Goal: Communication & Community: Answer question/provide support

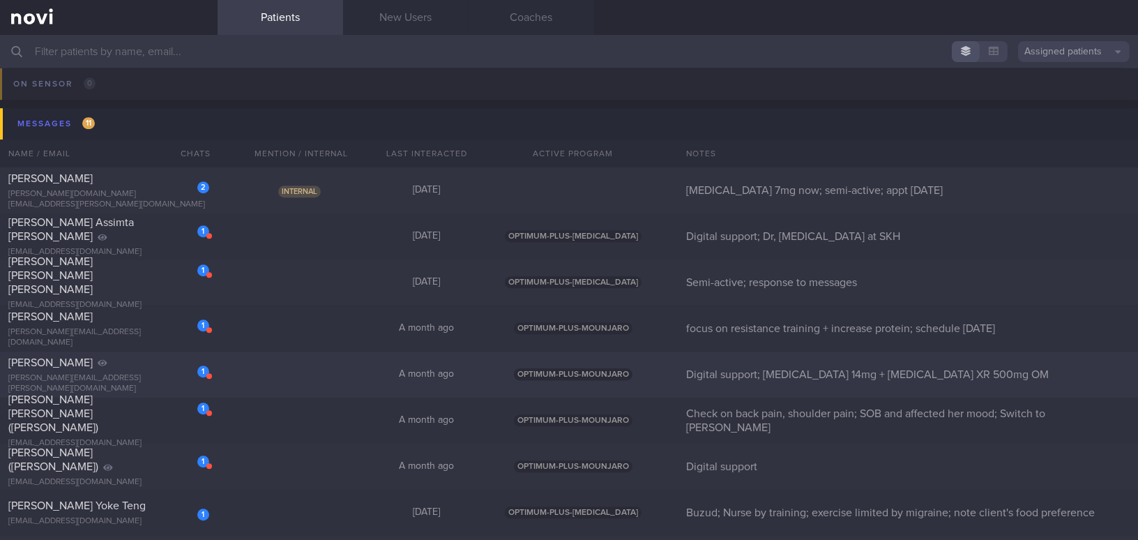
scroll to position [8052, 0]
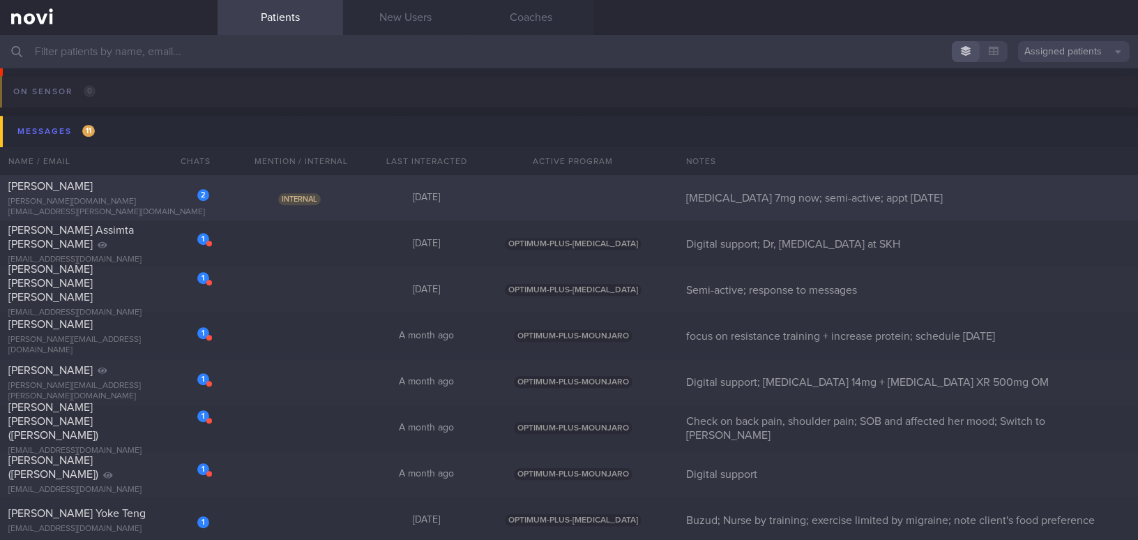
click at [157, 193] on div "[PERSON_NAME]" at bounding box center [106, 186] width 197 height 14
select select "9"
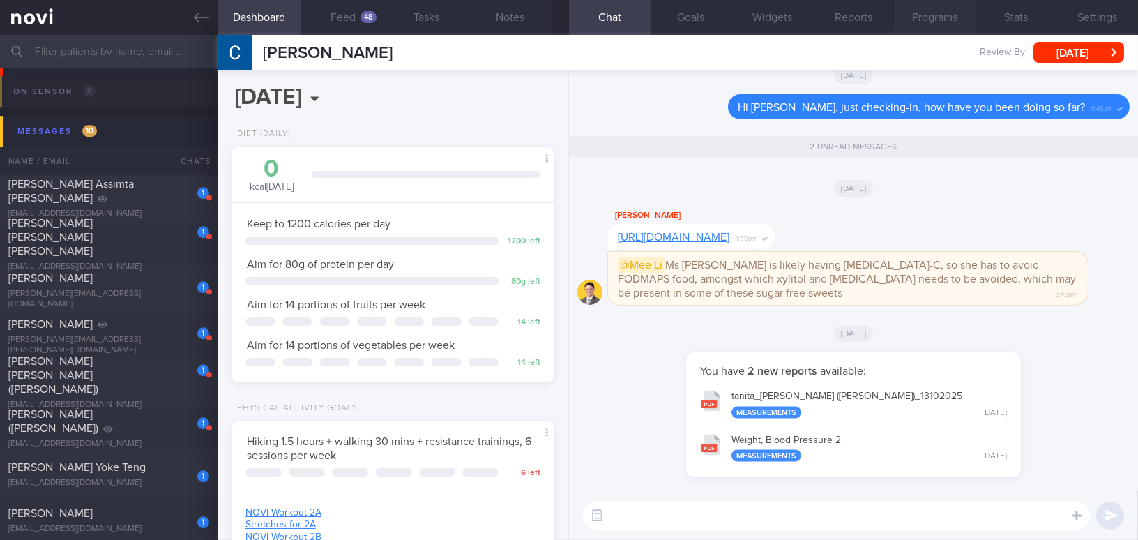
click at [891, 13] on button "Programs" at bounding box center [935, 17] width 82 height 35
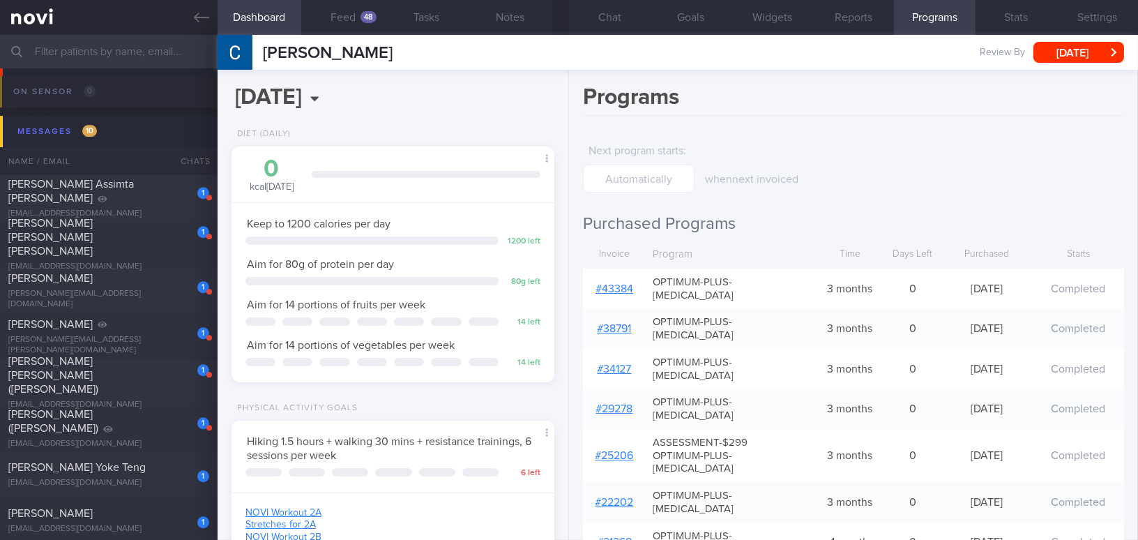
click at [621, 283] on link "# 43384" at bounding box center [615, 288] width 38 height 11
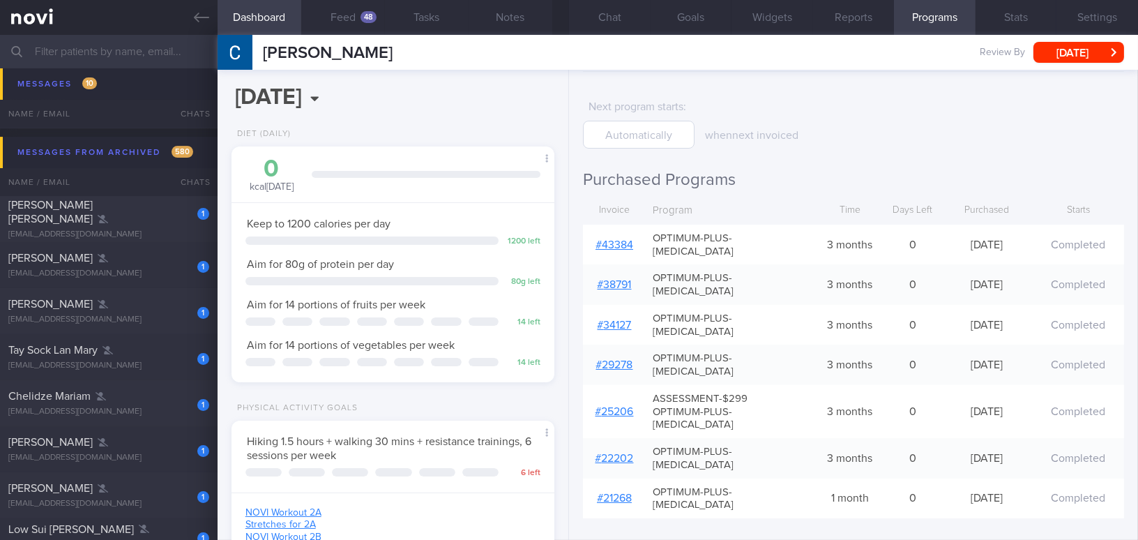
scroll to position [234, 0]
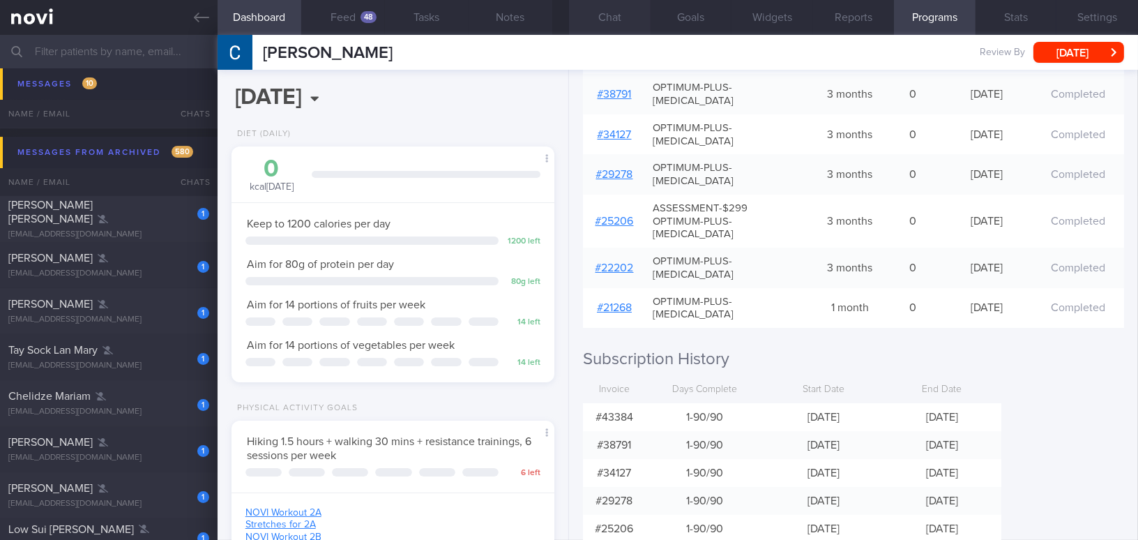
click at [600, 15] on button "Chat" at bounding box center [610, 17] width 82 height 35
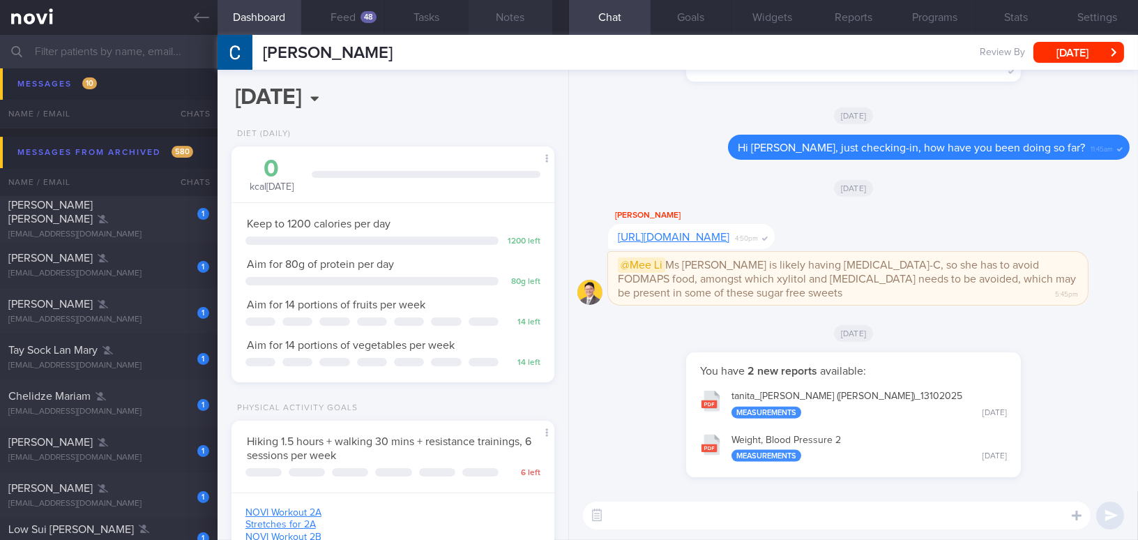
click at [480, 13] on button "Notes" at bounding box center [511, 17] width 84 height 35
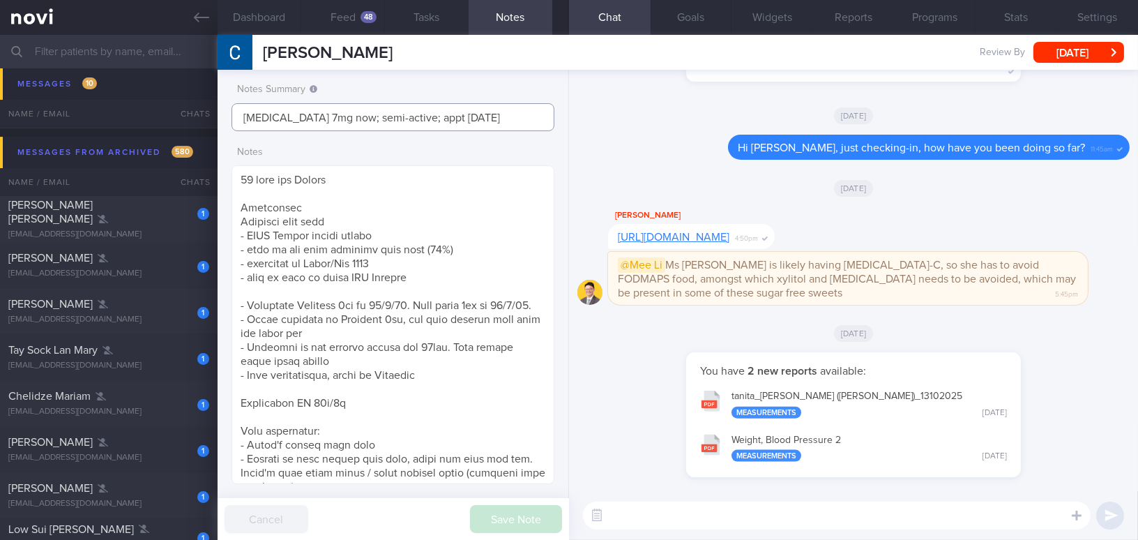
drag, startPoint x: 487, startPoint y: 119, endPoint x: 129, endPoint y: 90, distance: 358.9
click at [129, 90] on div "Patients New Users Coaches Assigned patients Assigned patients All active patie…" at bounding box center [569, 287] width 1138 height 505
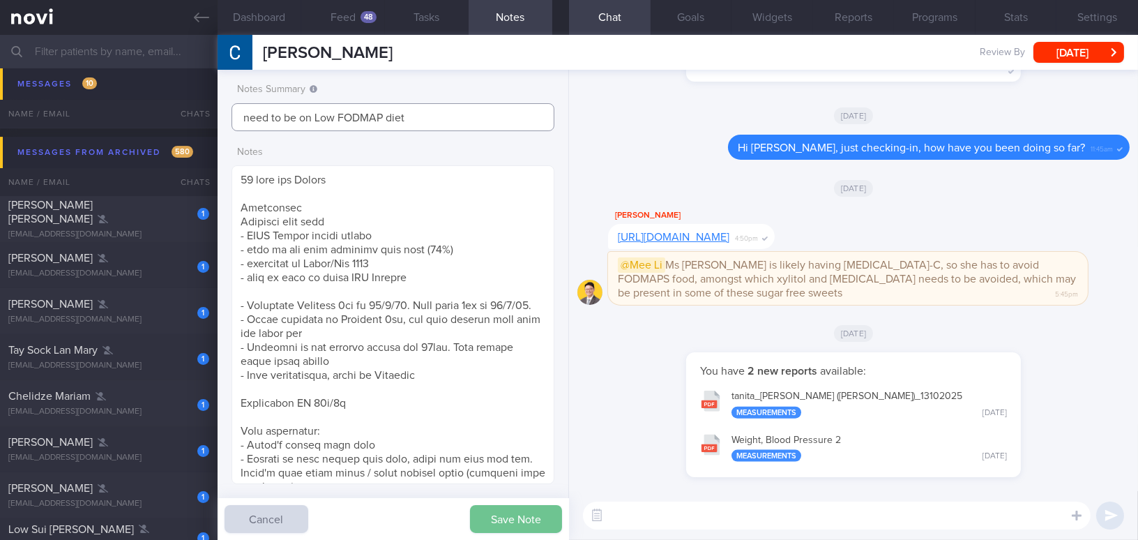
type input "need to be on Low FODMAP diet"
click at [504, 492] on button "Save Note" at bounding box center [516, 519] width 92 height 28
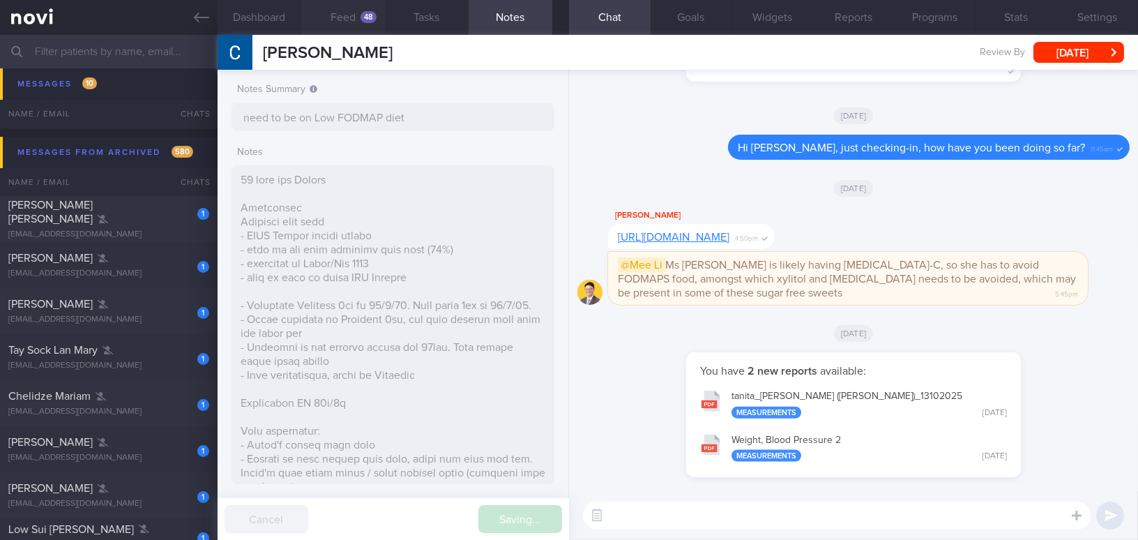
type input "need to be on Low FODMAP diet"
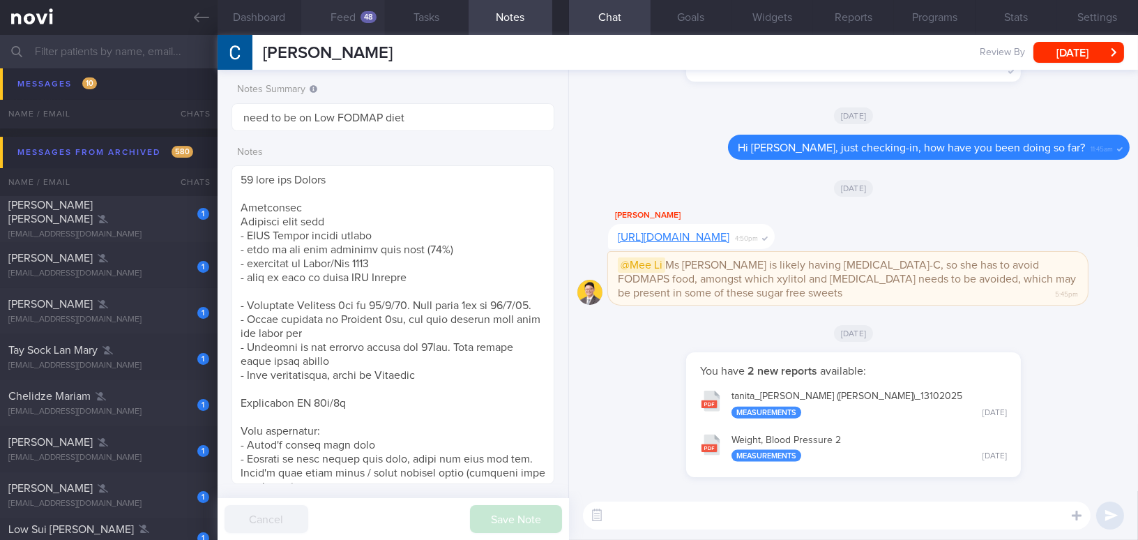
click at [341, 13] on button "Feed 48" at bounding box center [343, 17] width 84 height 35
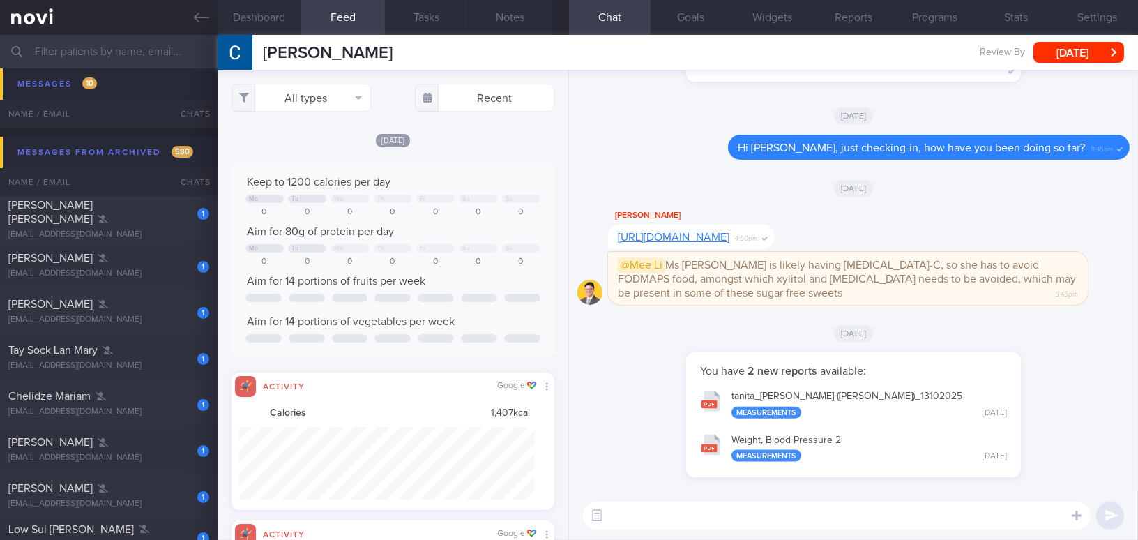
click at [685, 492] on textarea at bounding box center [837, 515] width 508 height 28
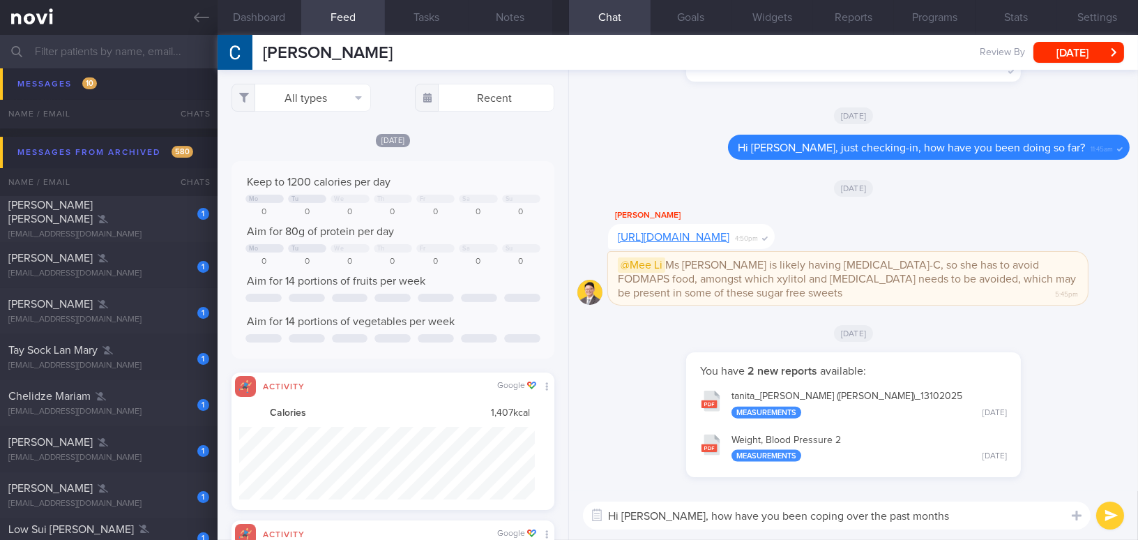
type textarea "Hi Catherine, how have you been coping over the past months?"
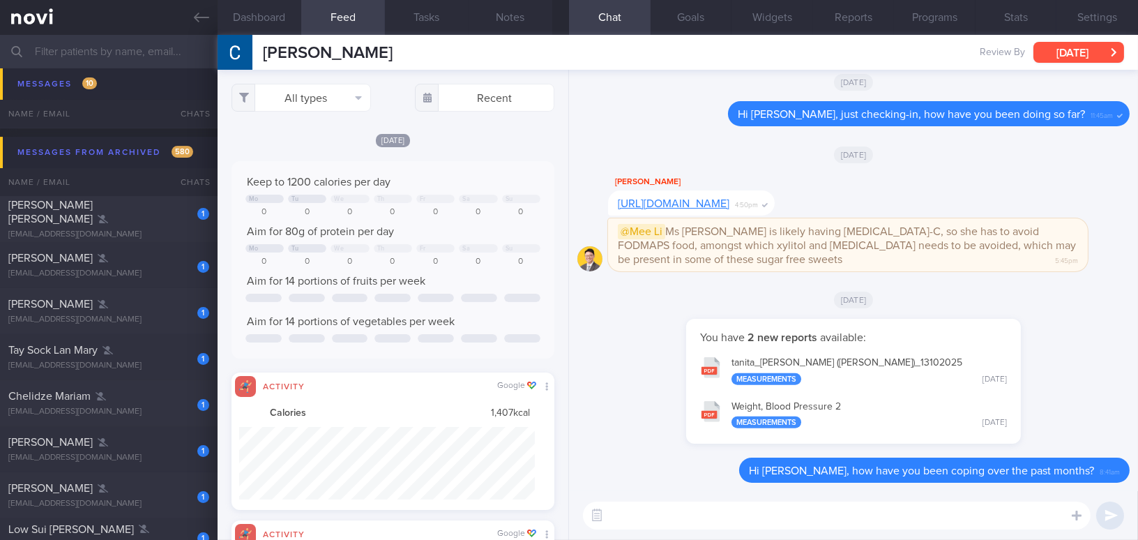
click at [891, 55] on button "[DATE]" at bounding box center [1078, 52] width 91 height 21
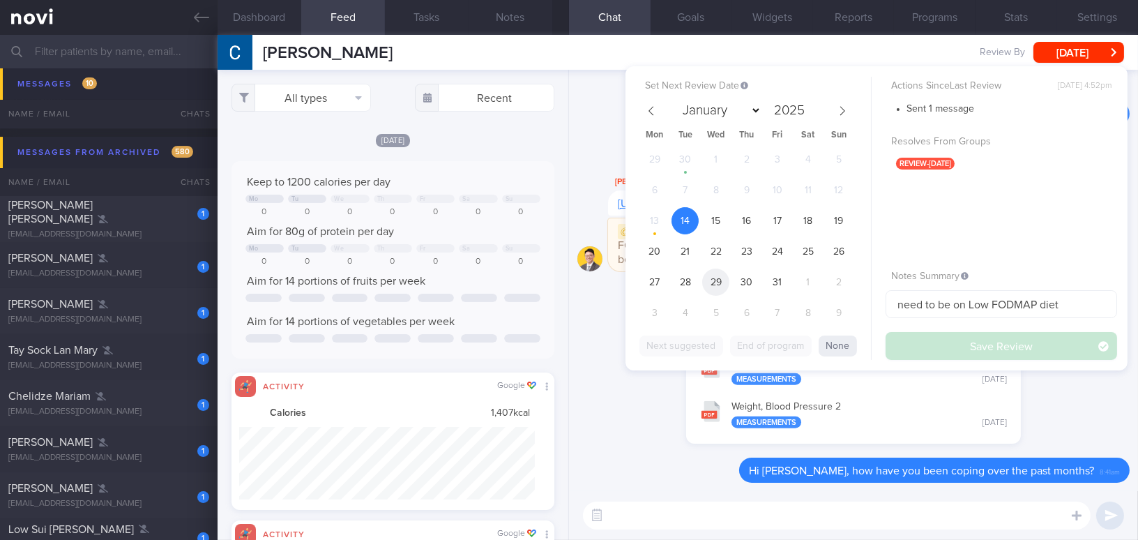
click at [724, 282] on span "29" at bounding box center [715, 281] width 27 height 27
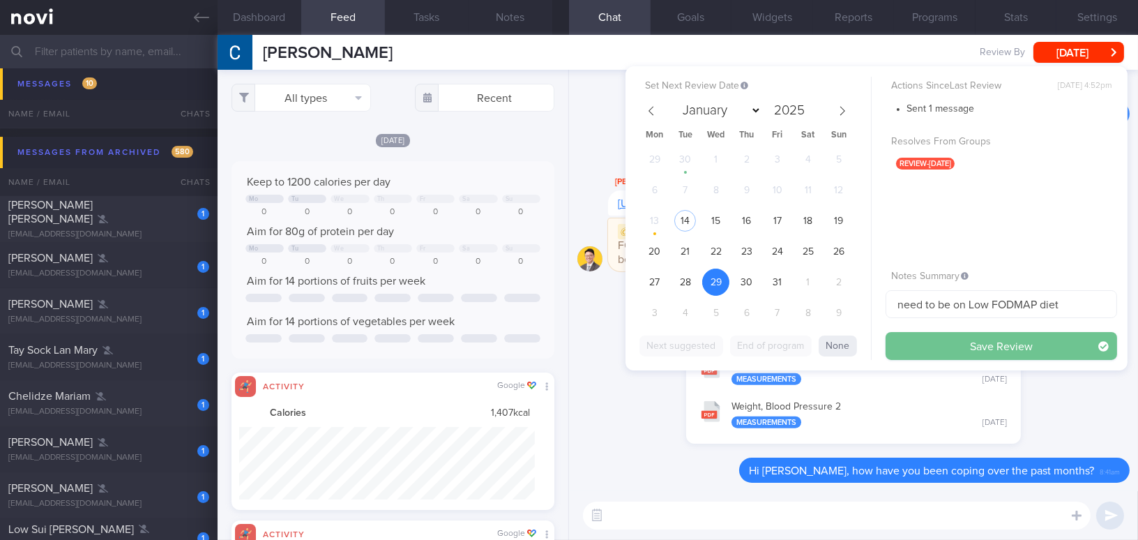
click at [891, 338] on button "Save Review" at bounding box center [1002, 346] width 232 height 28
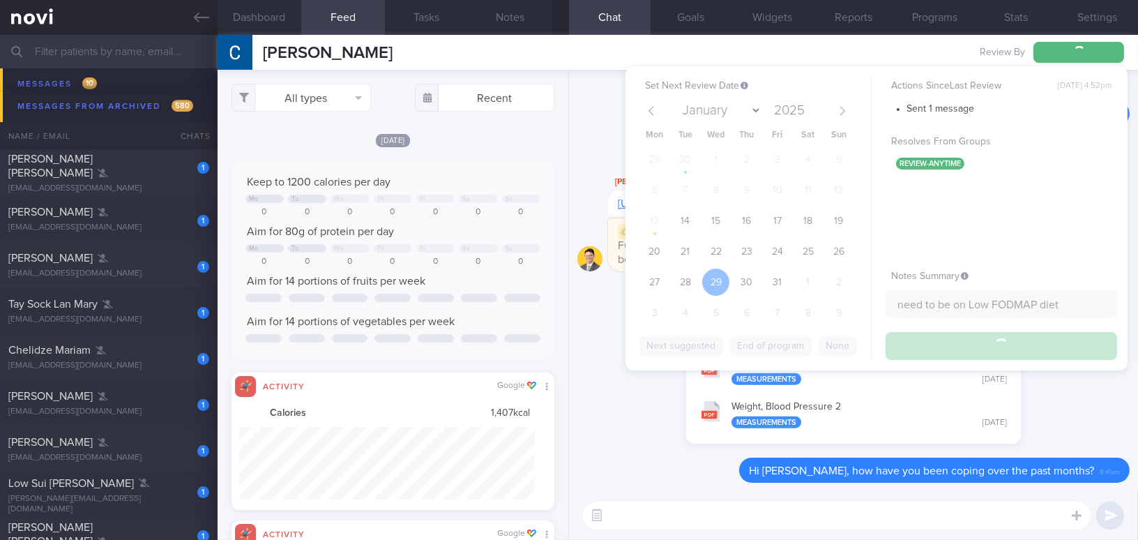
scroll to position [8513, 0]
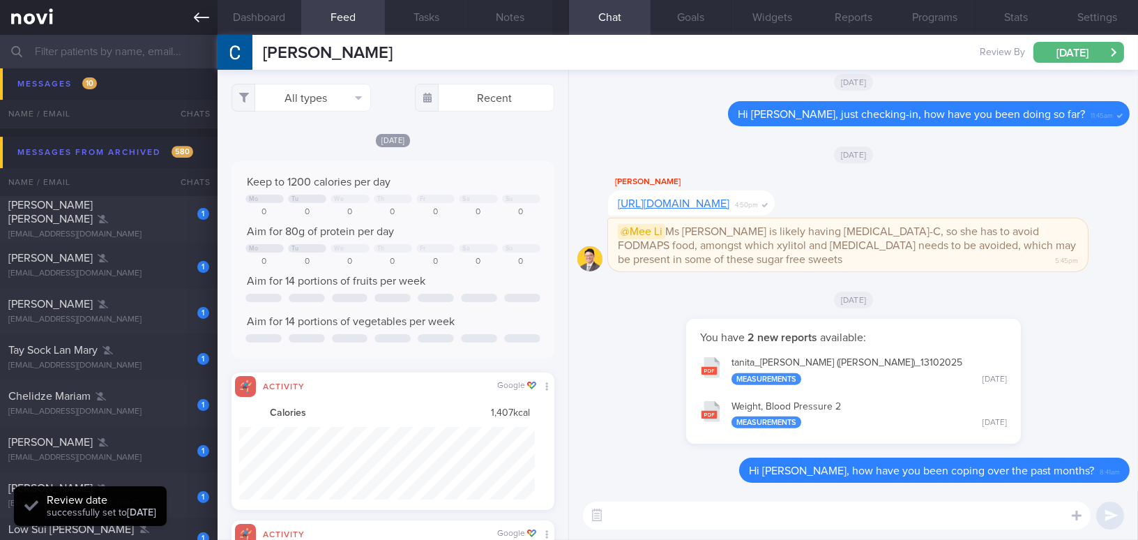
click at [204, 17] on icon at bounding box center [201, 18] width 15 height 10
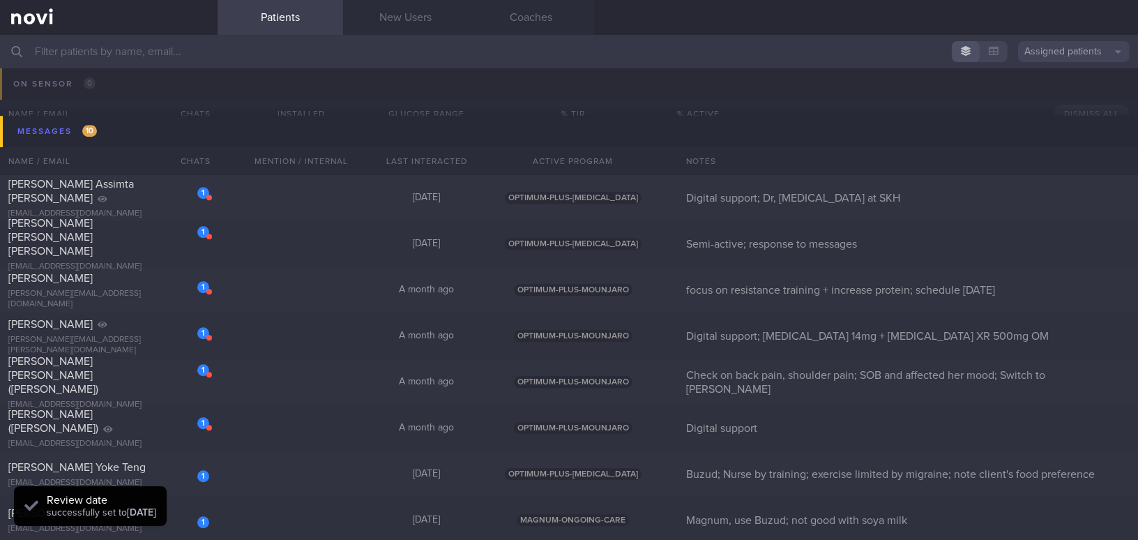
scroll to position [8006, 0]
click at [148, 196] on div "Cynthia Assimta Peter" at bounding box center [106, 192] width 197 height 28
select select "9"
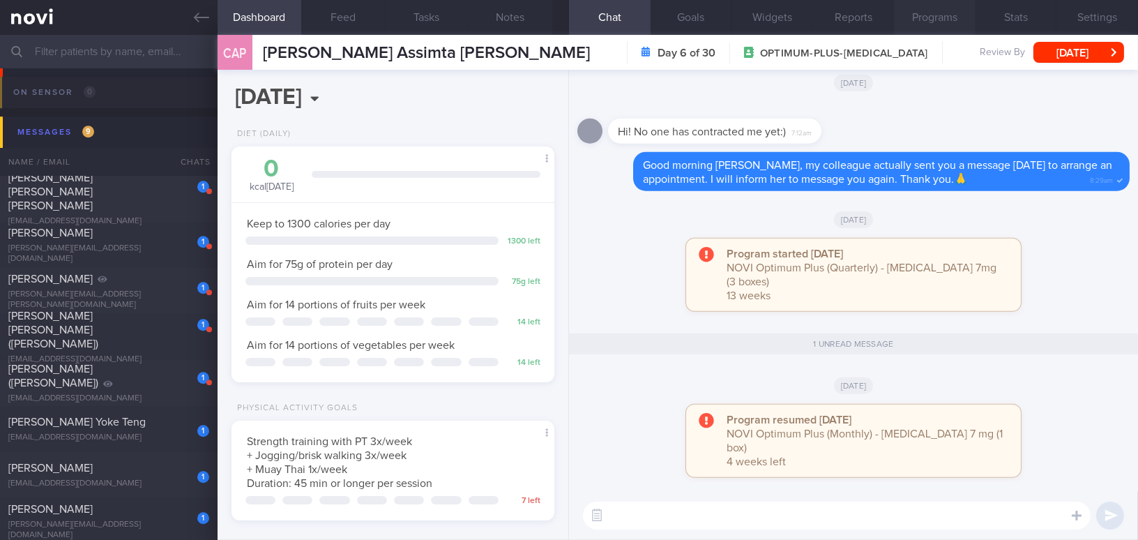
click at [891, 20] on button "Programs" at bounding box center [935, 17] width 82 height 35
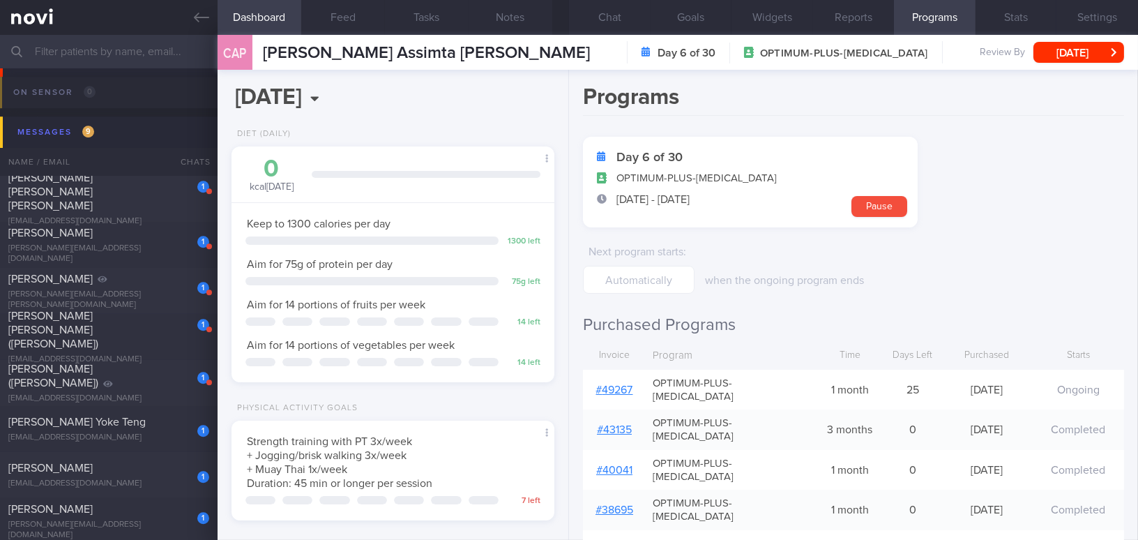
click at [622, 384] on link "# 49267" at bounding box center [614, 389] width 37 height 11
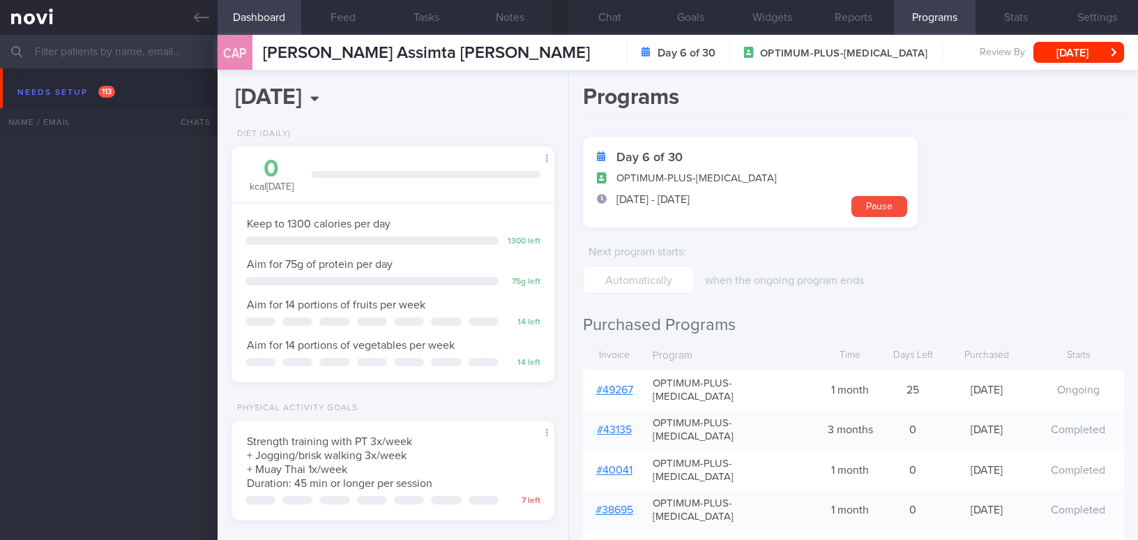
select select "9"
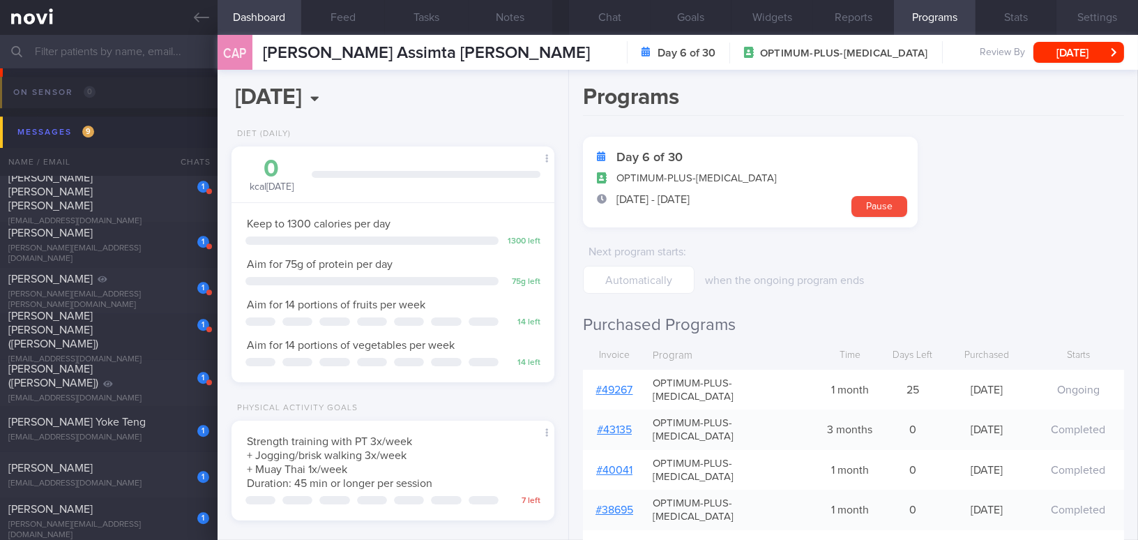
click at [1101, 17] on button "Settings" at bounding box center [1097, 17] width 82 height 35
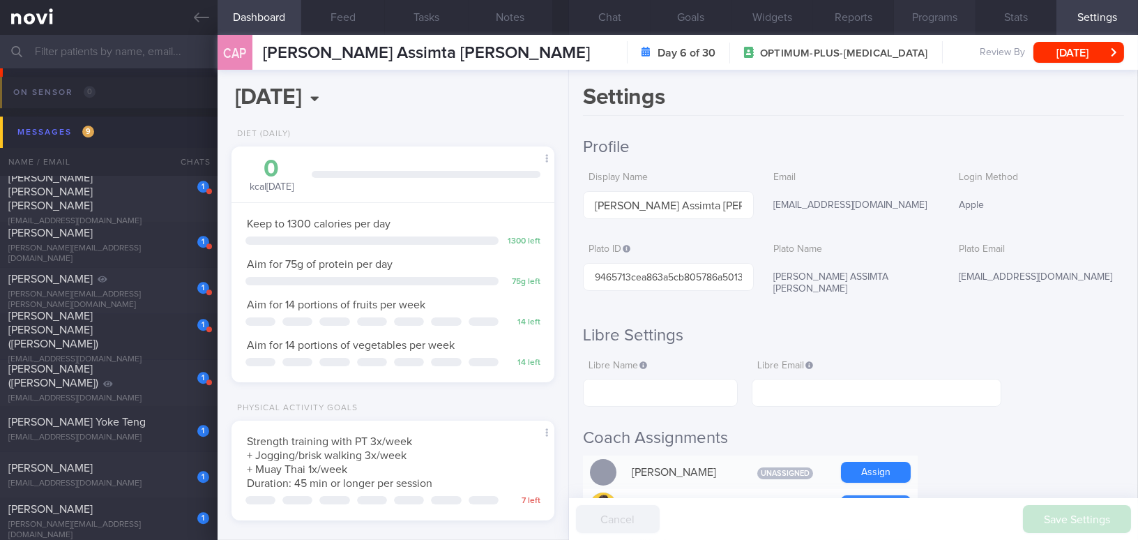
click at [937, 20] on button "Programs" at bounding box center [935, 17] width 82 height 35
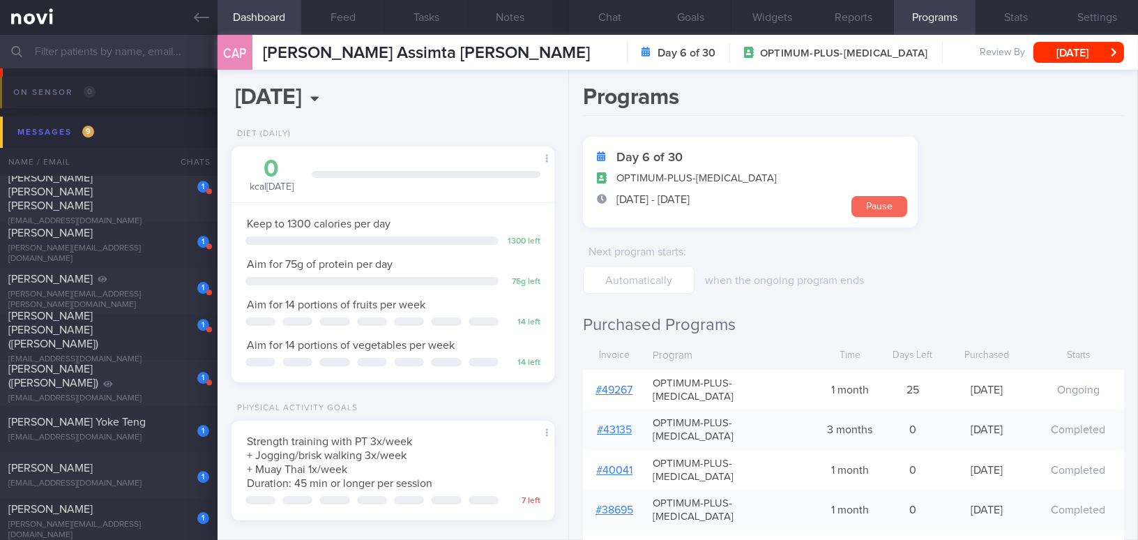
click at [876, 203] on button "Pause" at bounding box center [879, 206] width 56 height 21
select select "9"
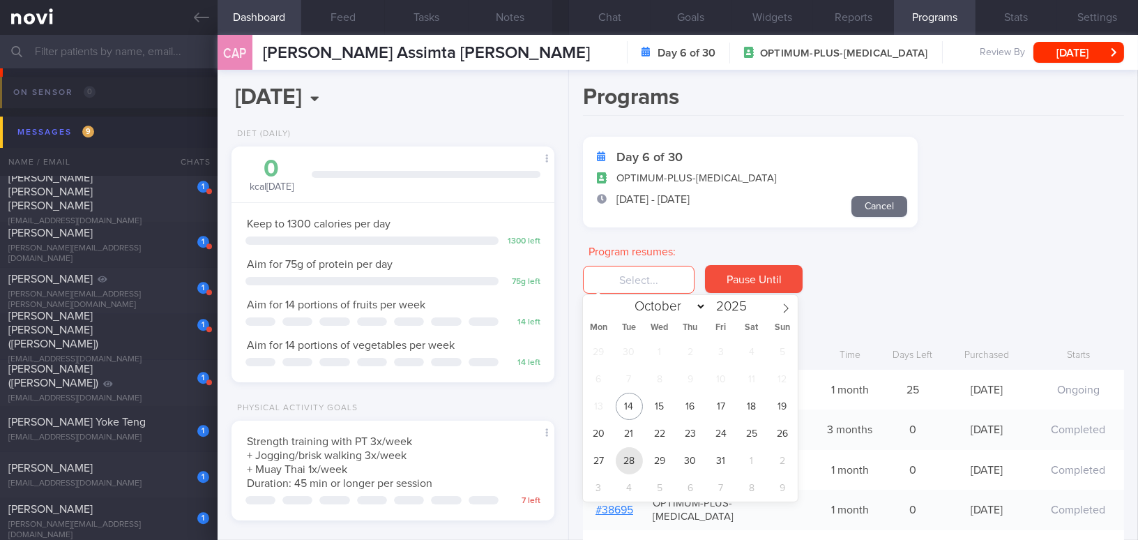
click at [630, 466] on span "28" at bounding box center [629, 460] width 27 height 27
type input "28 Oct 2025"
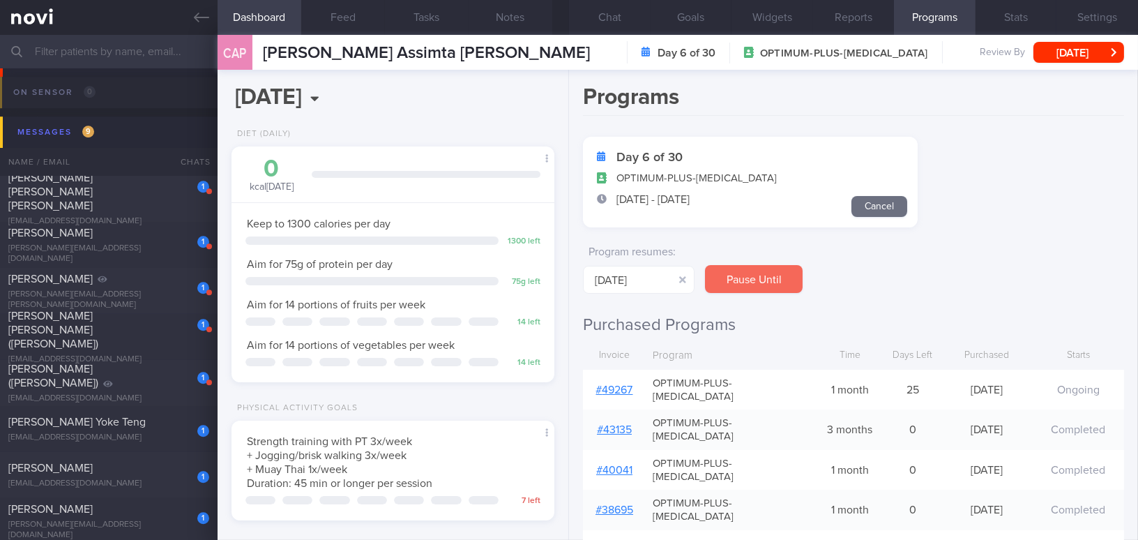
click at [764, 277] on button "Pause Until" at bounding box center [754, 279] width 98 height 28
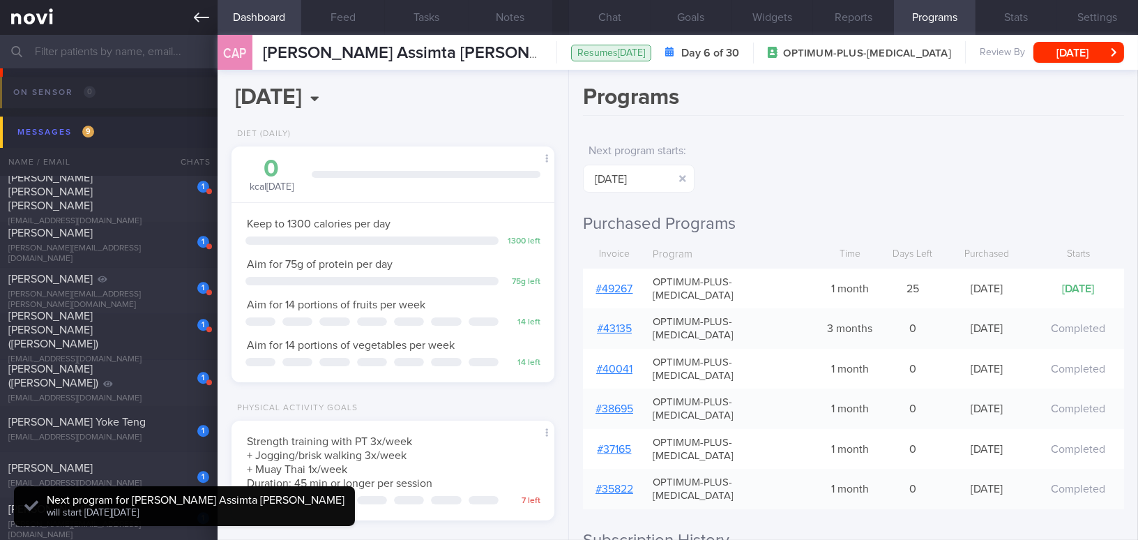
click at [200, 18] on icon at bounding box center [201, 17] width 15 height 15
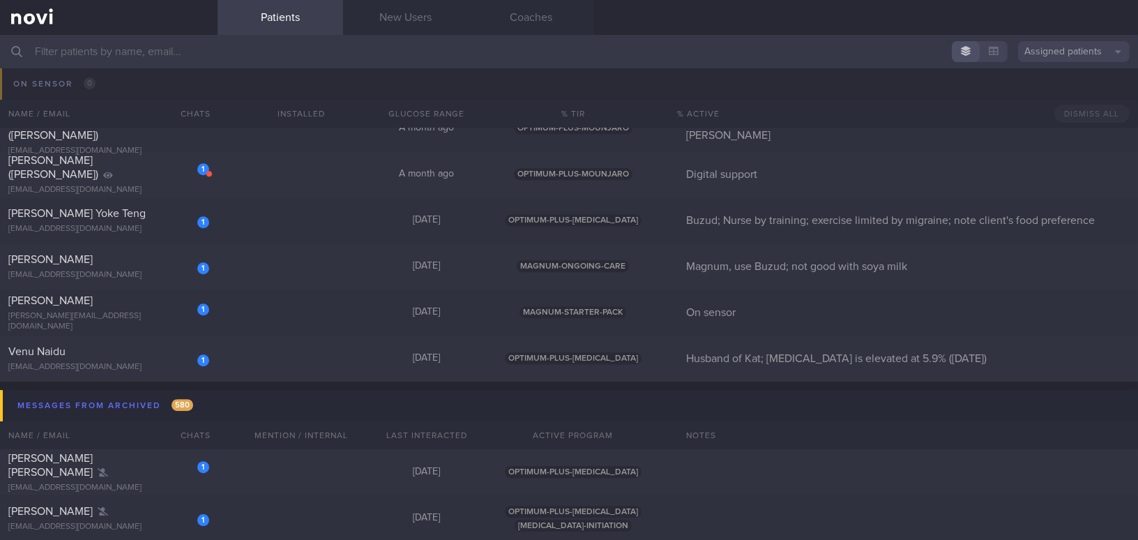
scroll to position [7960, 0]
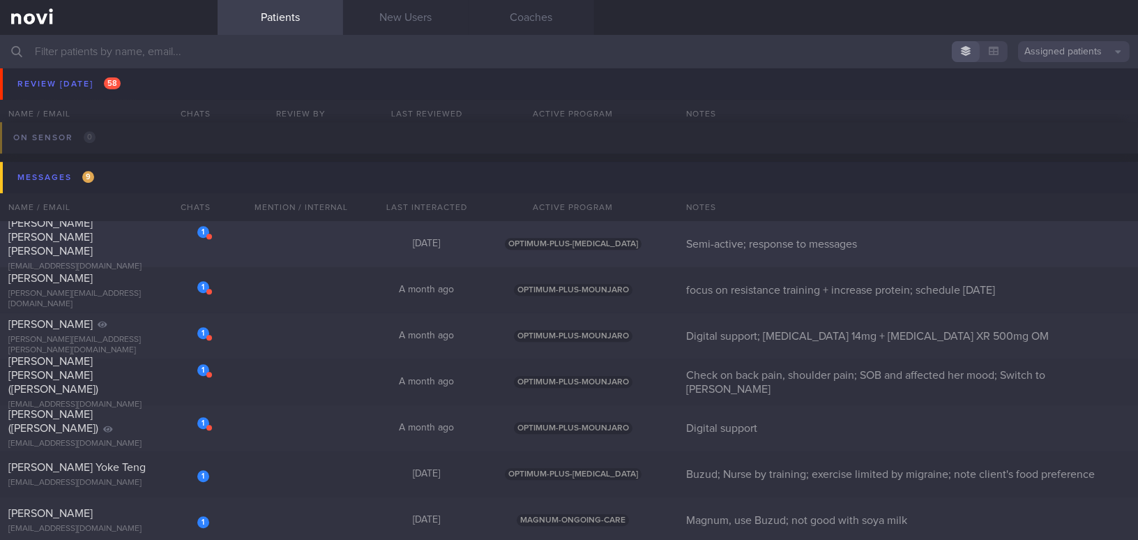
click at [93, 231] on span "David Michael Sanchez Ong" at bounding box center [50, 237] width 84 height 39
select select "9"
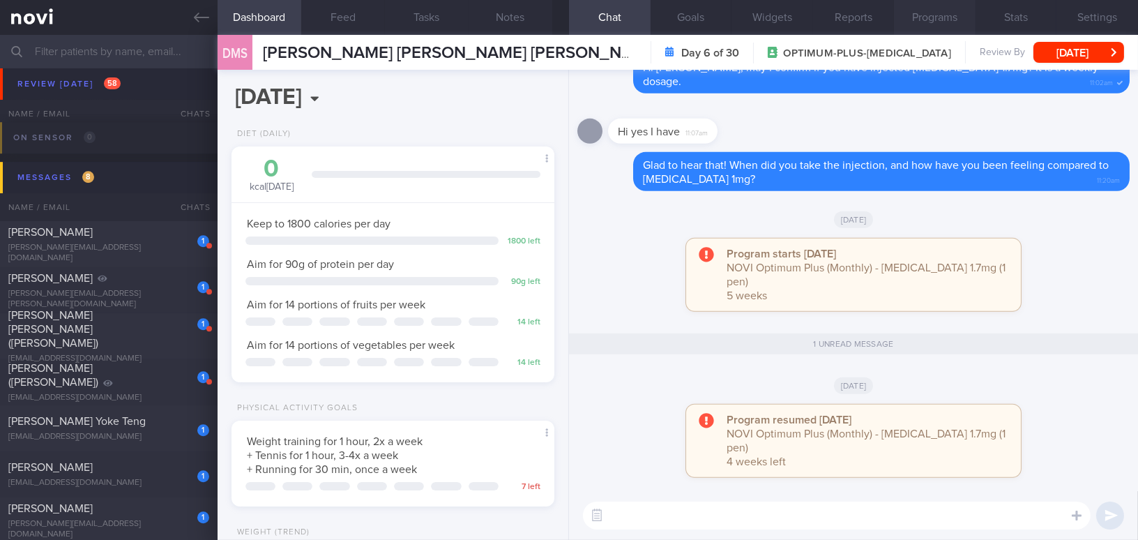
click at [950, 19] on button "Programs" at bounding box center [935, 17] width 82 height 35
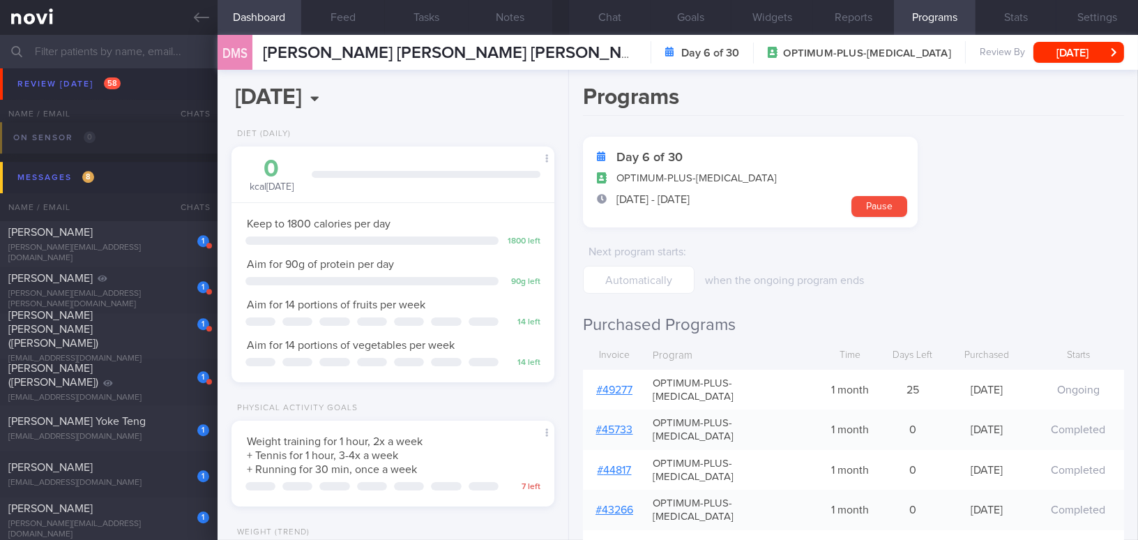
click at [623, 384] on link "# 49277" at bounding box center [614, 389] width 36 height 11
click at [621, 15] on button "Chat" at bounding box center [610, 17] width 82 height 35
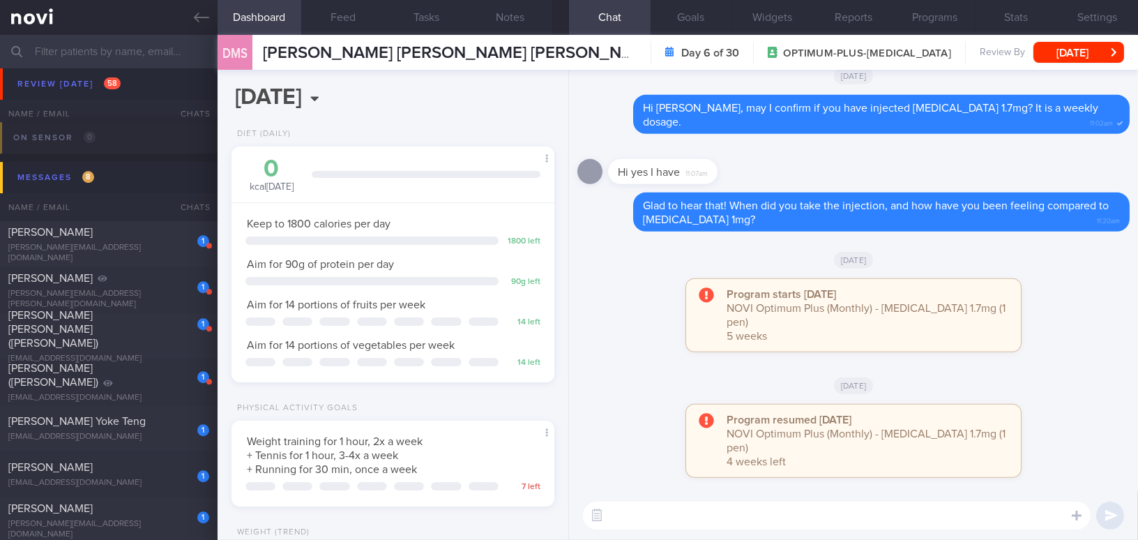
click at [748, 515] on textarea at bounding box center [837, 515] width 508 height 28
type textarea "Hi David, how are you doing so far?"
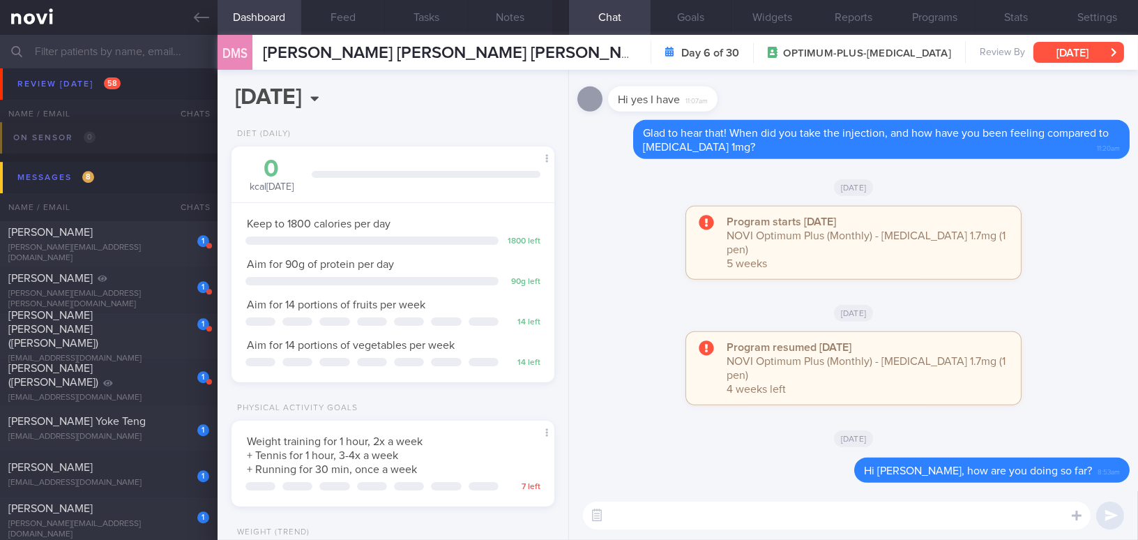
click at [1081, 52] on button "[DATE]" at bounding box center [1078, 52] width 91 height 21
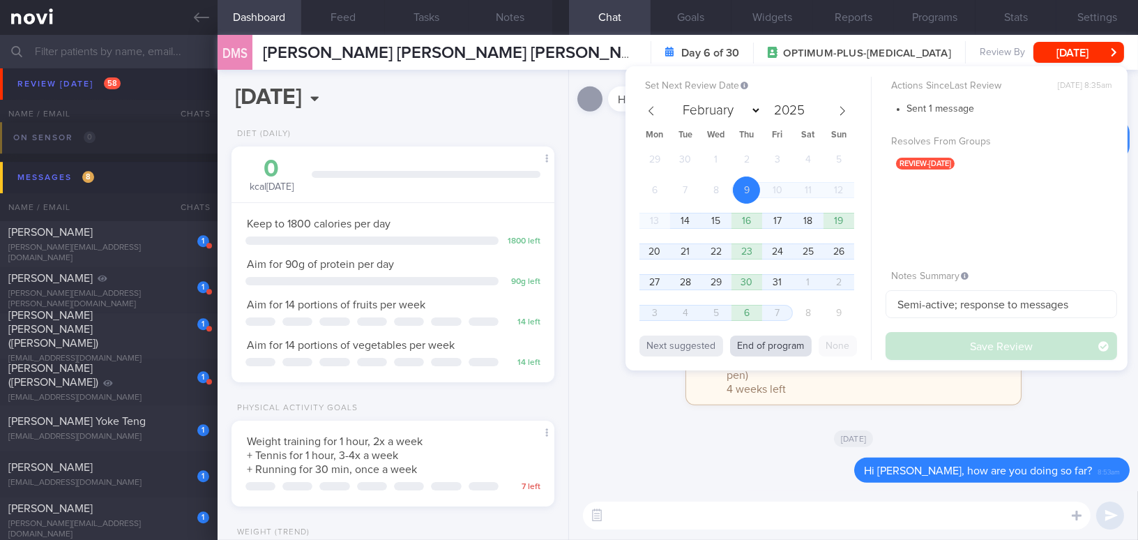
click at [775, 341] on button "End of program" at bounding box center [771, 345] width 82 height 21
select select "10"
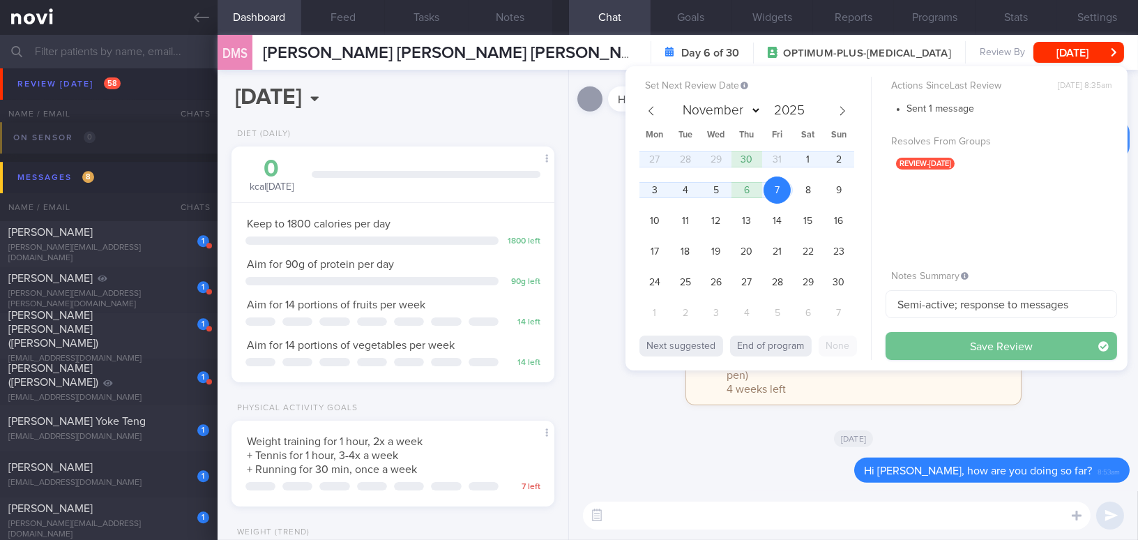
click at [925, 338] on button "Save Review" at bounding box center [1002, 346] width 232 height 28
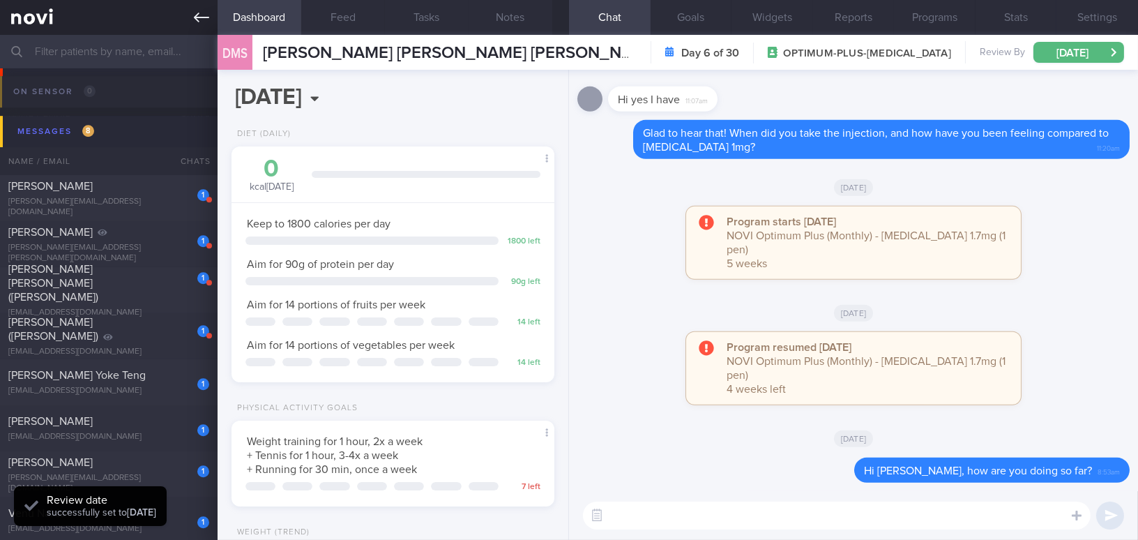
click at [201, 22] on icon at bounding box center [201, 17] width 15 height 15
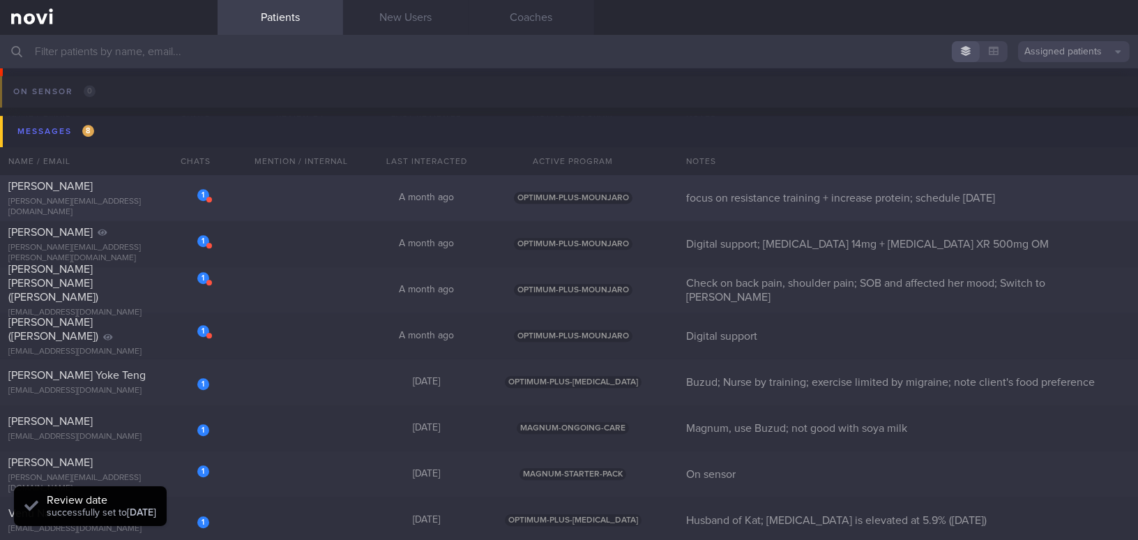
click at [154, 209] on div "lucas_kauffman@hotmail.com" at bounding box center [108, 207] width 201 height 21
select select "9"
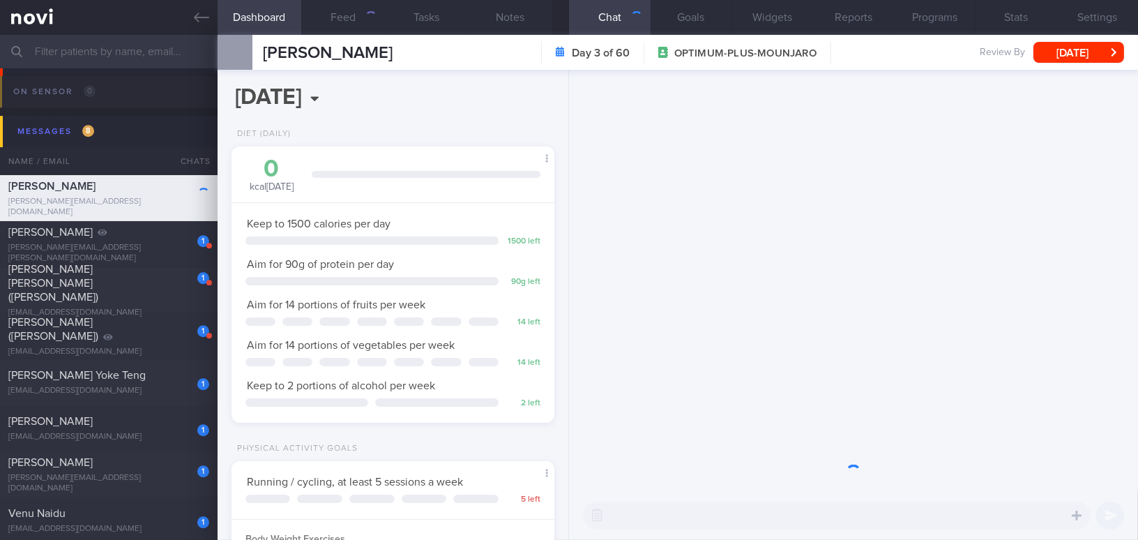
scroll to position [164, 288]
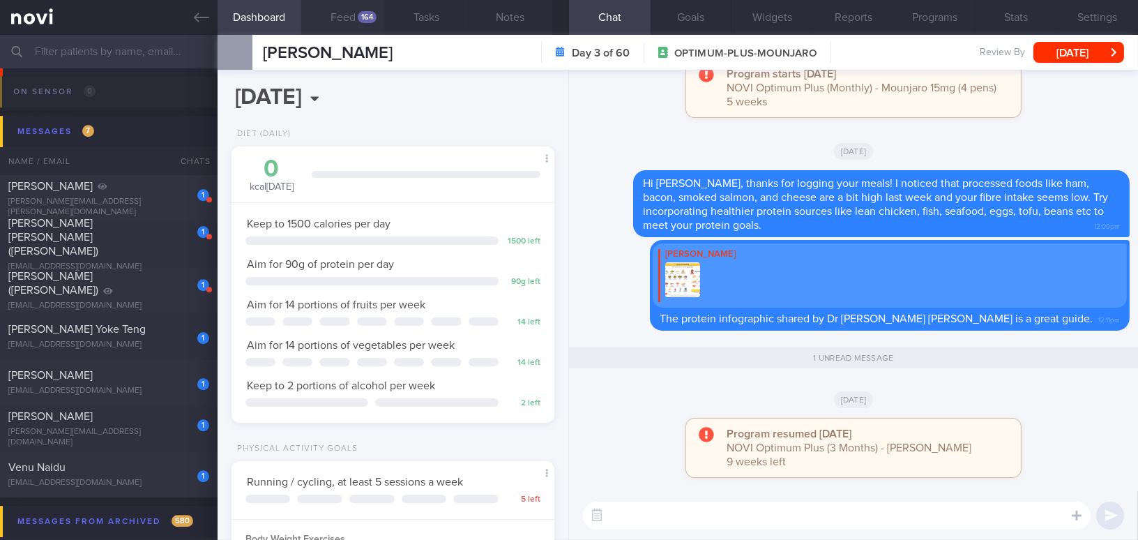
click at [349, 17] on button "Feed 164" at bounding box center [343, 17] width 84 height 35
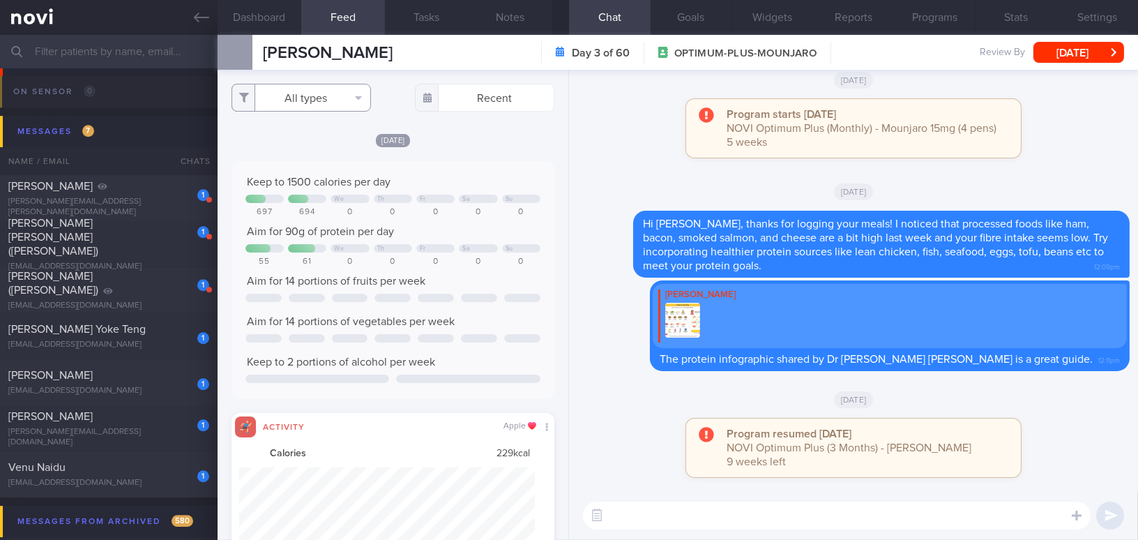
click at [309, 104] on button "All types" at bounding box center [301, 98] width 139 height 28
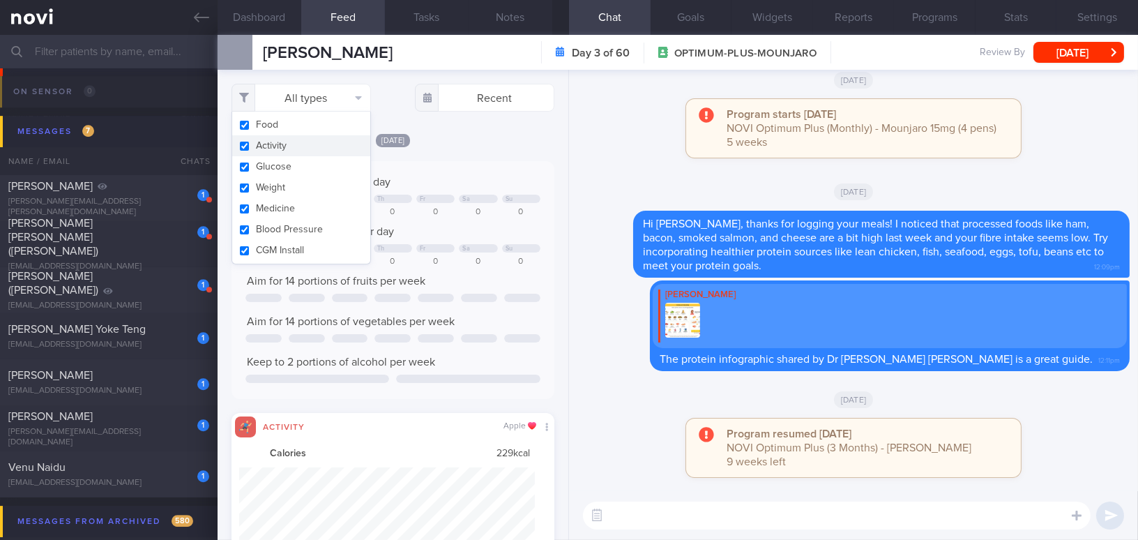
click at [252, 148] on button "Activity" at bounding box center [301, 145] width 138 height 21
checkbox input "false"
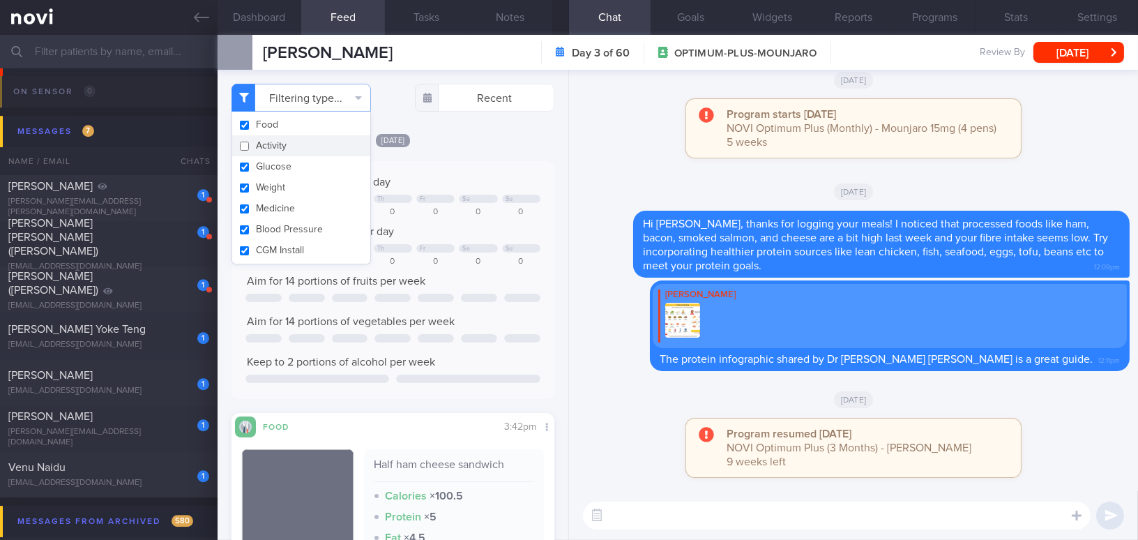
scroll to position [147, 294]
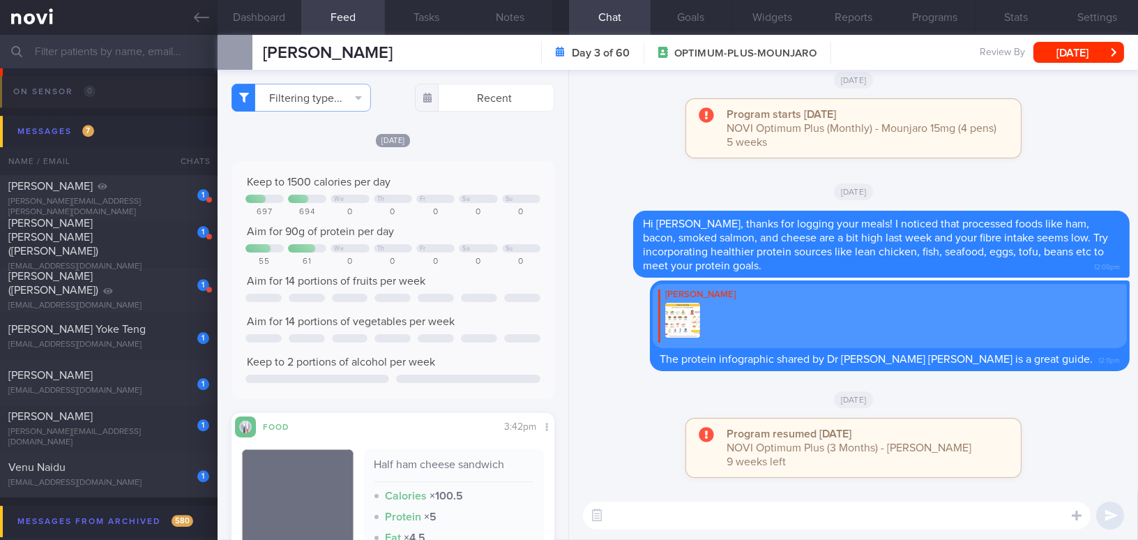
click at [485, 159] on div "Tue, 7 Oct Keep to 1500 calories per day We Th Fr Sa Su 697 694 0 0 0 0 0 Aim f…" at bounding box center [393, 425] width 323 height 586
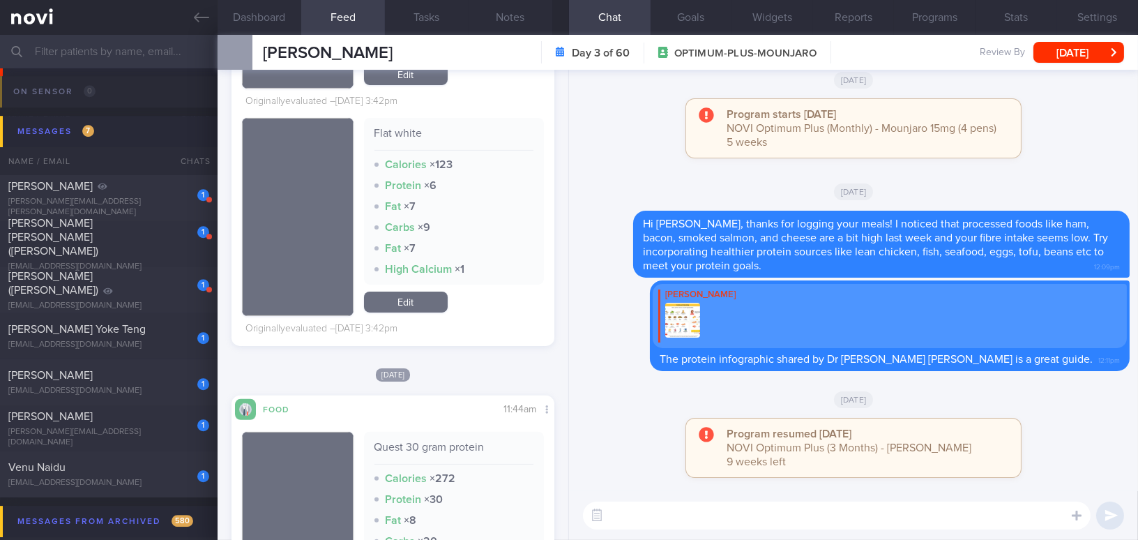
scroll to position [1014, 0]
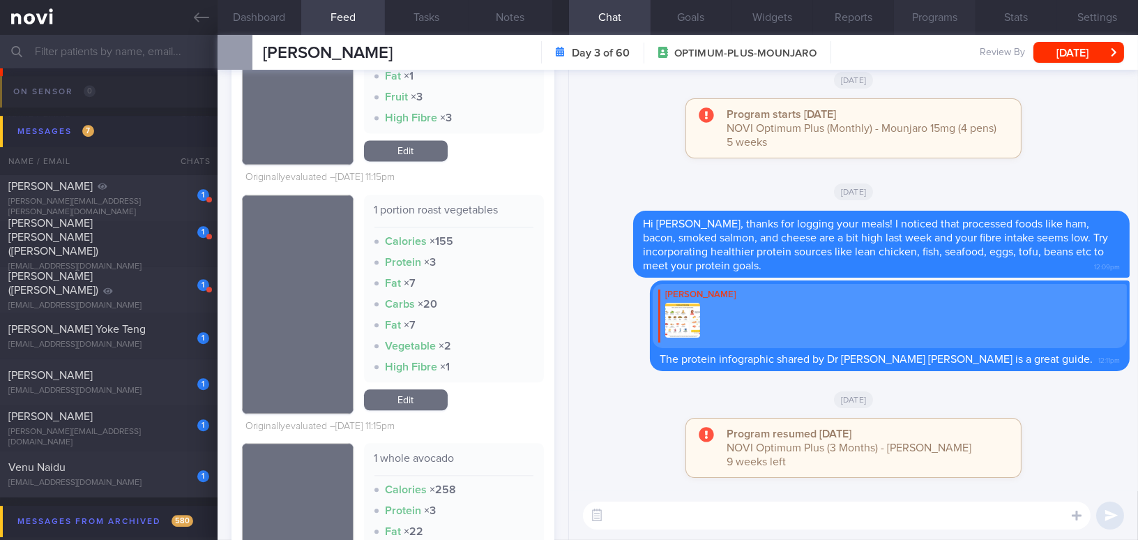
click at [948, 15] on button "Programs" at bounding box center [935, 17] width 82 height 35
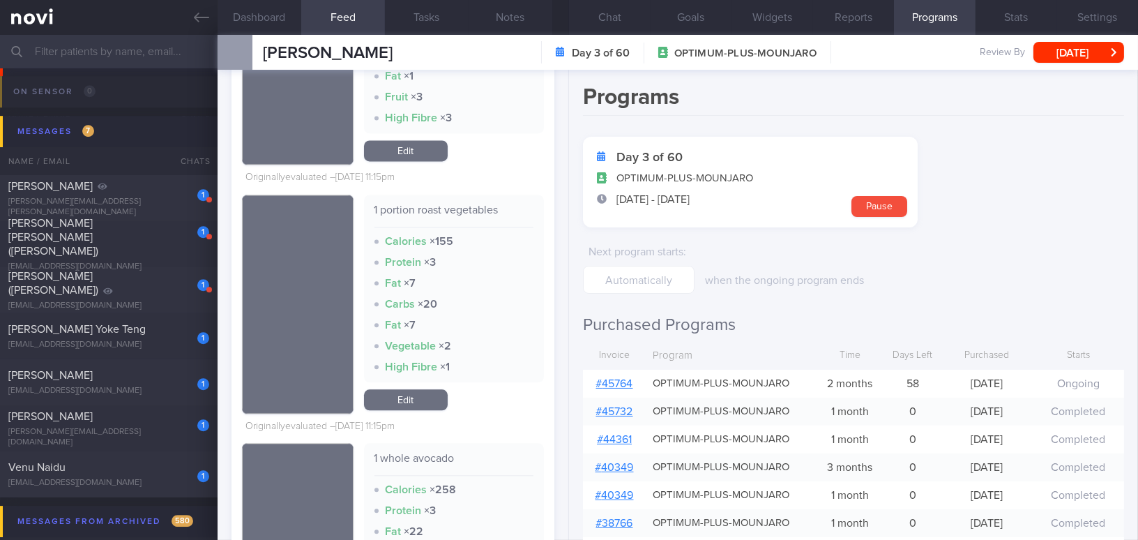
click at [609, 381] on link "# 45764" at bounding box center [614, 383] width 37 height 11
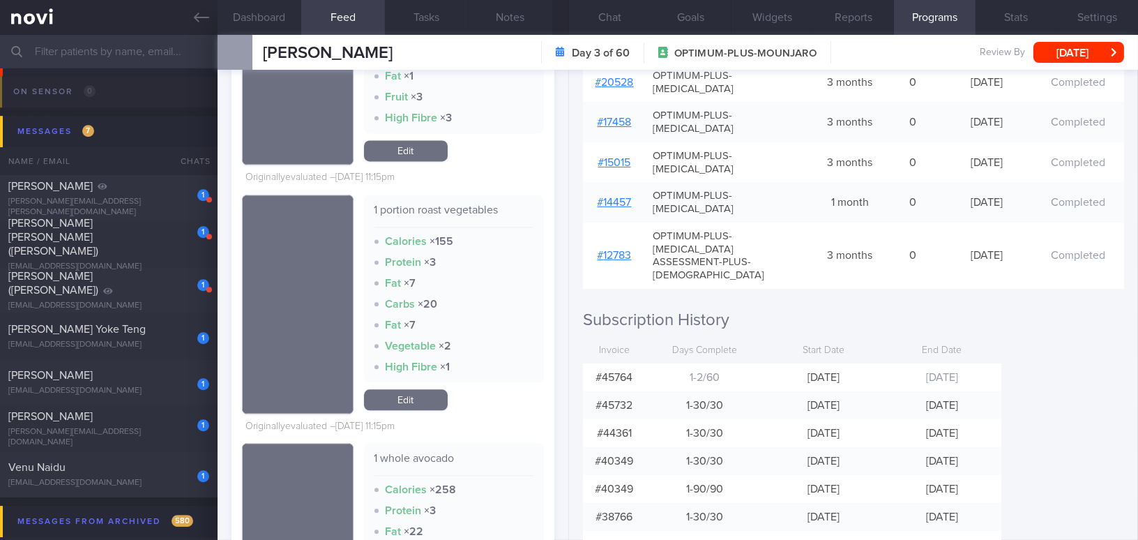
scroll to position [887, 0]
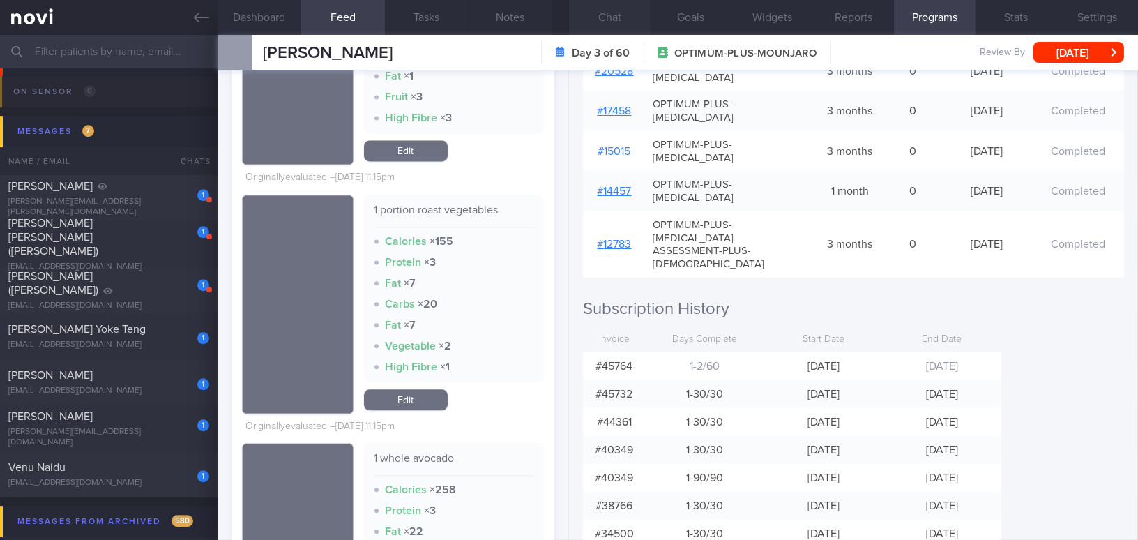
click at [617, 13] on button "Chat" at bounding box center [610, 17] width 82 height 35
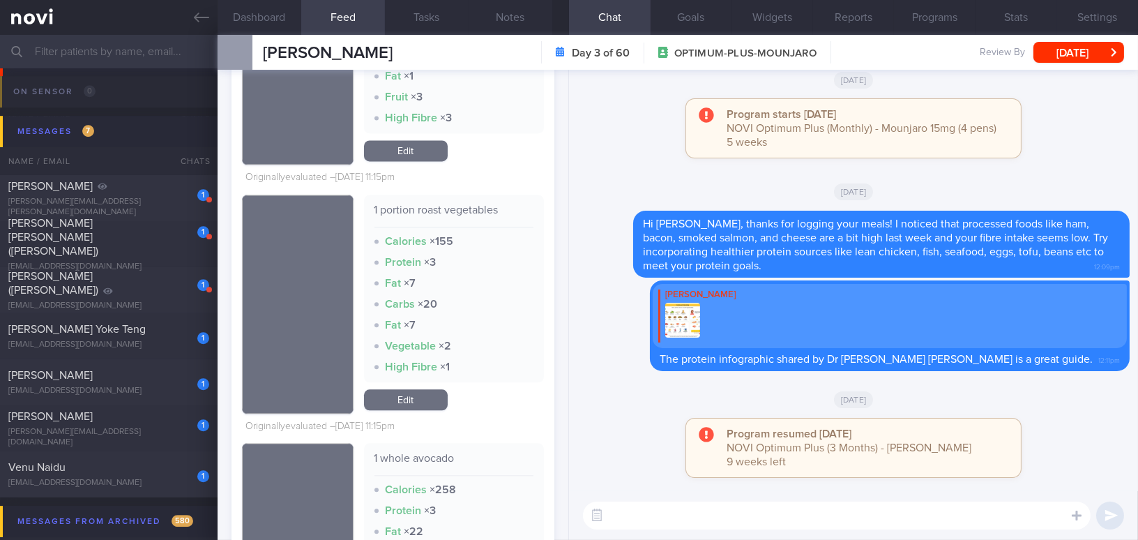
click at [768, 506] on textarea at bounding box center [837, 515] width 508 height 28
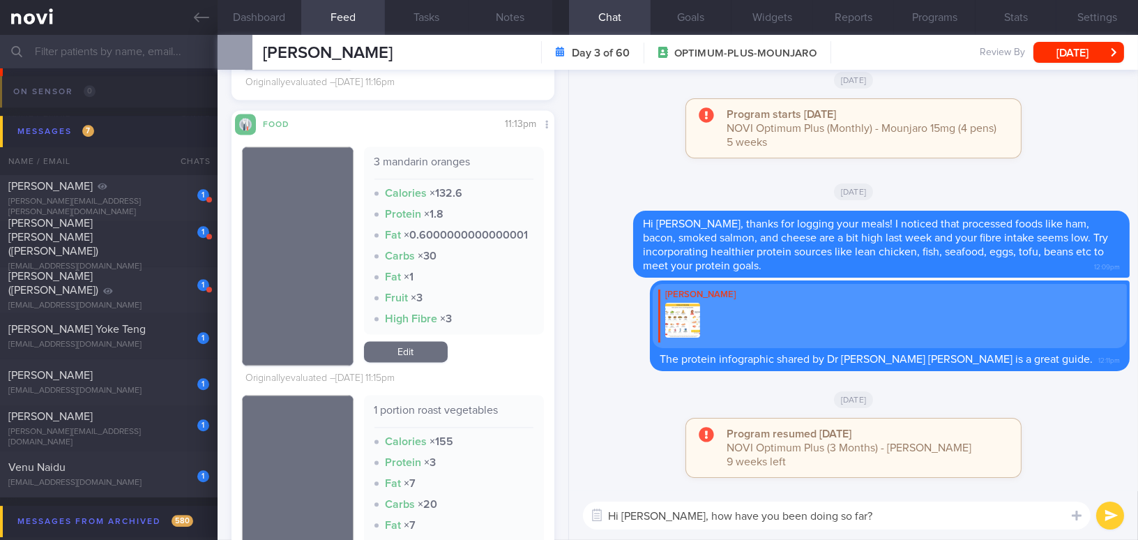
scroll to position [5515, 0]
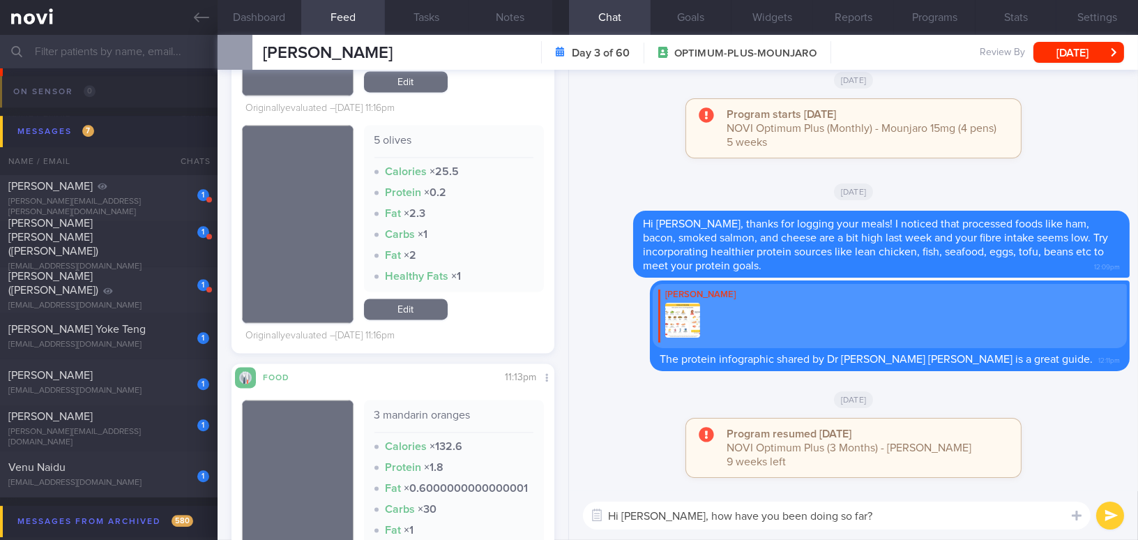
type textarea "Hi Lucas, how have you been doing so far?"
click at [1107, 510] on button "submit" at bounding box center [1110, 515] width 28 height 28
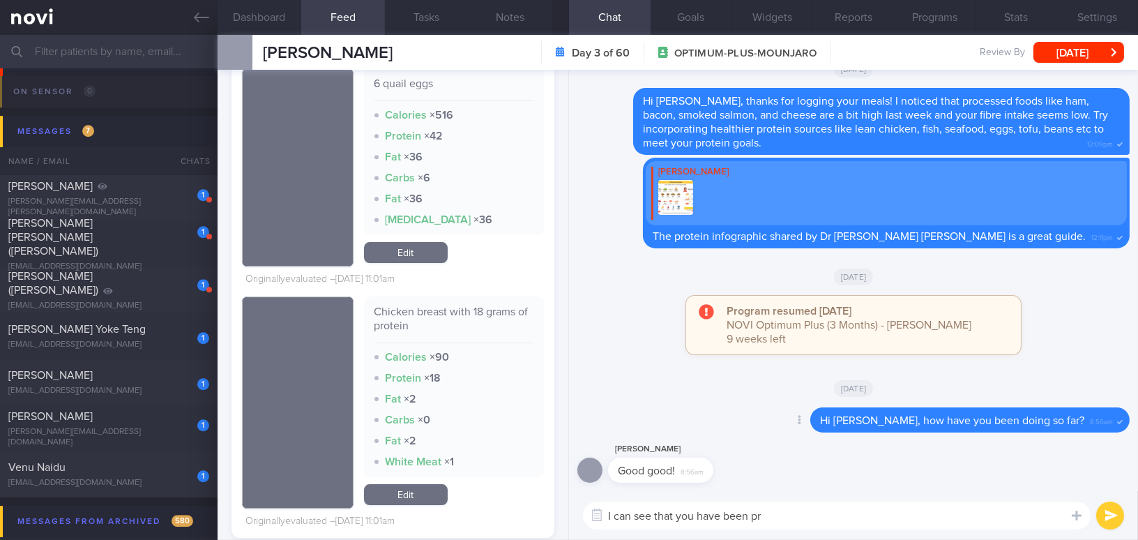
scroll to position [8481, 0]
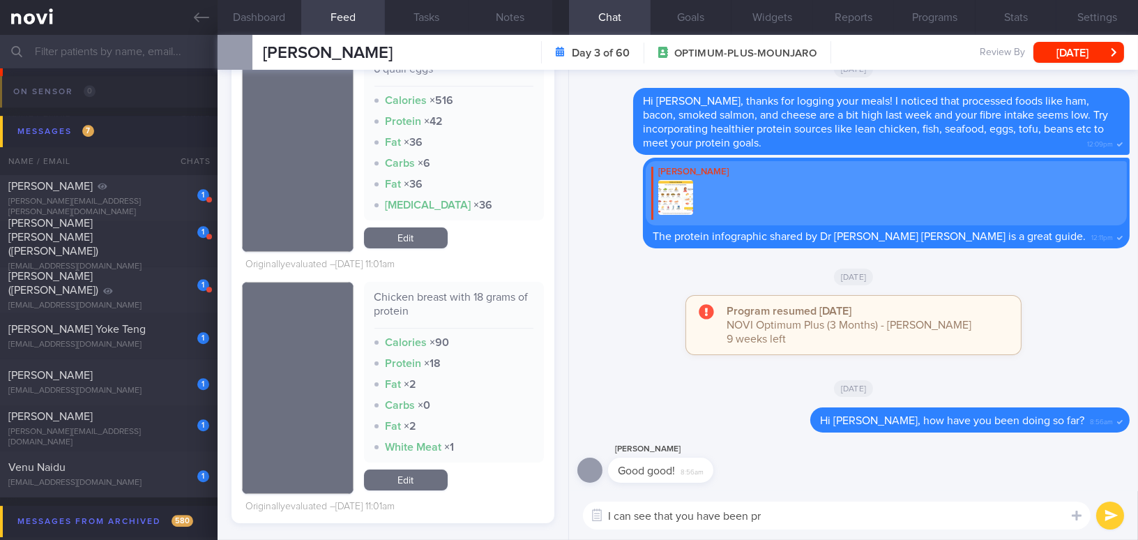
drag, startPoint x: 626, startPoint y: 518, endPoint x: 545, endPoint y: 516, distance: 80.9
click at [545, 516] on div "Dashboard Feed 183 Tasks Notes Chat Goals Widgets Reports Programs Stats Settin…" at bounding box center [678, 287] width 921 height 505
click at [749, 514] on textarea "That's glad to know! How has your blood pressure been now?" at bounding box center [837, 515] width 508 height 28
click at [861, 514] on textarea "That's glad to know! How have your blood pressure been now?" at bounding box center [837, 515] width 508 height 28
drag, startPoint x: 709, startPoint y: 514, endPoint x: 1001, endPoint y: 513, distance: 292.9
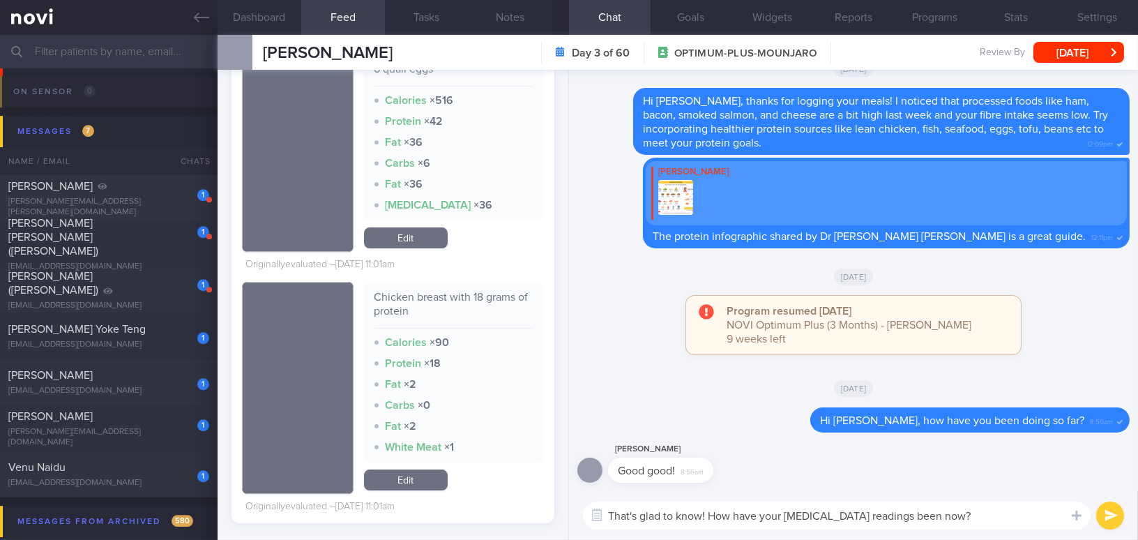
click at [1001, 513] on textarea "That's glad to know! How have your blood pressure readings been now?" at bounding box center [837, 515] width 508 height 28
click at [937, 518] on textarea "That's glad to know! How have your blood pressure readings been now?" at bounding box center [837, 515] width 508 height 28
drag, startPoint x: 934, startPoint y: 517, endPoint x: 955, endPoint y: 514, distance: 21.8
click at [955, 514] on textarea "That's glad to know! How have your blood pressure readings been now?" at bounding box center [837, 515] width 508 height 28
type textarea "That's glad to know! How have your blood pressure readings been lately?"
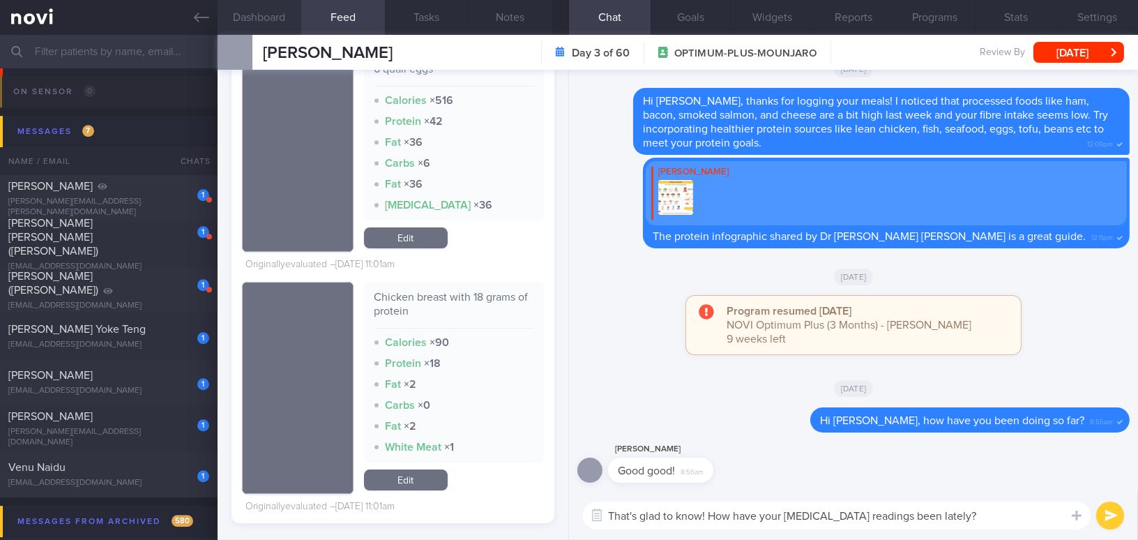
click at [275, 17] on button "Dashboard" at bounding box center [260, 17] width 84 height 35
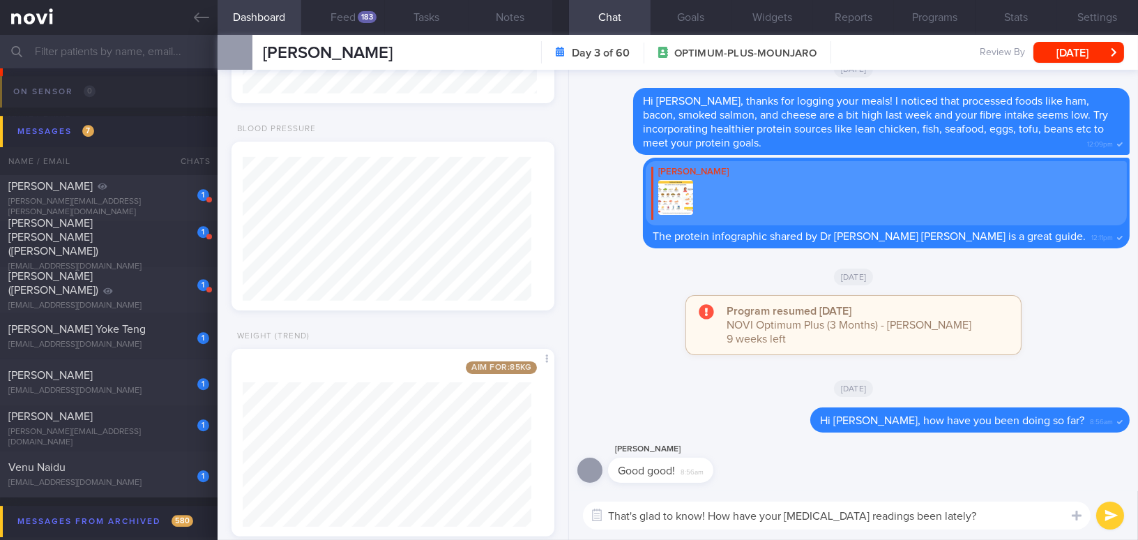
scroll to position [847, 0]
click at [1113, 511] on button "submit" at bounding box center [1110, 515] width 28 height 28
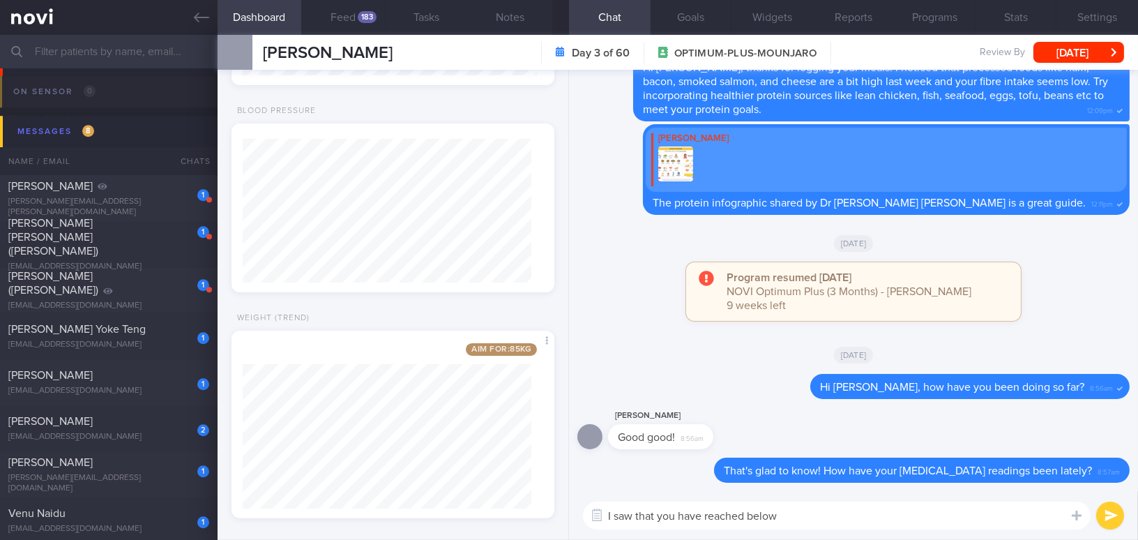
drag, startPoint x: 787, startPoint y: 514, endPoint x: 570, endPoint y: 502, distance: 217.2
click at [570, 502] on div "I saw that you have reached below I saw that you have reached below ​ I saw tha…" at bounding box center [853, 515] width 569 height 49
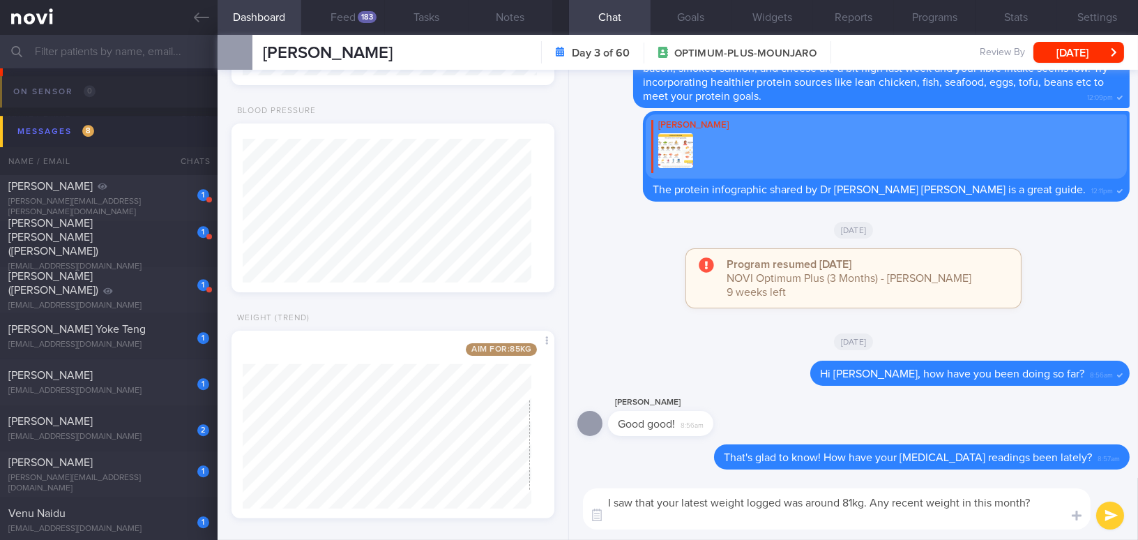
scroll to position [0, 0]
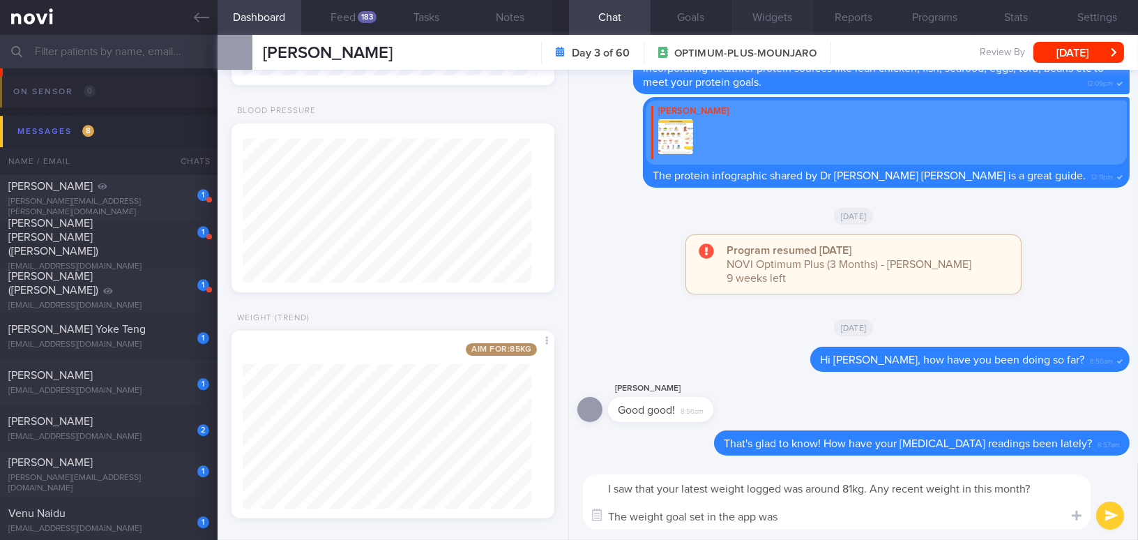
click at [773, 24] on button "Widgets" at bounding box center [773, 17] width 82 height 35
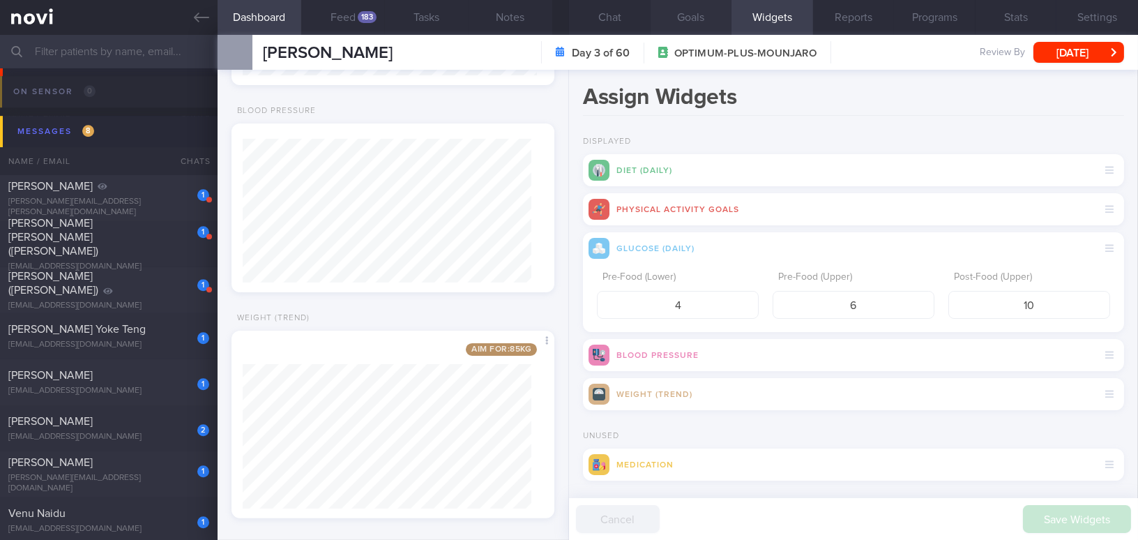
click at [697, 19] on button "Goals" at bounding box center [692, 17] width 82 height 35
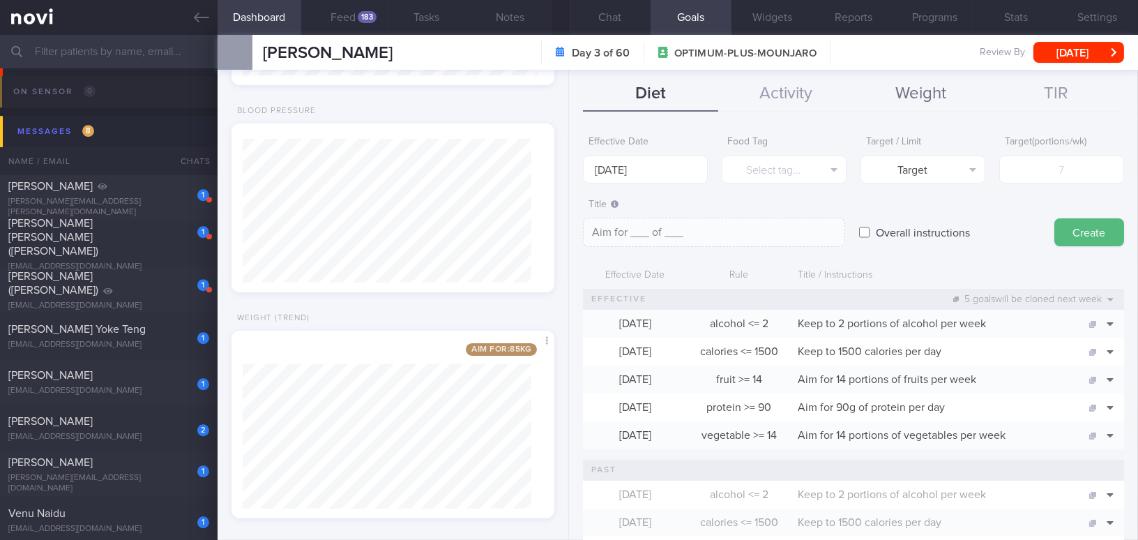
click at [911, 99] on button "Weight" at bounding box center [921, 94] width 135 height 35
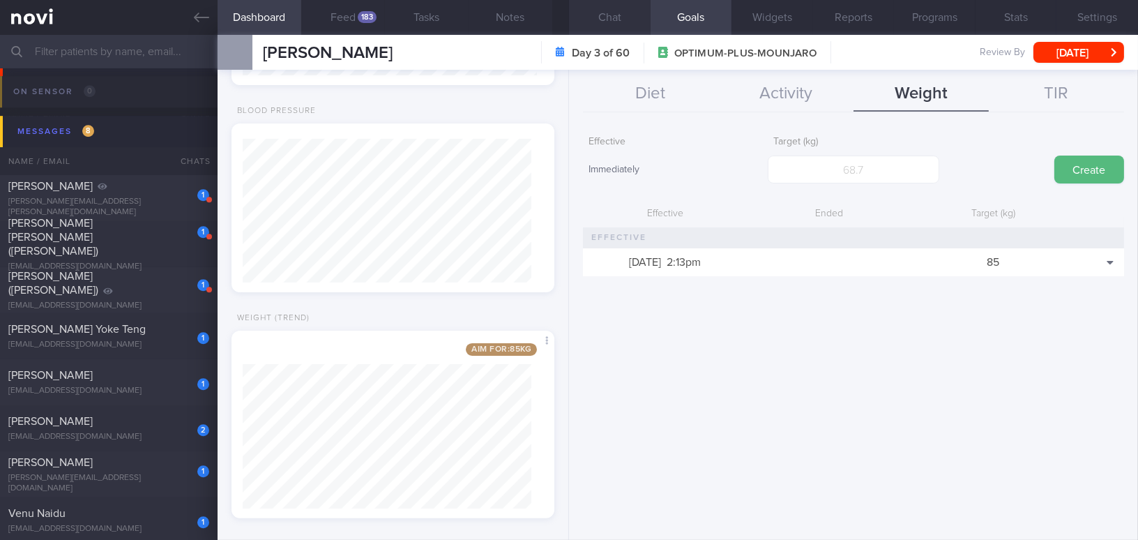
click at [609, 13] on button "Chat" at bounding box center [610, 17] width 82 height 35
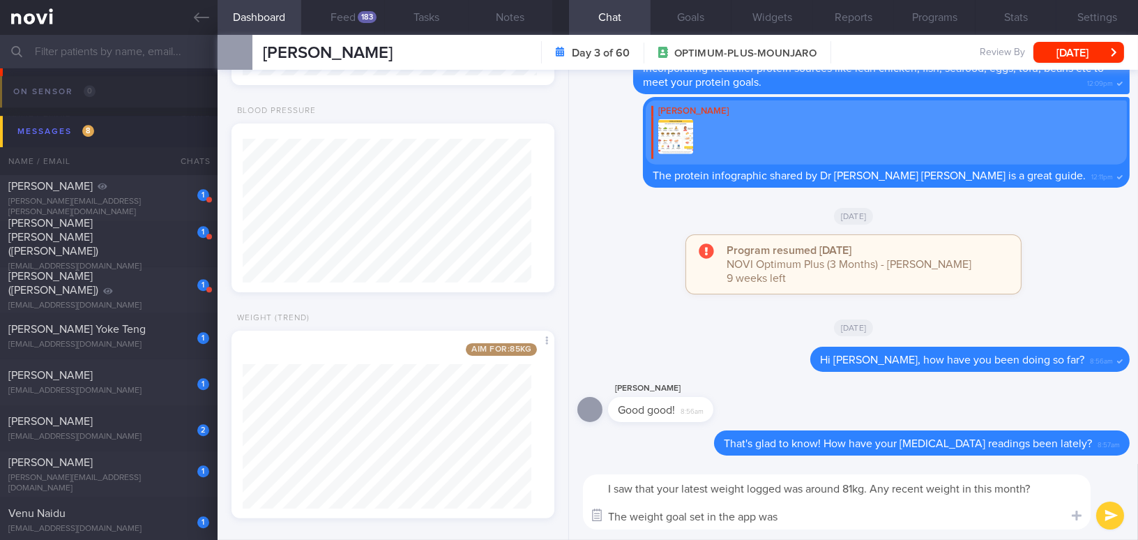
drag, startPoint x: 775, startPoint y: 518, endPoint x: 603, endPoint y: 510, distance: 172.4
click at [603, 510] on div "Chat Templates Admin CGM Weight Nutrition Physical Activity Infographics Articl…" at bounding box center [853, 502] width 569 height 76
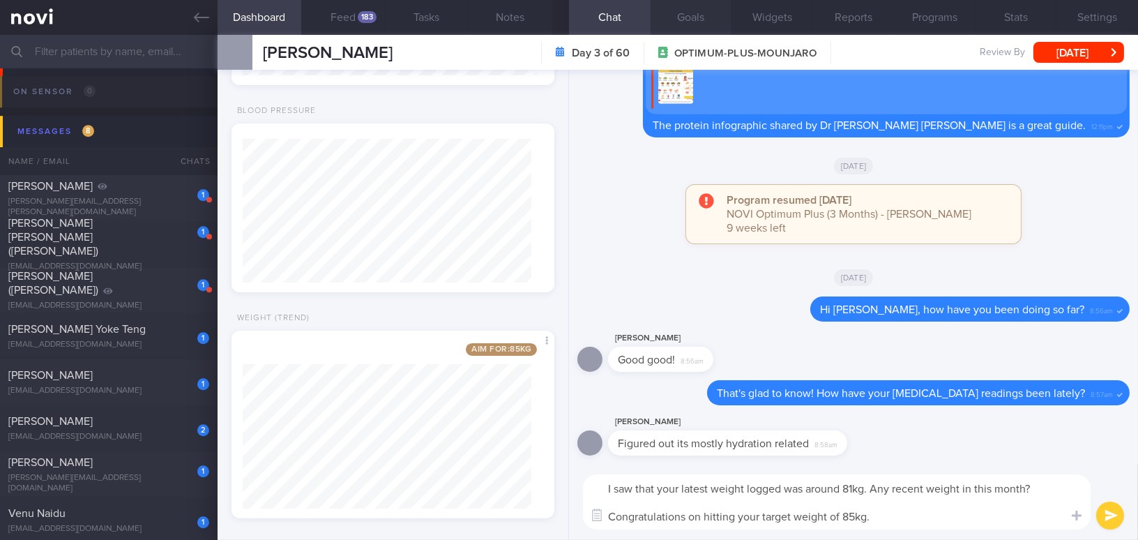
type textarea "I saw that your latest weight logged was around 81kg. Any recent weight in this…"
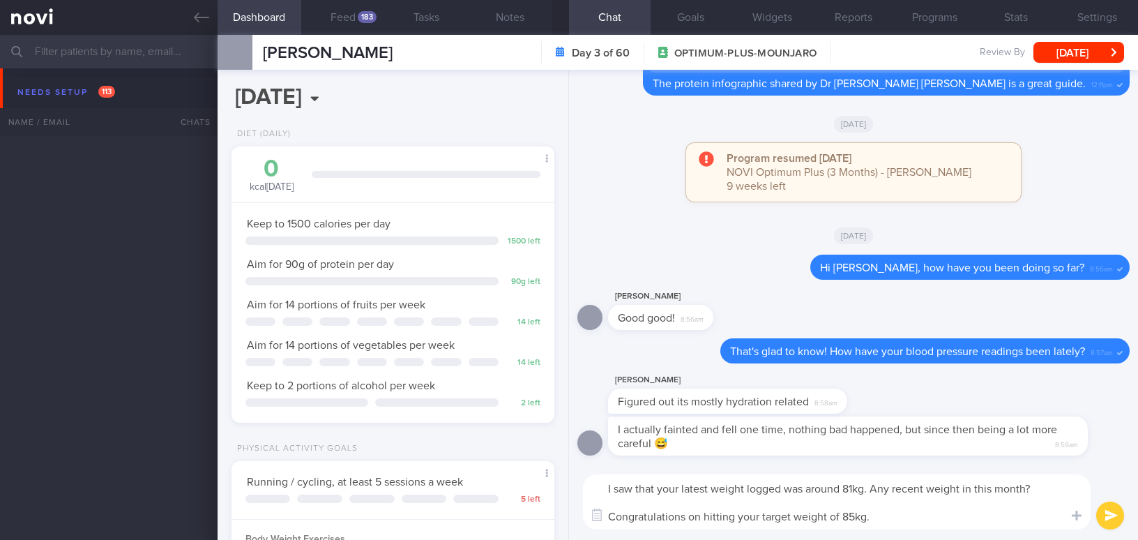
select select "9"
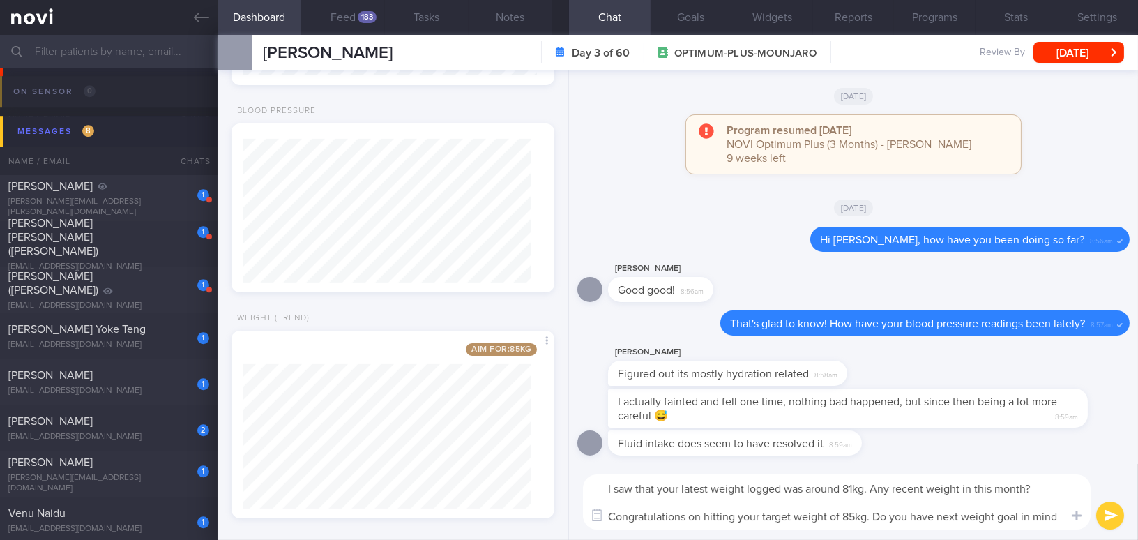
type textarea "I saw that your latest weight logged was around 81kg. Any recent weight in this…"
drag, startPoint x: 1063, startPoint y: 513, endPoint x: 579, endPoint y: 479, distance: 485.2
click at [579, 479] on div "I saw that your latest weight logged was around 81kg. Any recent weight in this…" at bounding box center [853, 502] width 569 height 76
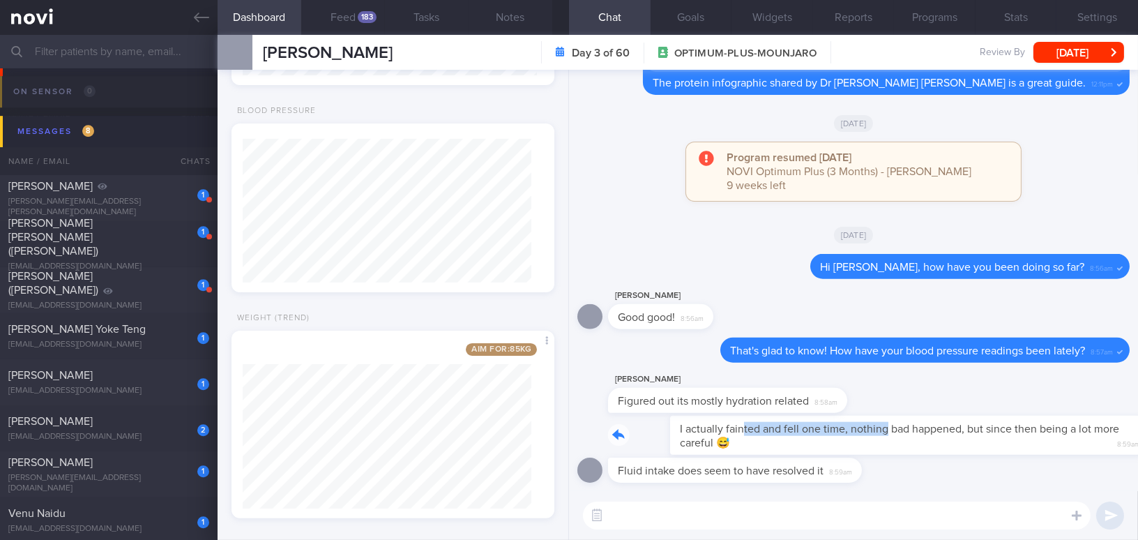
drag, startPoint x: 681, startPoint y: 421, endPoint x: 824, endPoint y: 434, distance: 142.9
click at [824, 434] on div "I actually fainted and fell one time, nothing bad happened, but since then bein…" at bounding box center [869, 435] width 522 height 39
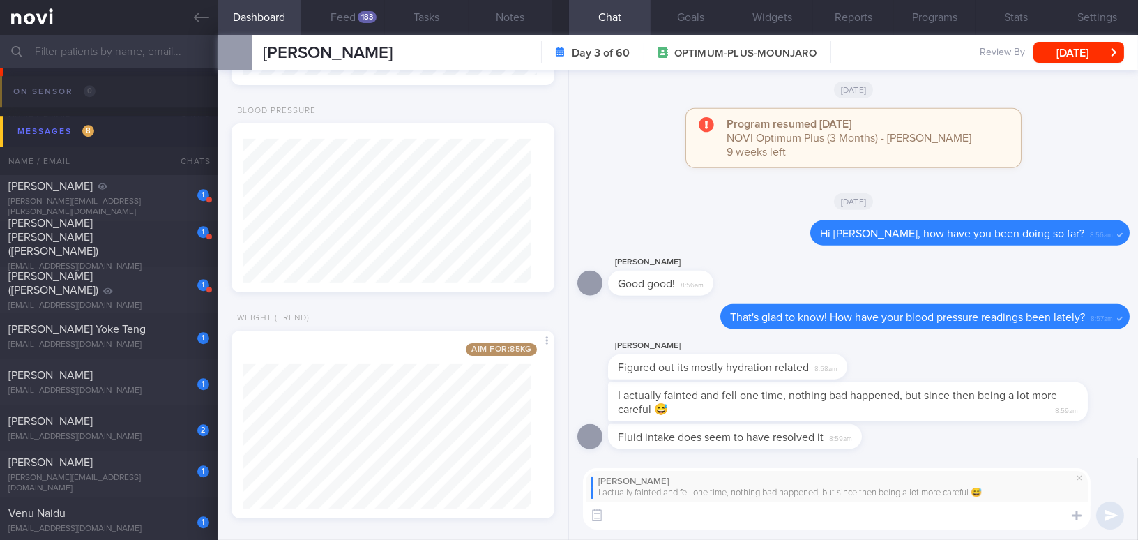
paste textarea "Oh no, I'm sorry to hear that! How much fluid are you currently drinking? Remem…"
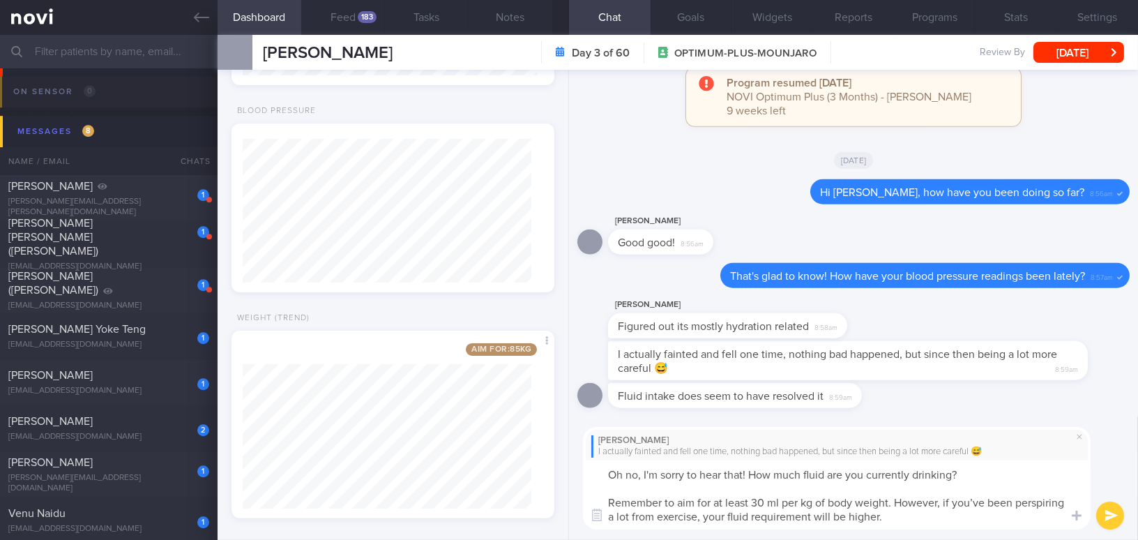
click at [767, 502] on textarea "Oh no, I'm sorry to hear that! How much fluid are you currently drinking? Remem…" at bounding box center [837, 494] width 508 height 69
click at [978, 502] on textarea "Oh no, I'm sorry to hear that! How much fluid are you currently drinking? Remem…" at bounding box center [837, 494] width 508 height 69
type textarea "Oh no, I'm sorry to hear that! How much fluid are you currently drinking? Remem…"
click at [1109, 515] on button "submit" at bounding box center [1110, 515] width 28 height 28
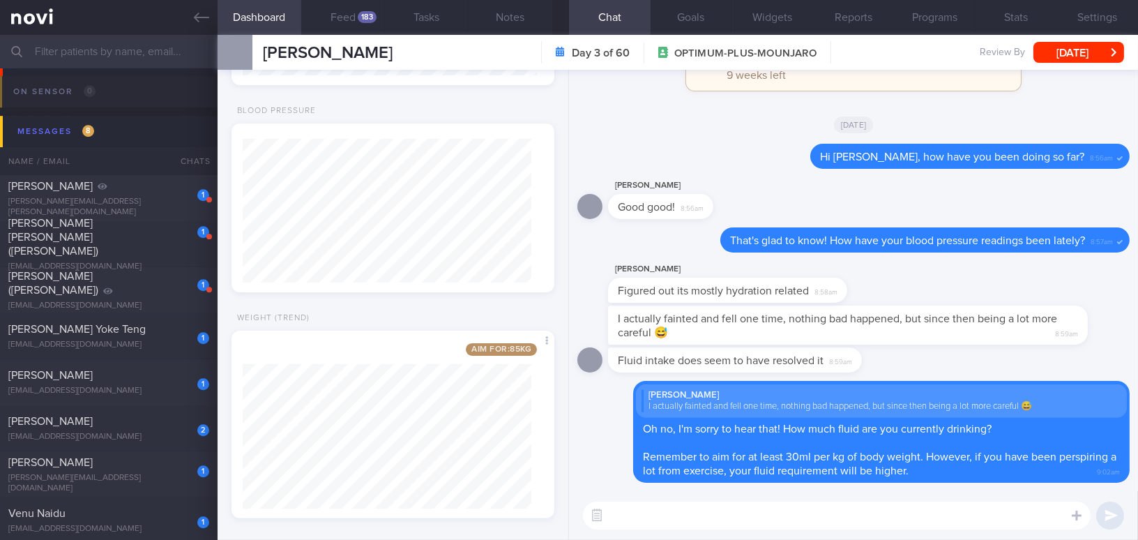
click at [807, 345] on div "I actually fainted and fell one time, nothing bad happened, but since then bein…" at bounding box center [853, 326] width 552 height 42
drag, startPoint x: 803, startPoint y: 348, endPoint x: 1006, endPoint y: 352, distance: 202.3
click at [1006, 352] on div "Fluid intake does seem to have resolved it 8:59am" at bounding box center [853, 363] width 552 height 33
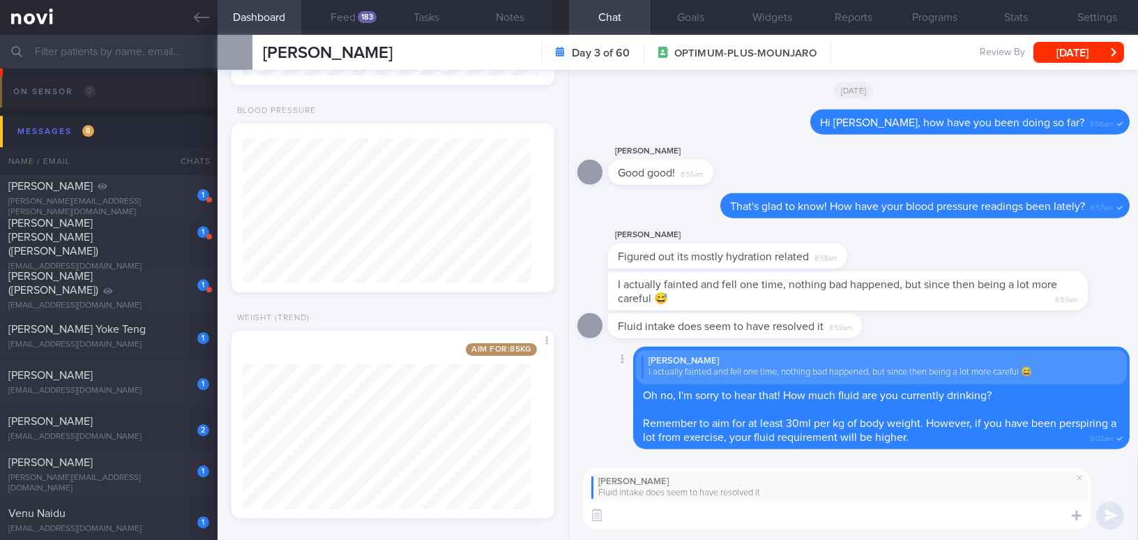
paste textarea "I’m glad you figured out the root cause — that’ll really help you prevent it fr…"
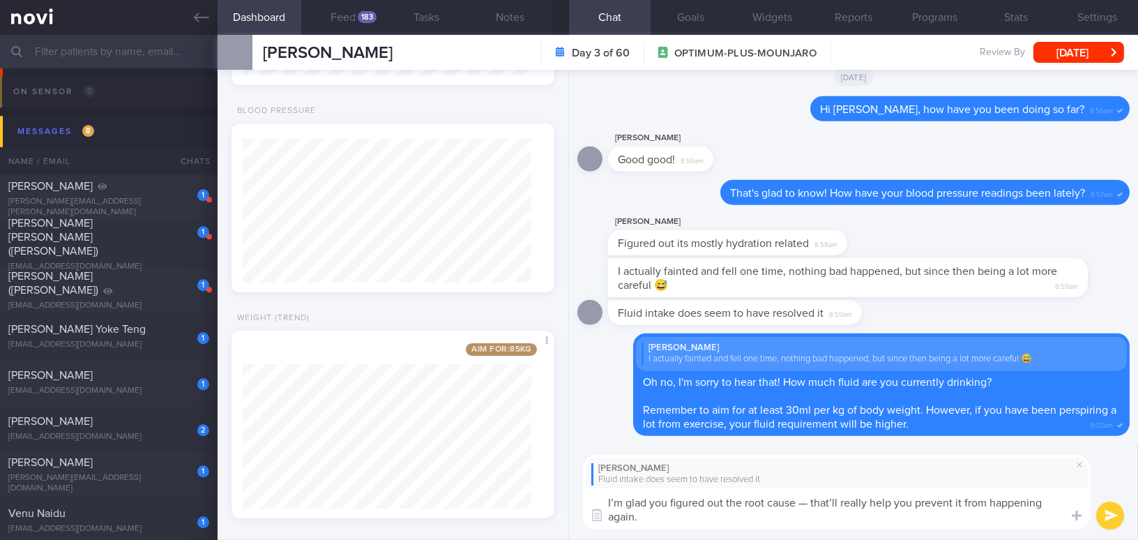
click at [838, 499] on textarea "I’m glad you figured out the root cause — that’ll really help you prevent it fr…" at bounding box center [837, 508] width 508 height 41
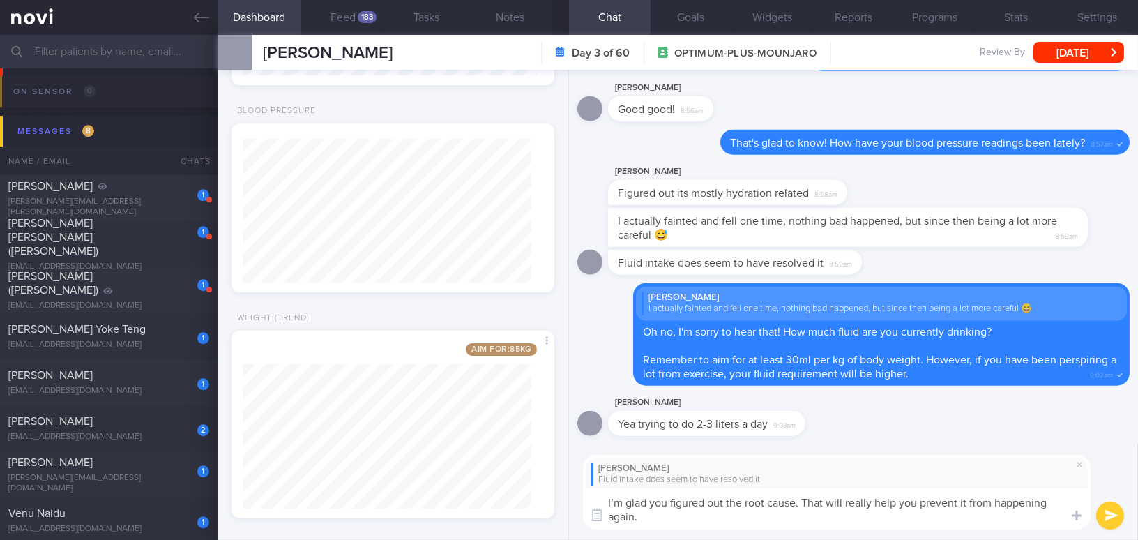
type textarea "I’m glad you figured out the root cause. That will really help you prevent it f…"
click at [1114, 516] on button "submit" at bounding box center [1110, 515] width 28 height 28
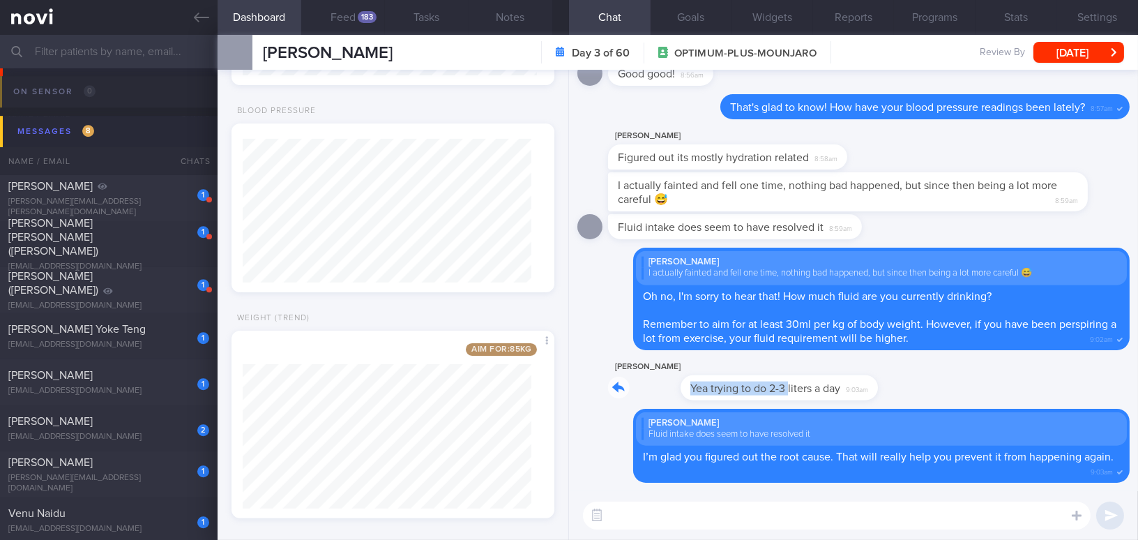
drag, startPoint x: 717, startPoint y: 377, endPoint x: 913, endPoint y: 380, distance: 196.0
click at [913, 380] on div "Lucas Kauffman Yea trying to do 2-3 liters a day 9:03am" at bounding box center [853, 383] width 552 height 50
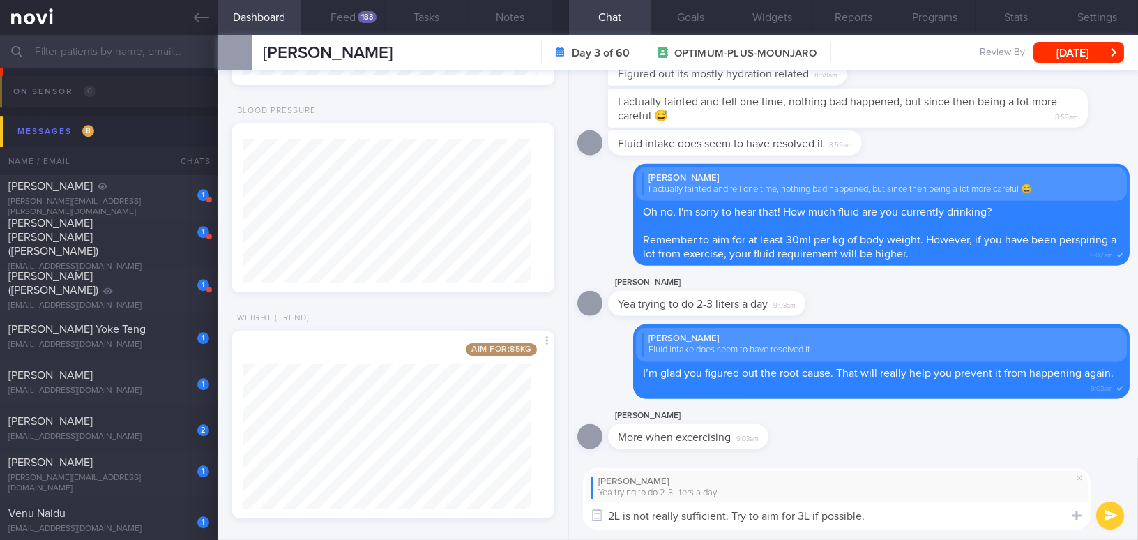
drag, startPoint x: 891, startPoint y: 521, endPoint x: 506, endPoint y: 503, distance: 385.4
click at [506, 503] on div "Dashboard Feed 183 Tasks Notes Chat Goals Widgets Reports Programs Stats Settin…" at bounding box center [678, 287] width 921 height 505
click at [888, 510] on textarea "2L is not really sufficient. Try to aim for 3L if possible." at bounding box center [837, 515] width 508 height 28
type textarea "2L is not really sufficient. Try to aim for 3L if possible. 😬"
click at [1109, 510] on icon "submit" at bounding box center [1111, 516] width 13 height 12
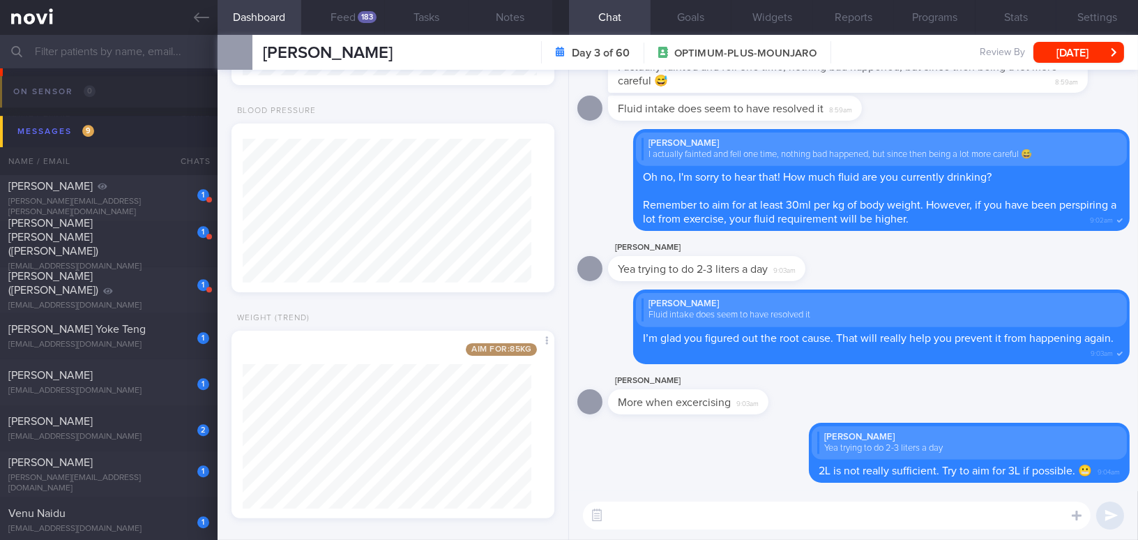
paste textarea "I noticed your last recorded weight was about 81 kg. Have you weighed yourself …"
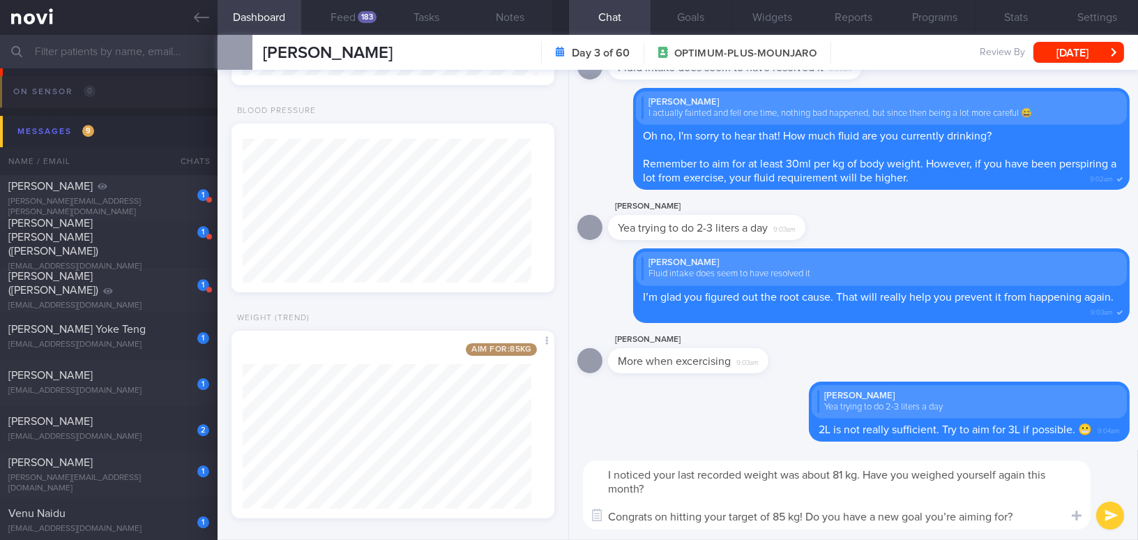
click at [955, 513] on textarea "I noticed your last recorded weight was about 81 kg. Have you weighed yourself …" at bounding box center [837, 494] width 508 height 69
click at [848, 472] on textarea "I noticed your last recorded weight was about 81 kg. Have you weighed yourself …" at bounding box center [837, 494] width 508 height 69
click at [790, 516] on textarea "I noticed your last recorded weight was about 81kg. Have you weighed yourself a…" at bounding box center [837, 494] width 508 height 69
type textarea "I noticed your last recorded weight was about 81kg. Have you weighed yourself a…"
click at [1114, 518] on button "submit" at bounding box center [1110, 515] width 28 height 28
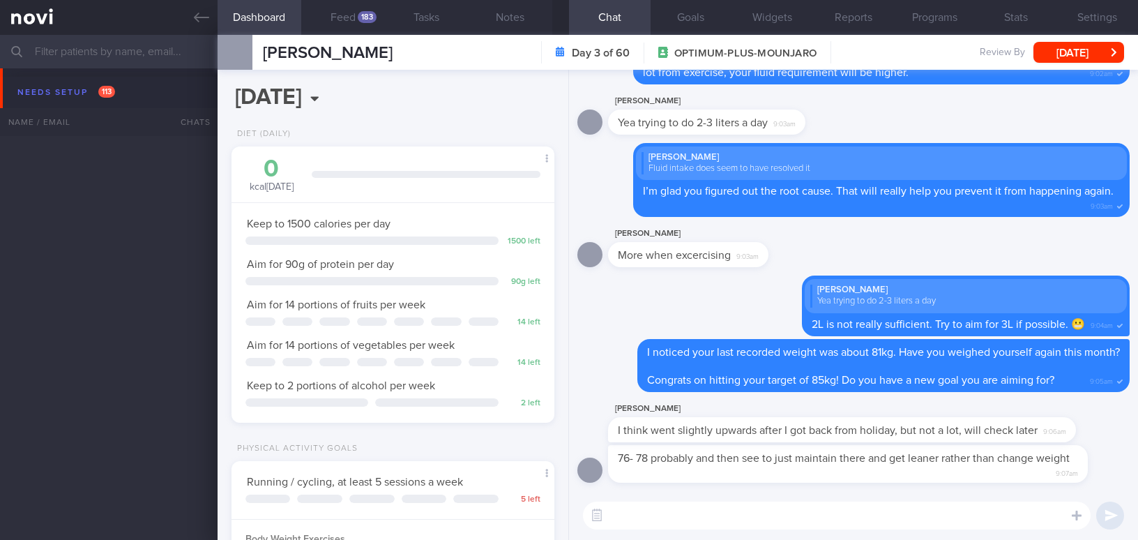
select select "9"
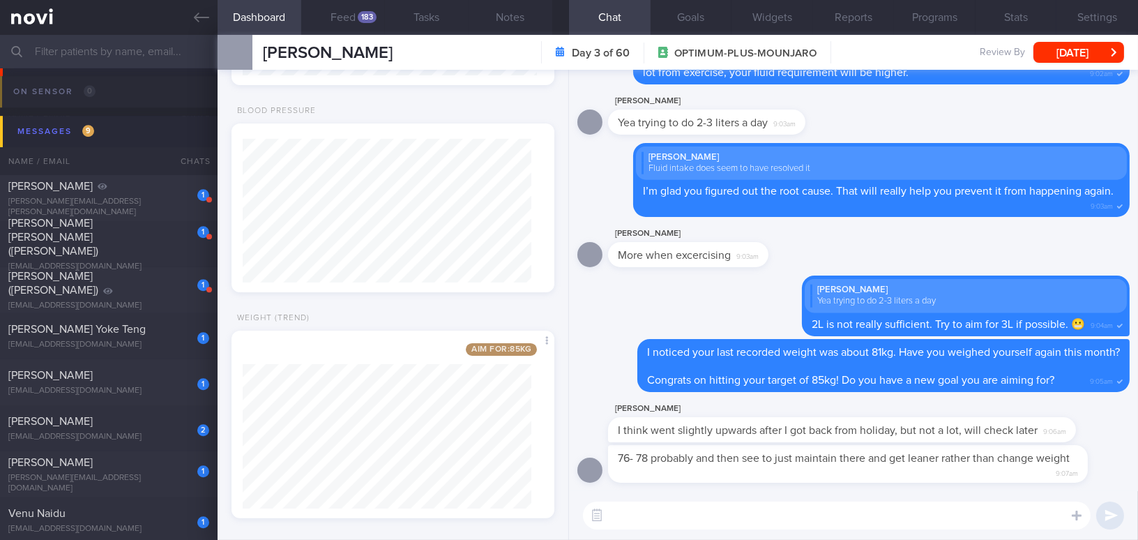
drag, startPoint x: 809, startPoint y: 446, endPoint x: 955, endPoint y: 455, distance: 146.0
click at [955, 455] on div "76- 78 probably and then see to just maintain there and get leaner rather than …" at bounding box center [848, 464] width 480 height 38
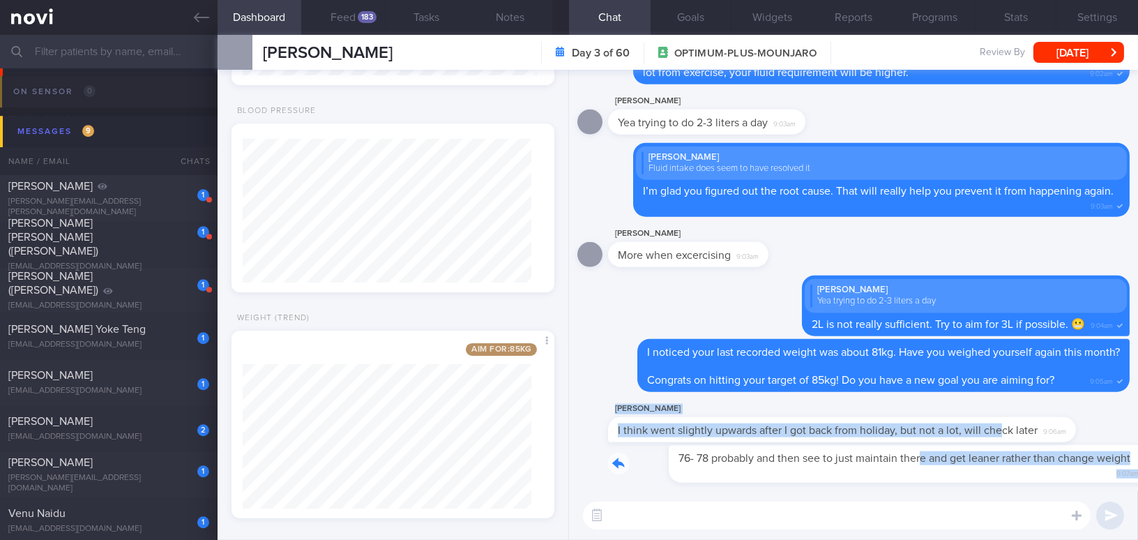
drag, startPoint x: 863, startPoint y: 446, endPoint x: 999, endPoint y: 439, distance: 136.8
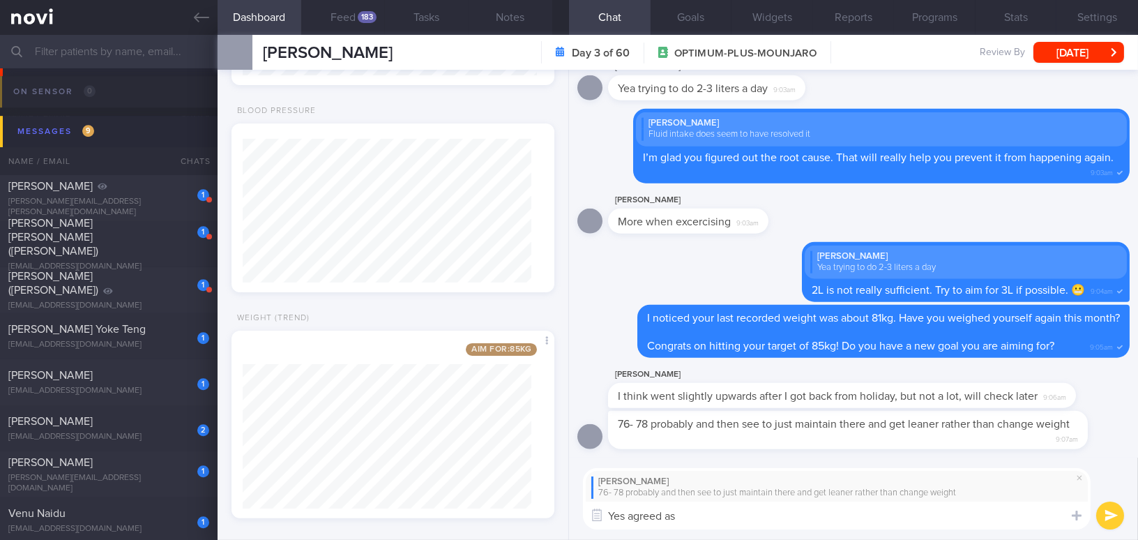
drag, startPoint x: 694, startPoint y: 522, endPoint x: 544, endPoint y: 524, distance: 149.9
click at [544, 524] on div "Dashboard Feed 183 Tasks Notes Chat Goals Widgets Reports Programs Stats Settin…" at bounding box center [678, 287] width 921 height 505
paste textarea "Sure, 76 kg sounds good since it’s within the healthy BMI range. What’s more im…"
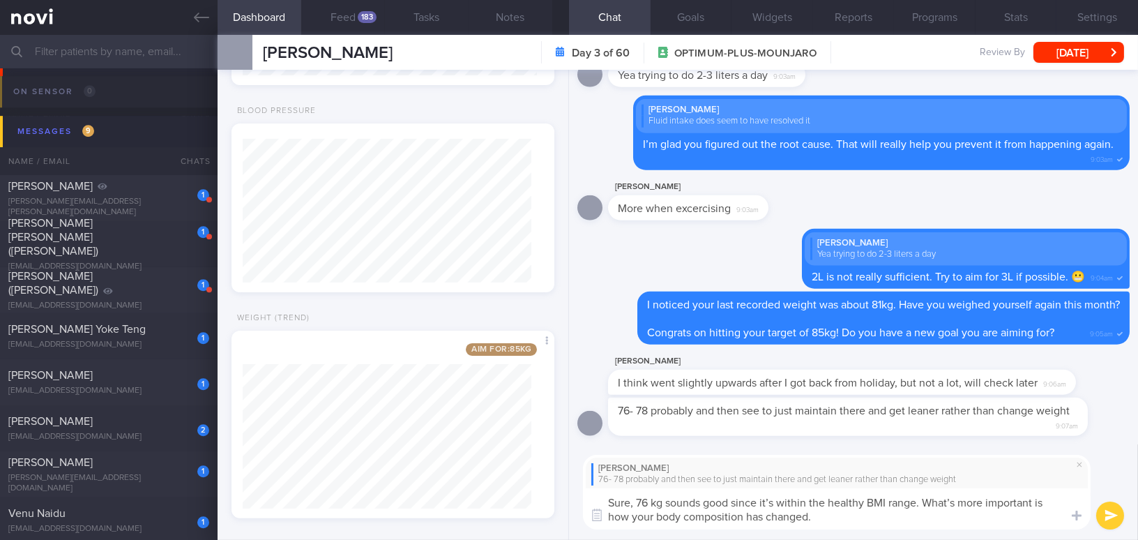
click at [650, 501] on textarea "Sure, 76 kg sounds good since it’s within the healthy BMI range. What’s more im…" at bounding box center [837, 508] width 508 height 41
click at [773, 500] on textarea "Sure, 76kg sounds good since it’s within the healthy BMI range. What’s more imp…" at bounding box center [837, 508] width 508 height 41
click at [954, 501] on textarea "Sure, 76kg sounds good since it is within the healthy BMI range. What’s more im…" at bounding box center [837, 508] width 508 height 41
click at [646, 500] on textarea "Sure, 76kg sounds good since it is within the healthy BMI range. What is more i…" at bounding box center [837, 508] width 508 height 41
click at [837, 518] on textarea "Sure, 76-78kg sounds good since it is within the healthy BMI range. What is mor…" at bounding box center [837, 508] width 508 height 41
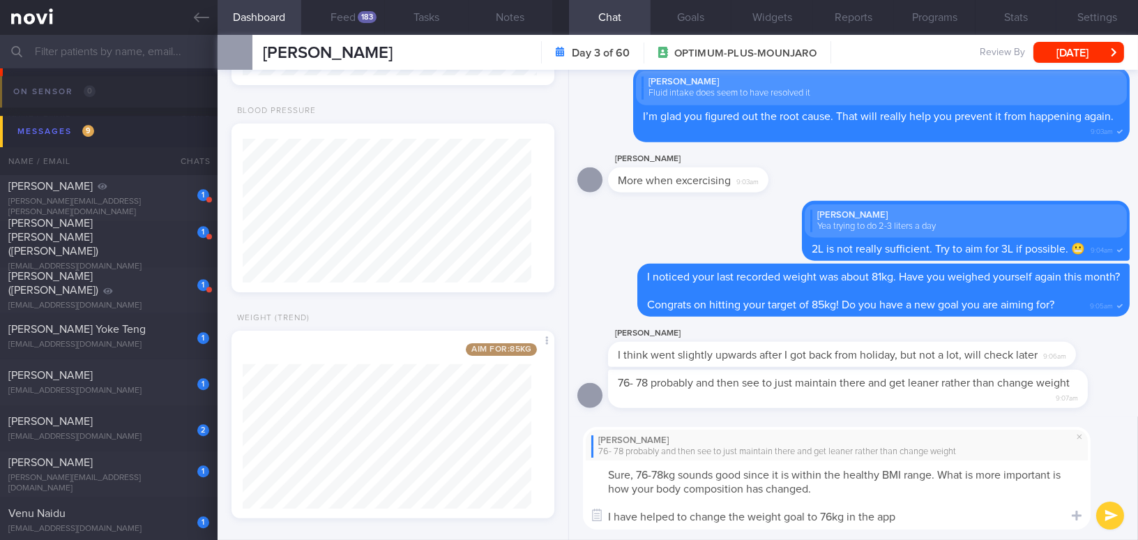
type textarea "Sure, 76-78kg sounds good since it is within the healthy BMI range. What is mor…"
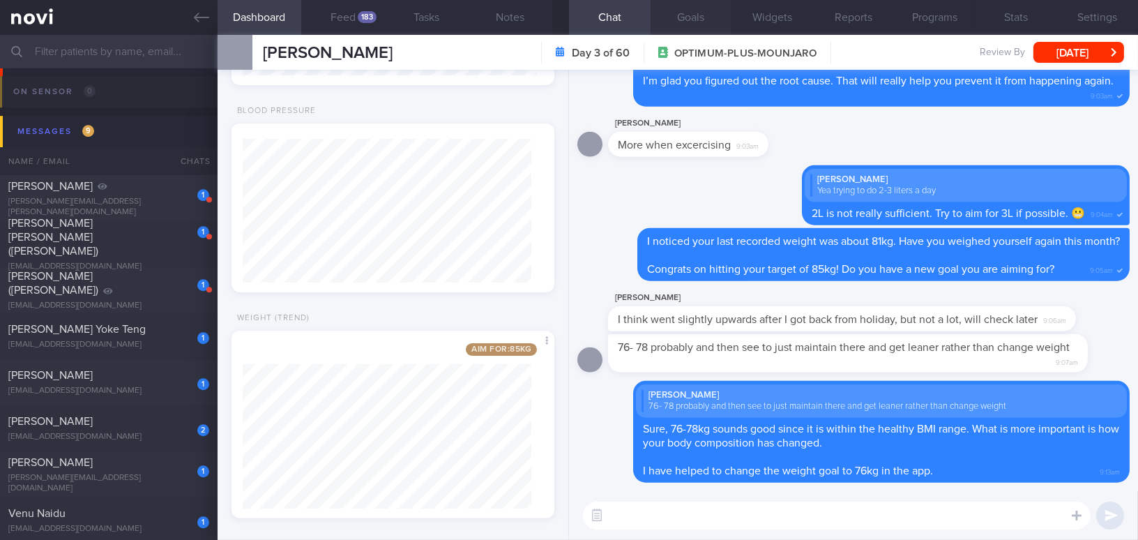
click at [697, 15] on button "Goals" at bounding box center [692, 17] width 82 height 35
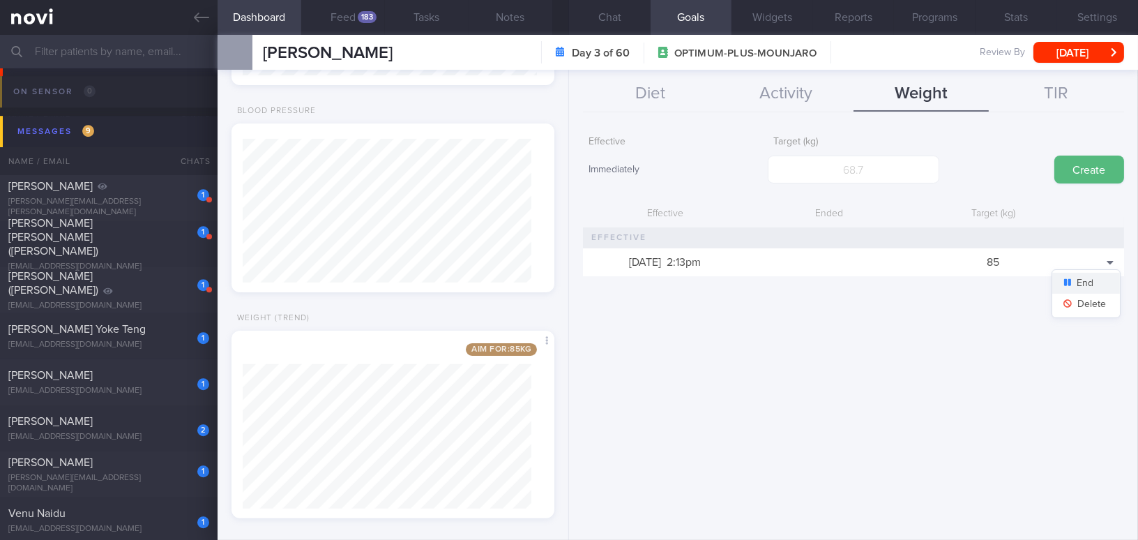
click at [1100, 284] on button "End" at bounding box center [1086, 283] width 68 height 21
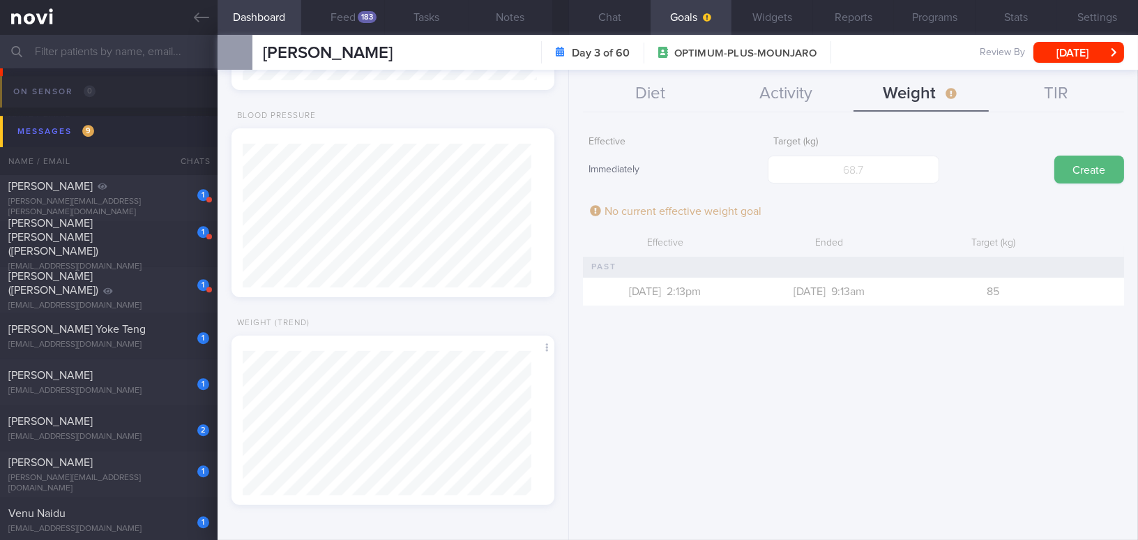
scroll to position [697204, 697060]
click at [888, 160] on input "number" at bounding box center [853, 170] width 171 height 28
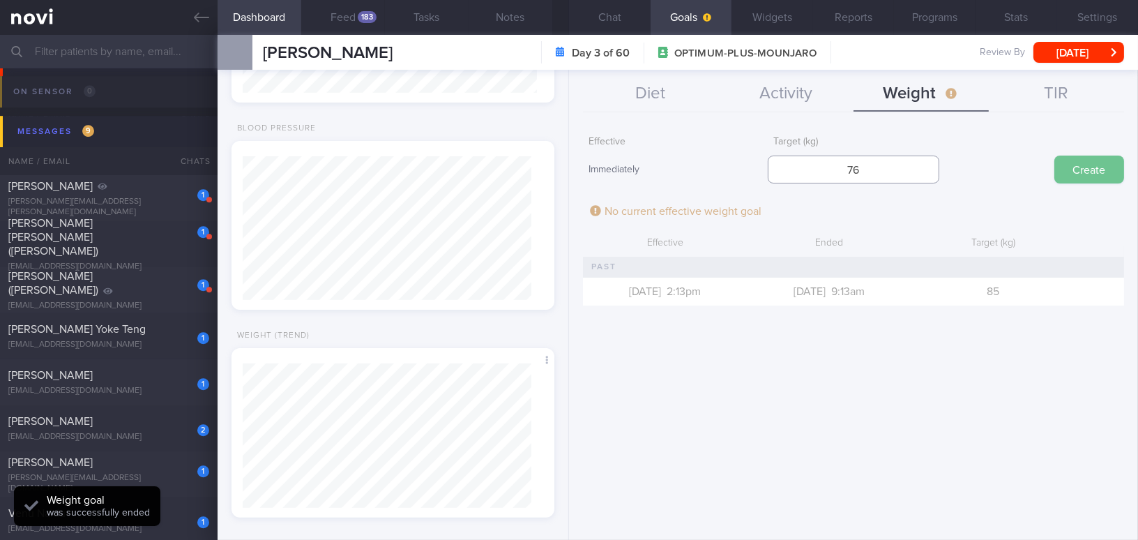
type input "76"
click at [1086, 167] on button "Create" at bounding box center [1089, 170] width 70 height 28
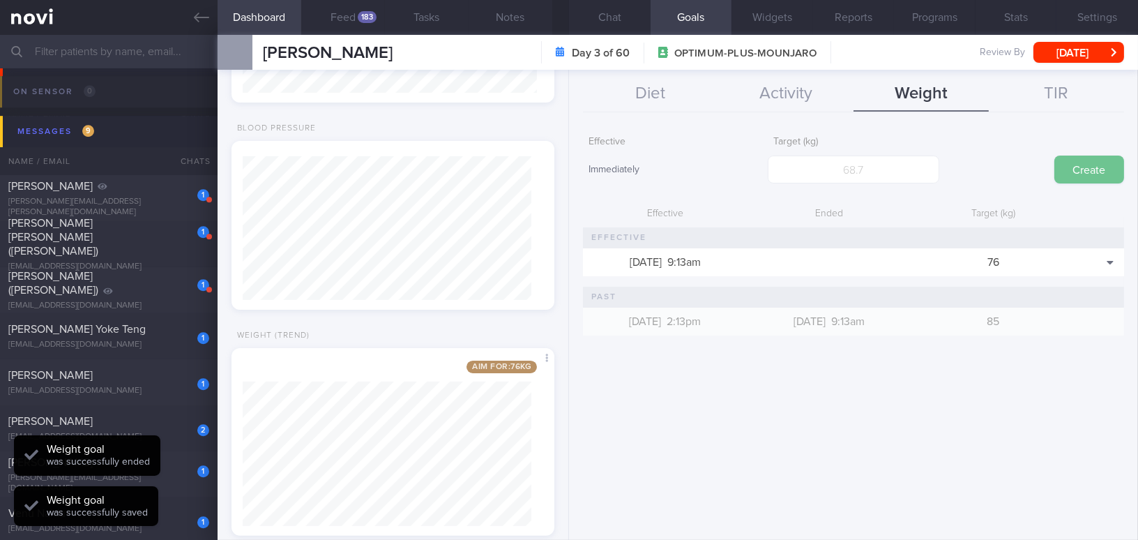
scroll to position [164, 288]
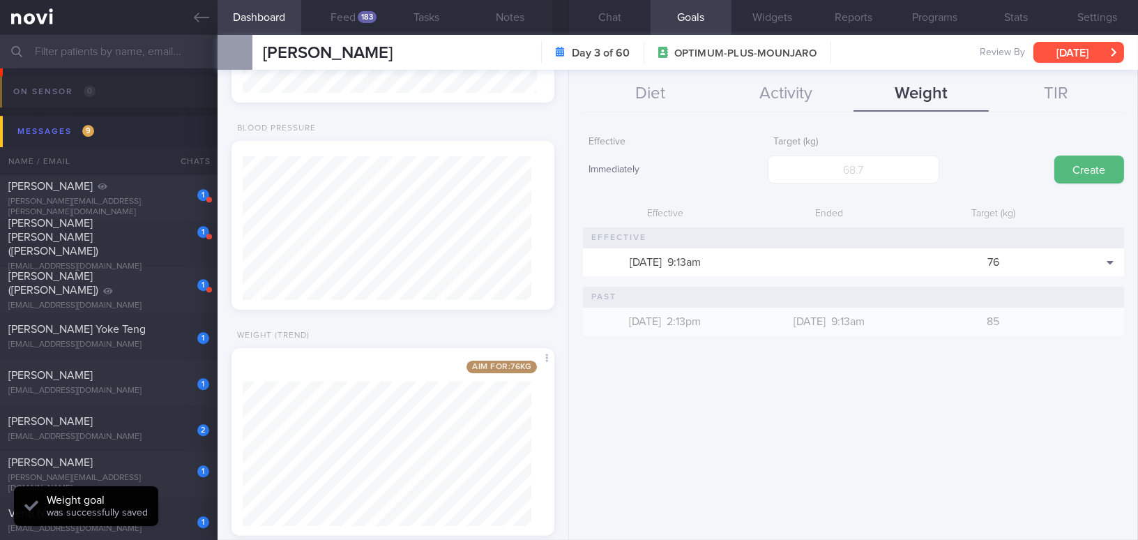
click at [1099, 52] on button "[DATE]" at bounding box center [1078, 52] width 91 height 21
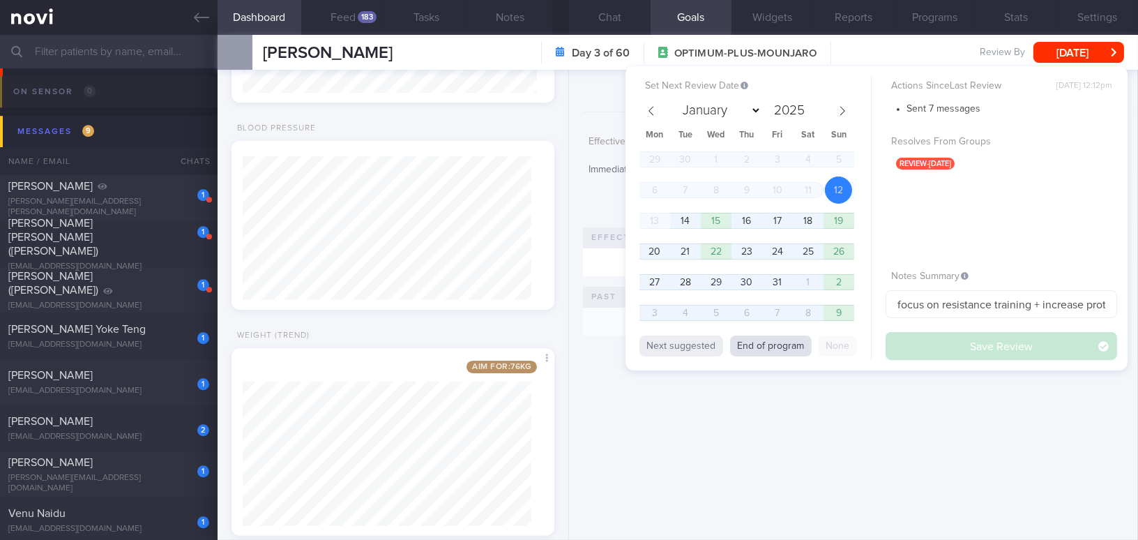
click at [791, 342] on button "End of program" at bounding box center [771, 345] width 82 height 21
select select "11"
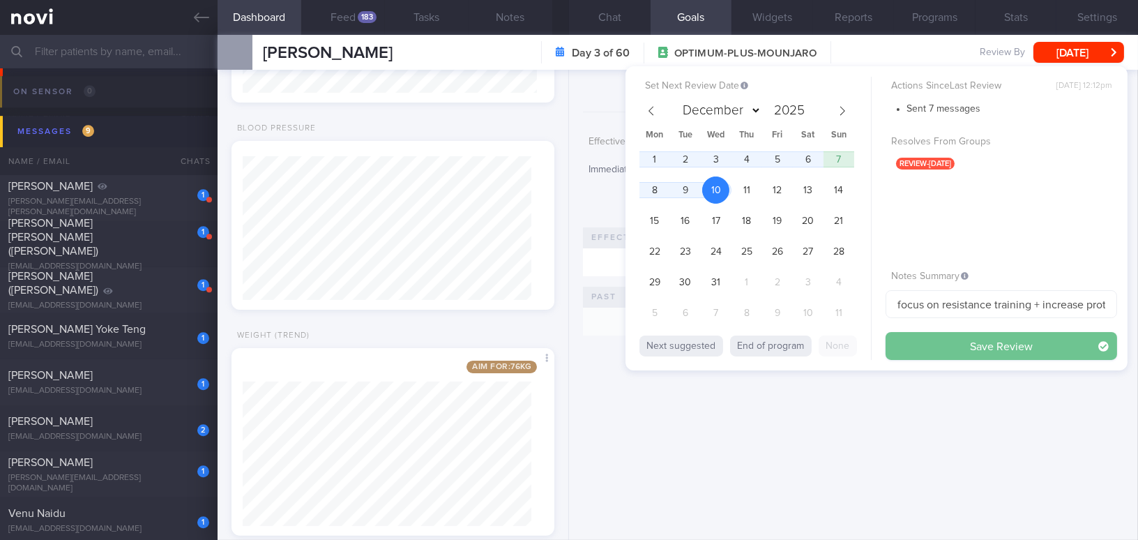
click at [935, 339] on button "Save Review" at bounding box center [1002, 346] width 232 height 28
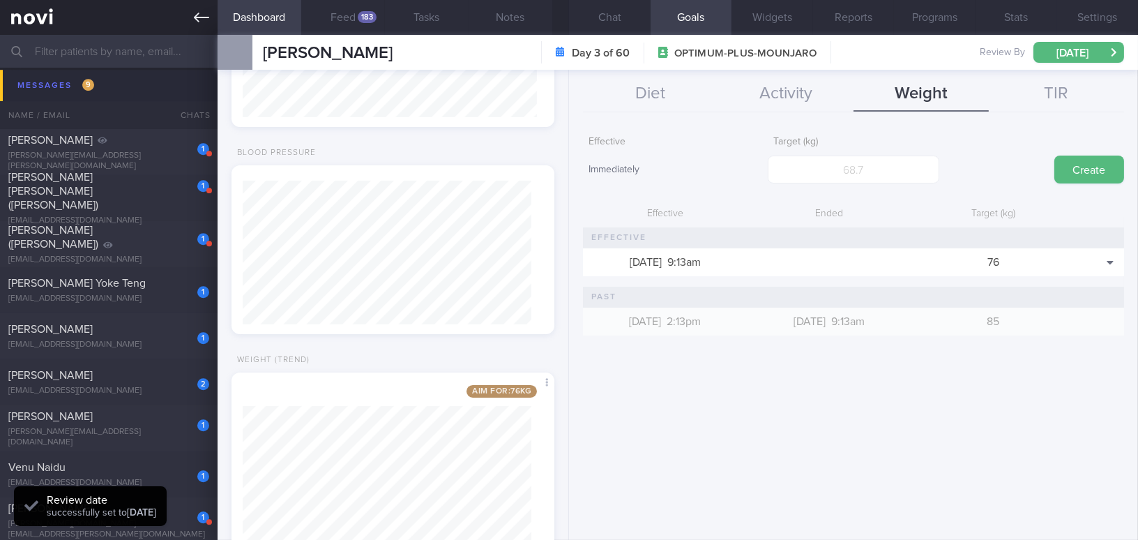
scroll to position [147, 294]
click at [192, 15] on link at bounding box center [109, 17] width 218 height 35
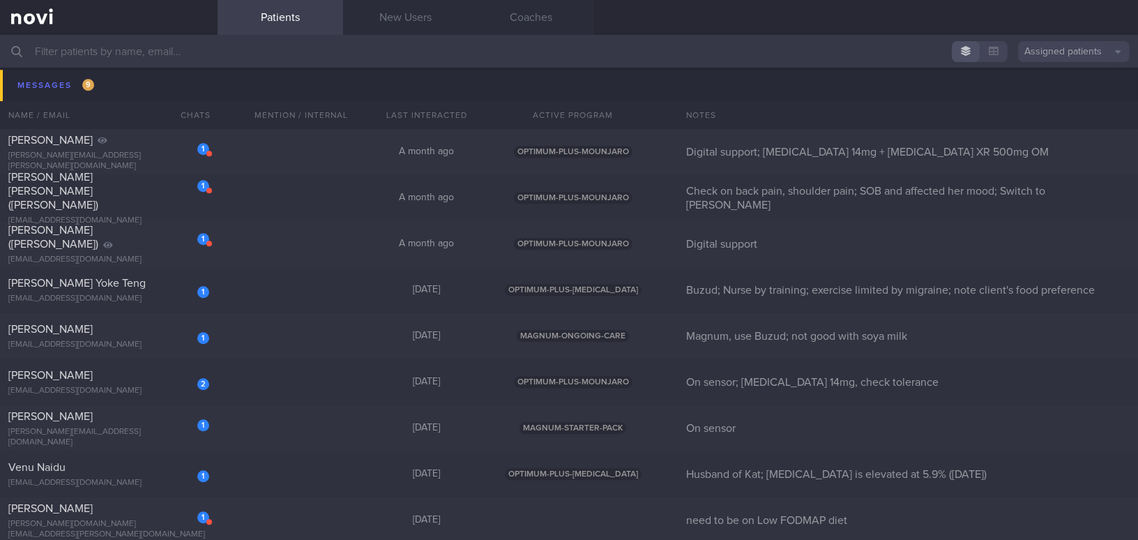
click at [319, 61] on input "text" at bounding box center [569, 51] width 1138 height 33
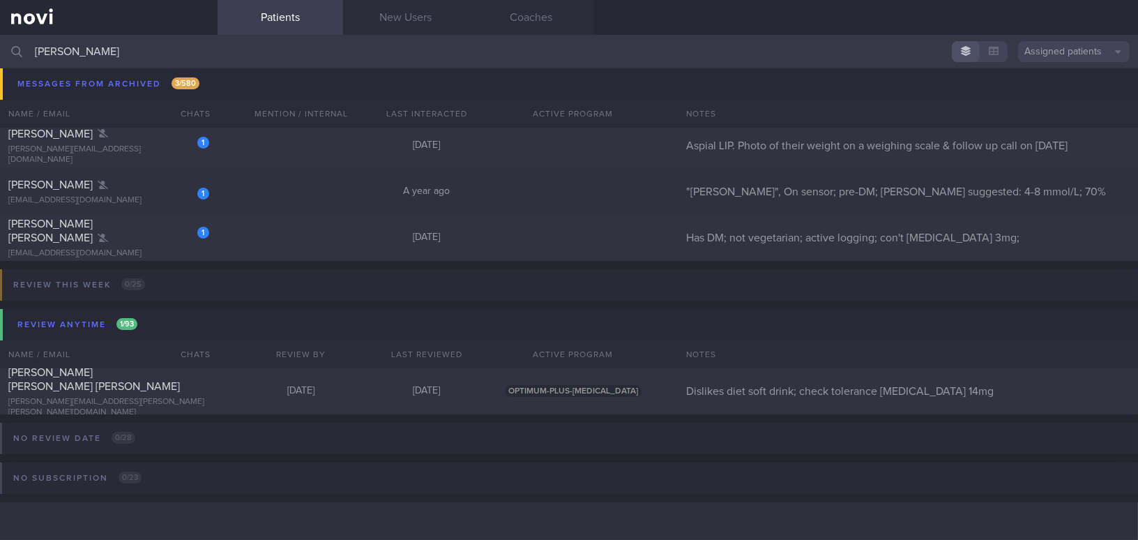
scroll to position [291, 0]
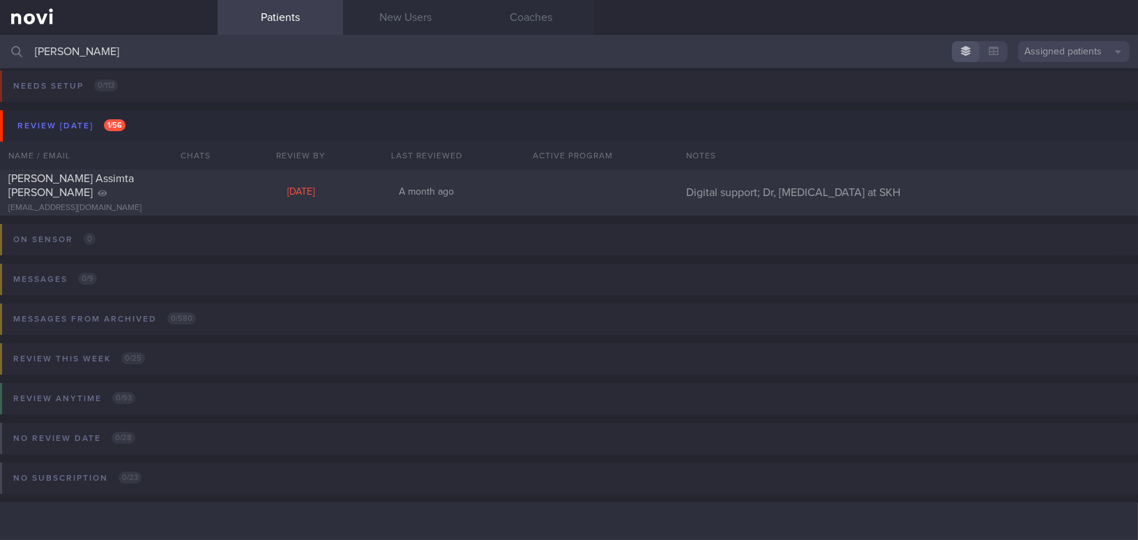
scroll to position [6, 0]
type input "cynthia assim"
click at [69, 191] on div "Cynthia Assimta Peter" at bounding box center [106, 186] width 197 height 28
select select "9"
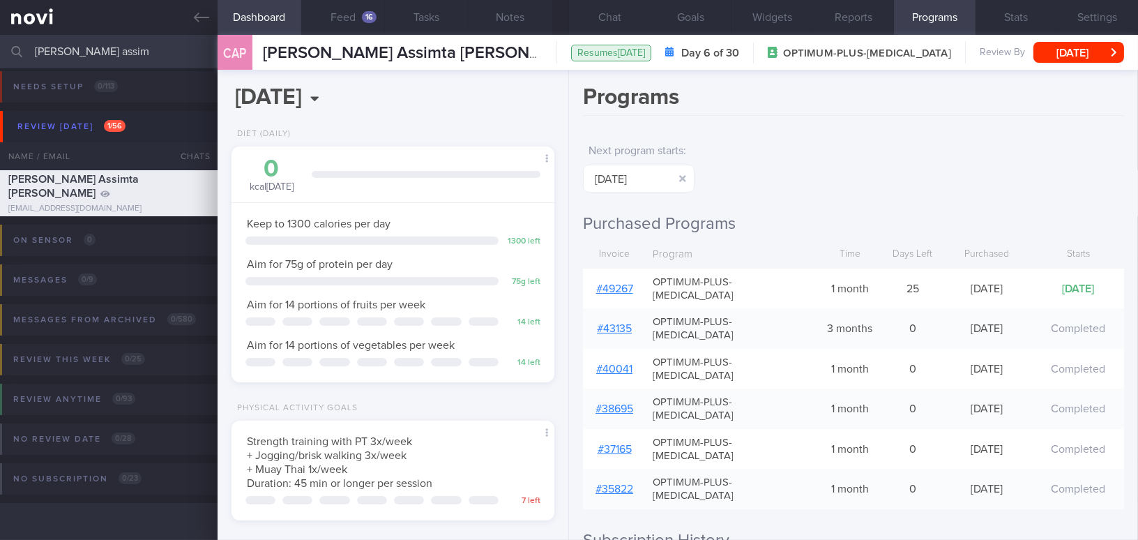
drag, startPoint x: 112, startPoint y: 52, endPoint x: 0, endPoint y: 50, distance: 112.3
click at [0, 50] on input "cynthia assim" at bounding box center [569, 51] width 1138 height 33
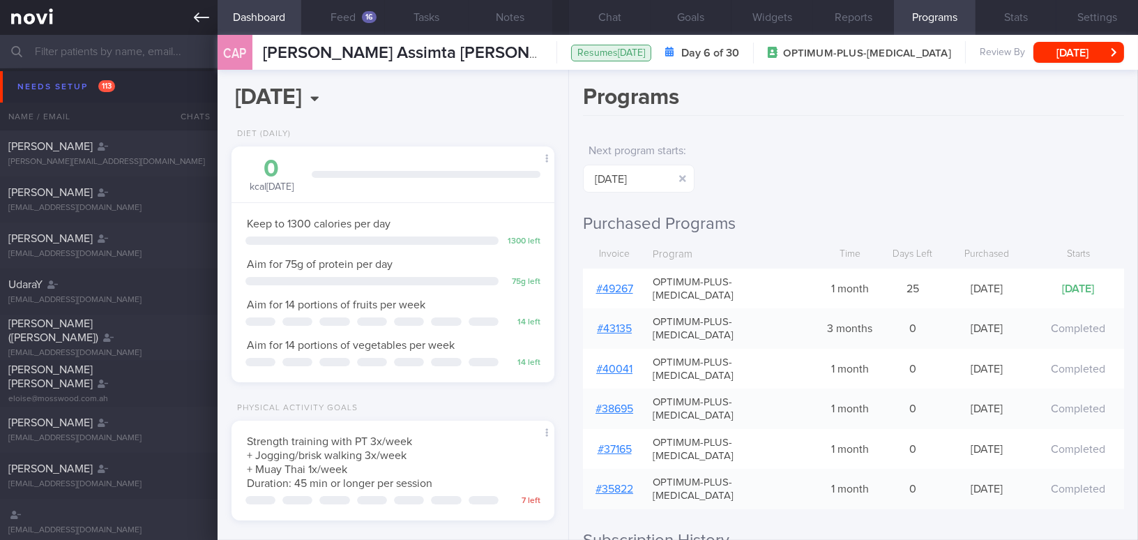
click at [194, 17] on icon at bounding box center [201, 17] width 15 height 15
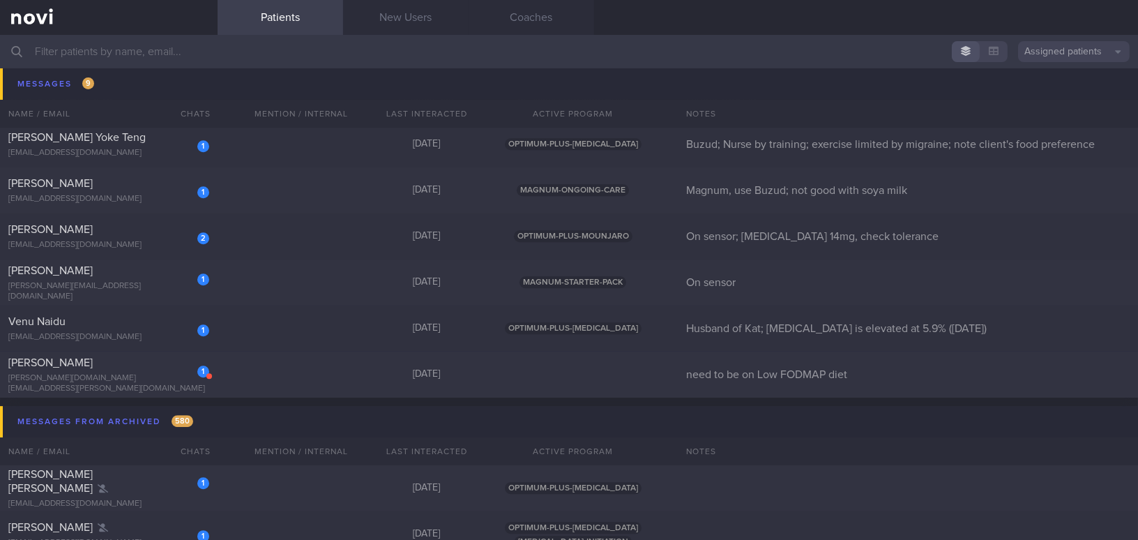
scroll to position [8121, 0]
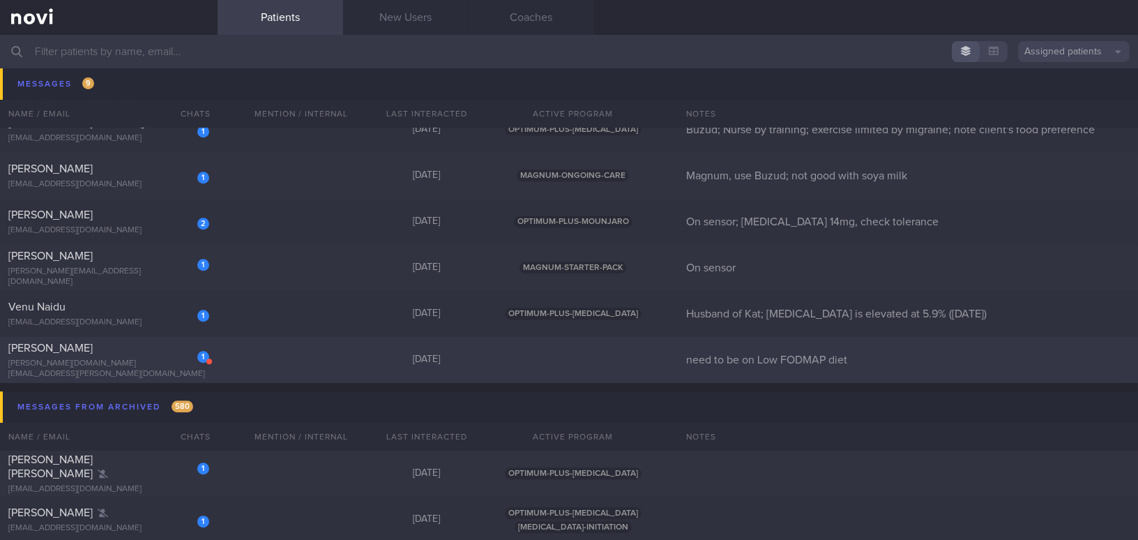
click at [160, 349] on div "[PERSON_NAME]" at bounding box center [106, 348] width 197 height 14
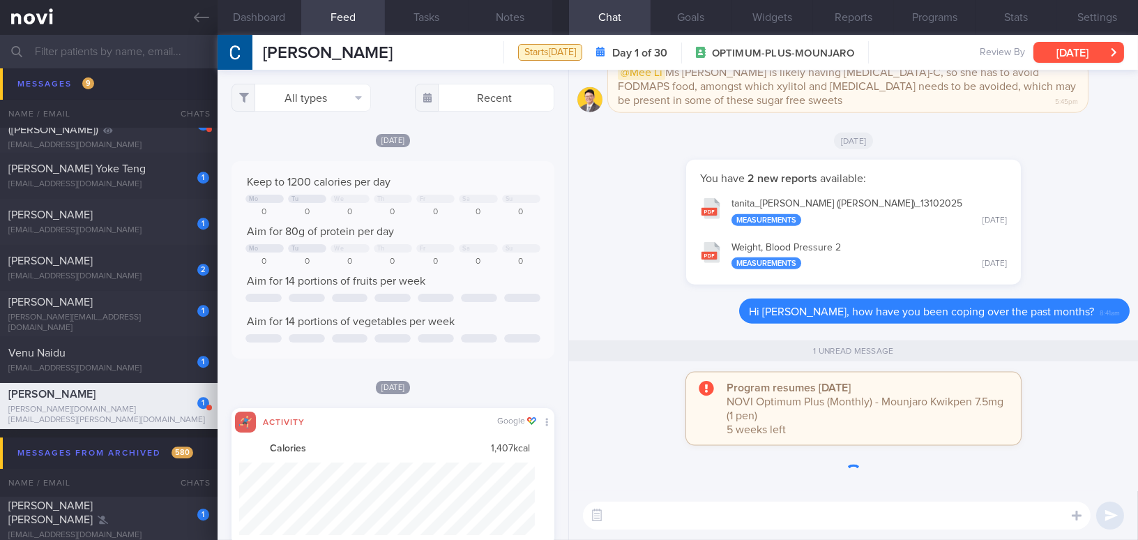
scroll to position [8167, 0]
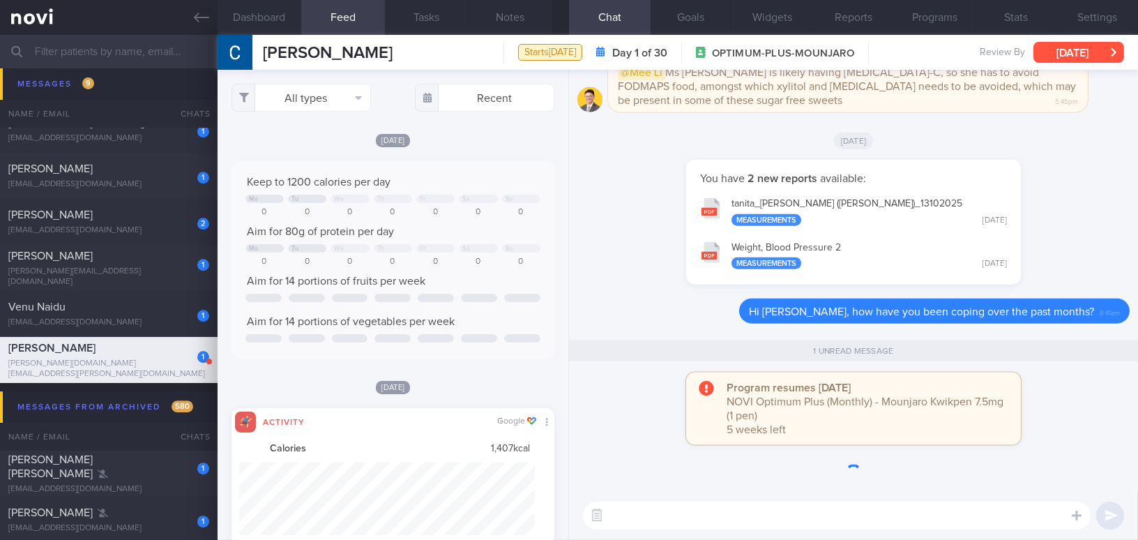
click at [1075, 56] on button "[DATE]" at bounding box center [1078, 52] width 91 height 21
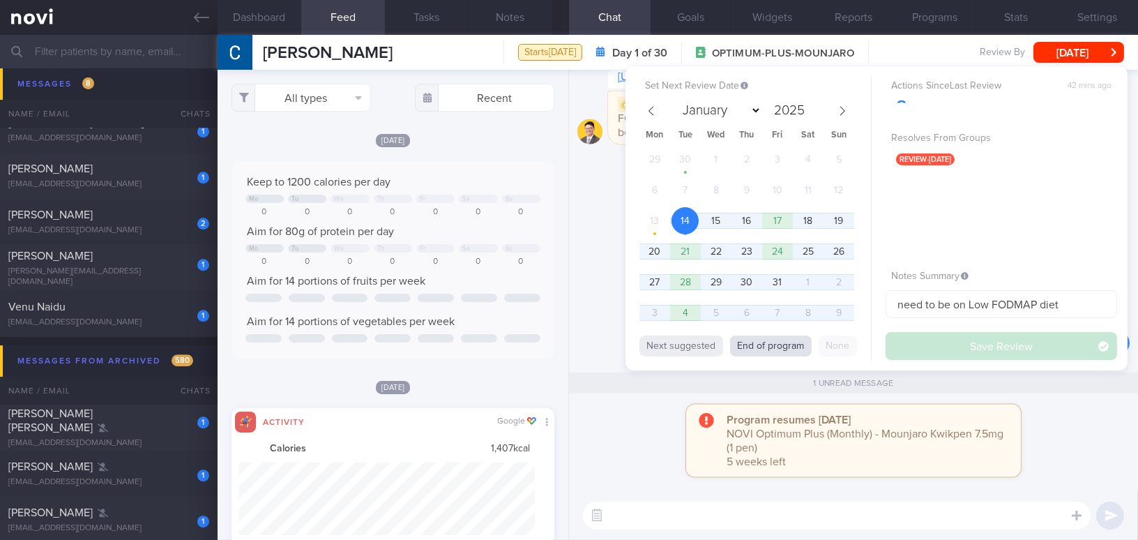
click at [763, 346] on button "End of program" at bounding box center [771, 345] width 82 height 21
select select "10"
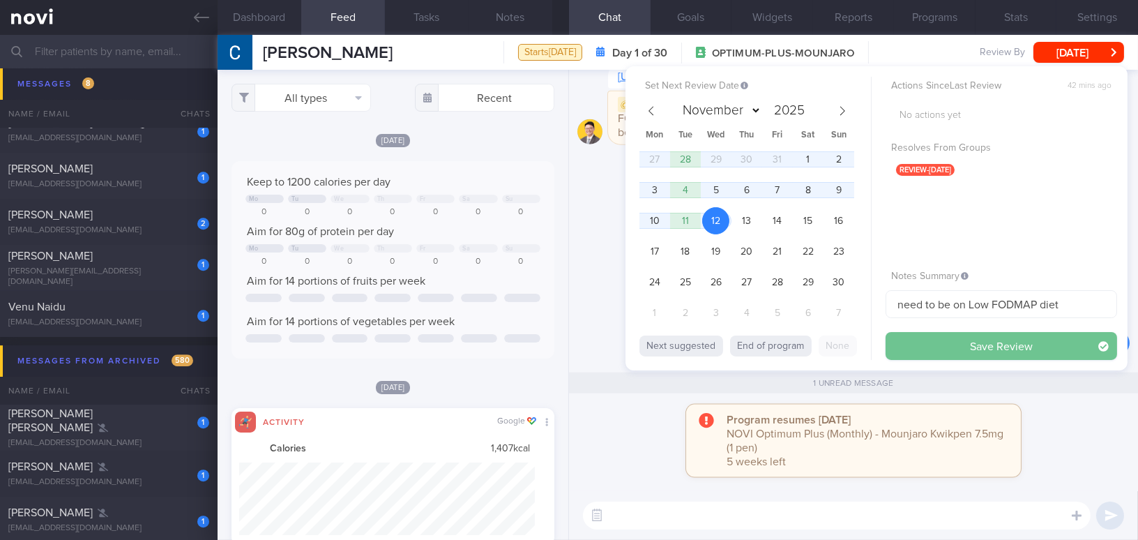
click at [933, 343] on button "Save Review" at bounding box center [1002, 346] width 232 height 28
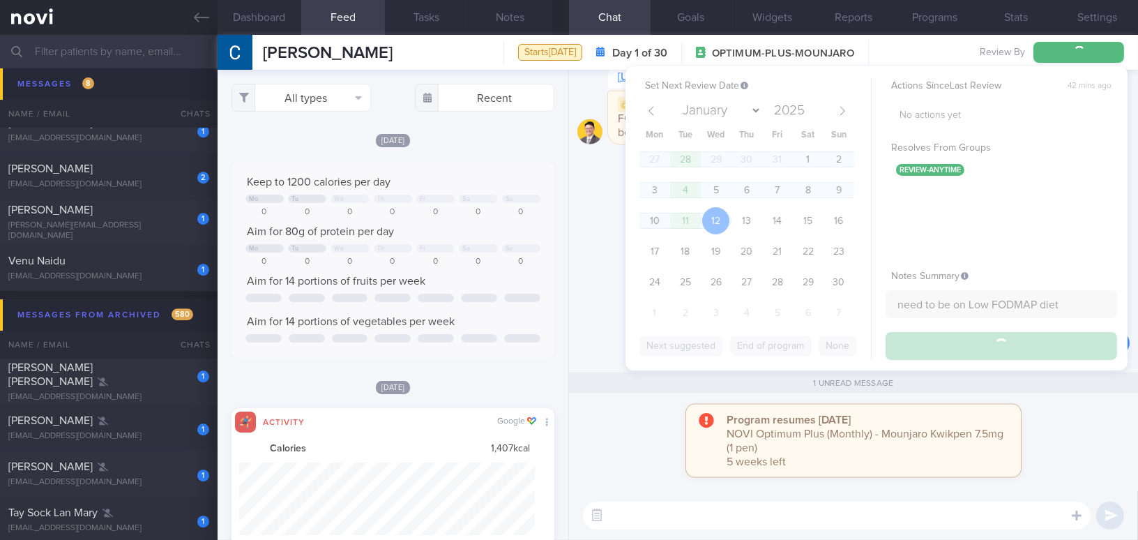
scroll to position [8121, 0]
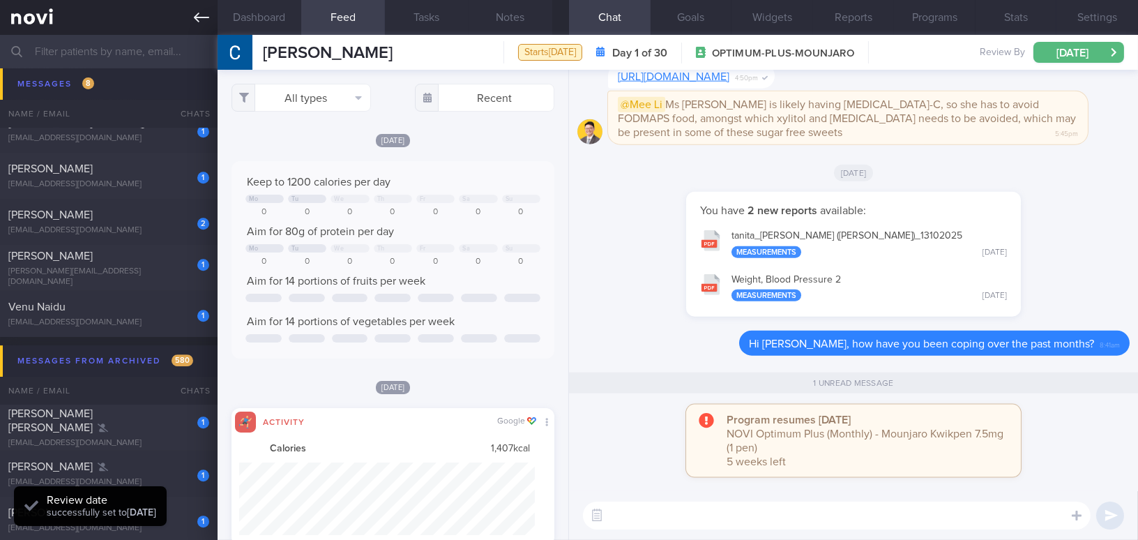
click at [197, 22] on icon at bounding box center [201, 17] width 15 height 15
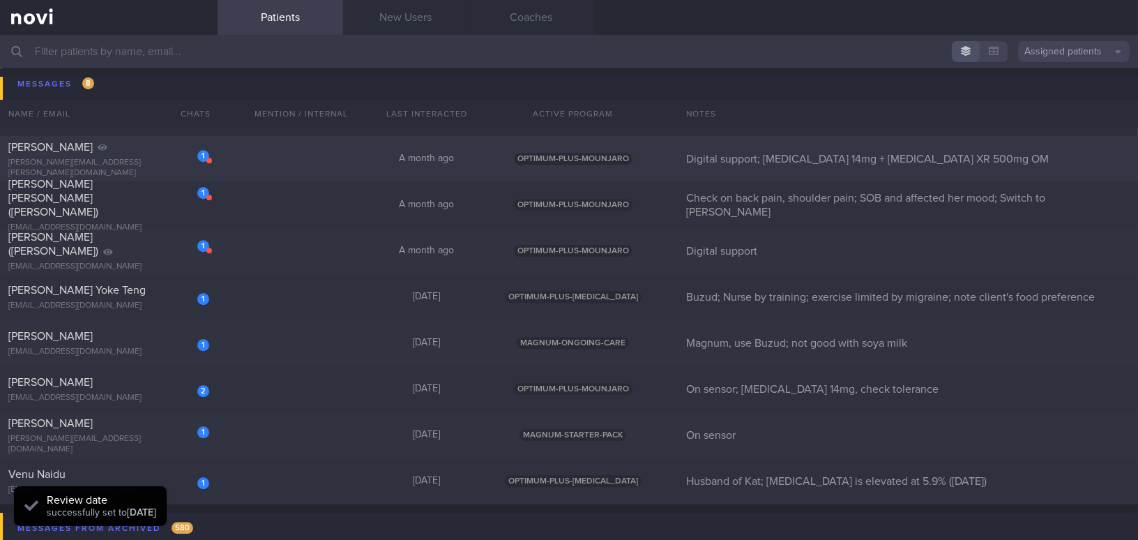
scroll to position [7930, 0]
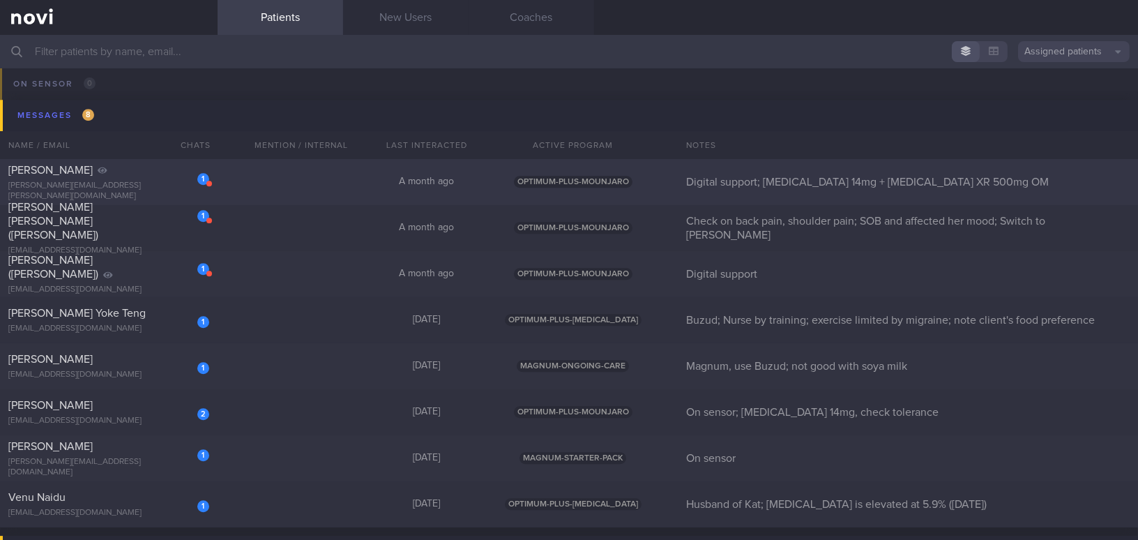
click at [93, 186] on div "julia.thyagarajan@gmail.com" at bounding box center [108, 191] width 201 height 21
select select "9"
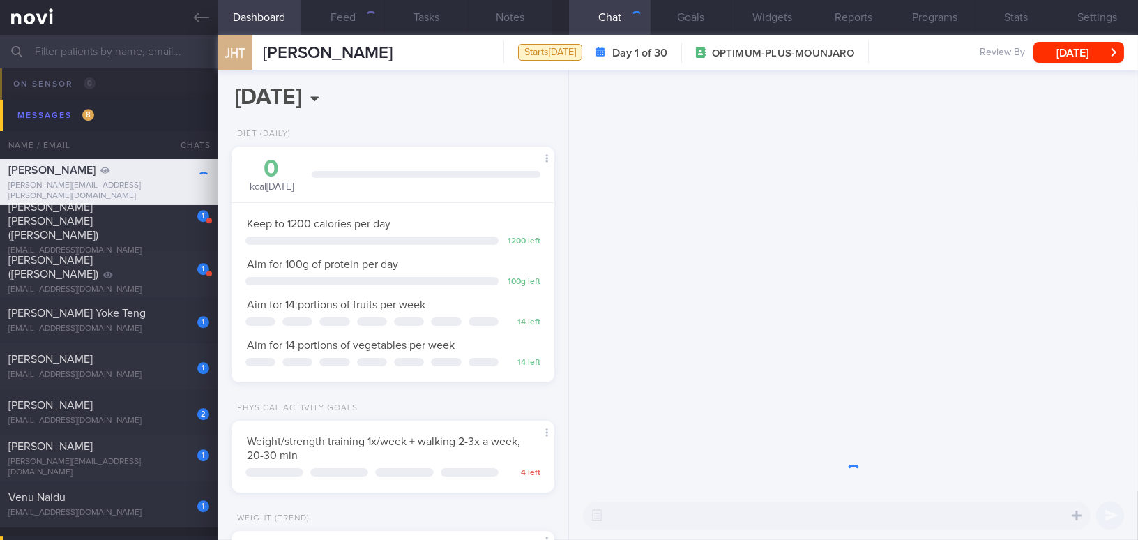
scroll to position [164, 288]
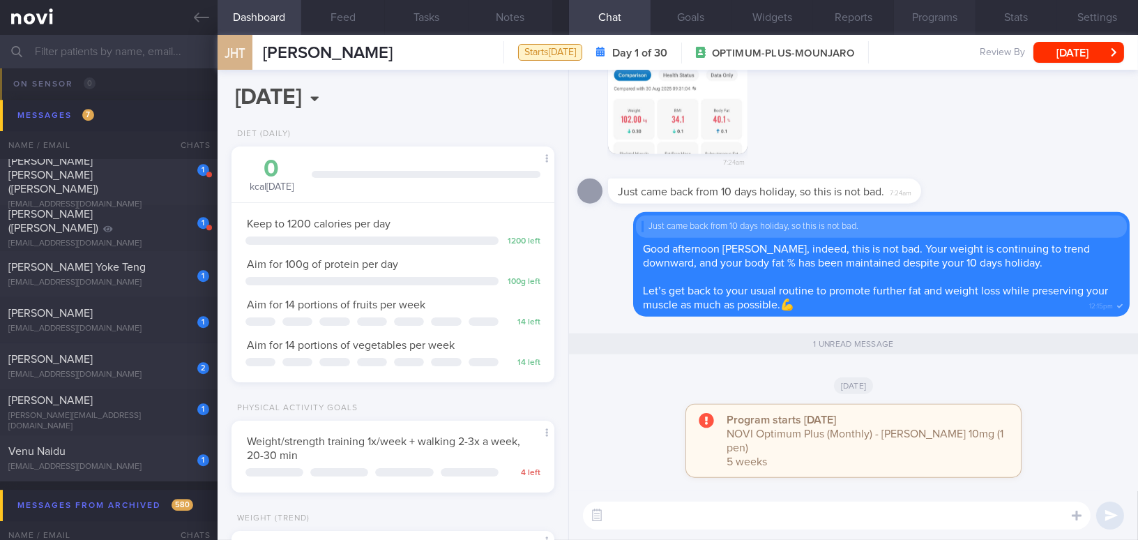
click at [949, 22] on button "Programs" at bounding box center [935, 17] width 82 height 35
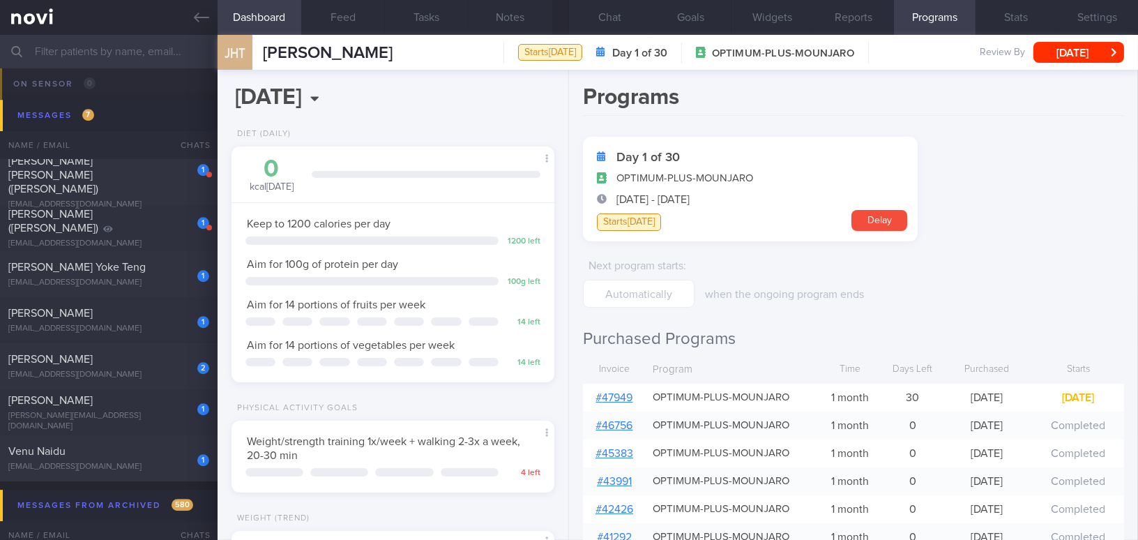
click at [618, 395] on link "# 47949" at bounding box center [614, 397] width 37 height 11
click at [606, 24] on button "Chat" at bounding box center [610, 17] width 82 height 35
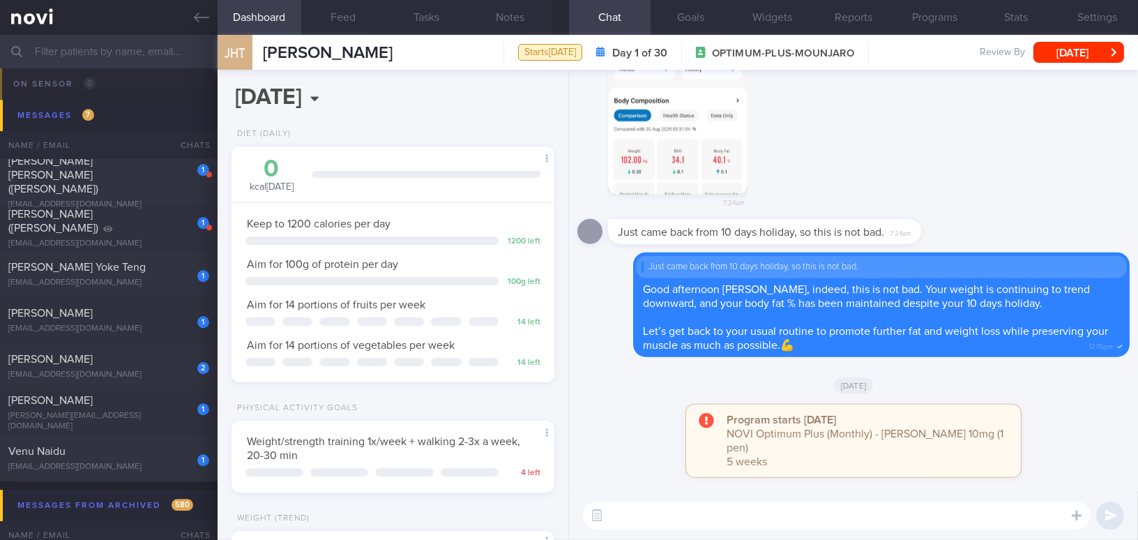
click at [717, 514] on textarea at bounding box center [837, 515] width 508 height 28
type textarea "Hi Julia"
click at [522, 19] on button "Notes" at bounding box center [511, 17] width 84 height 35
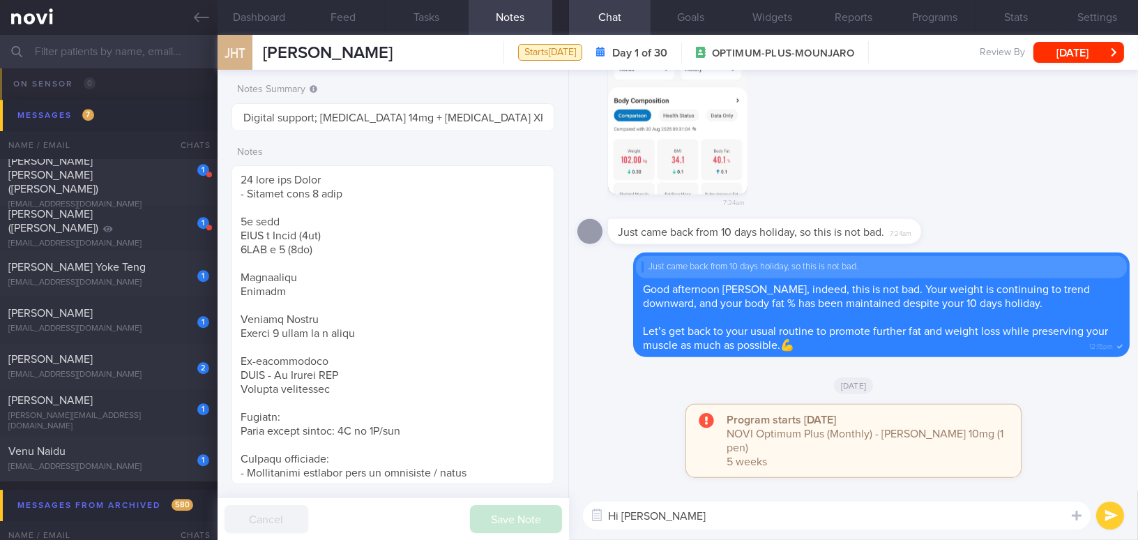
drag, startPoint x: 614, startPoint y: 518, endPoint x: 538, endPoint y: 517, distance: 75.3
click at [538, 517] on div "Dashboard Feed Tasks Notes Chat Goals Widgets Reports Programs Stats Settings J…" at bounding box center [678, 287] width 921 height 505
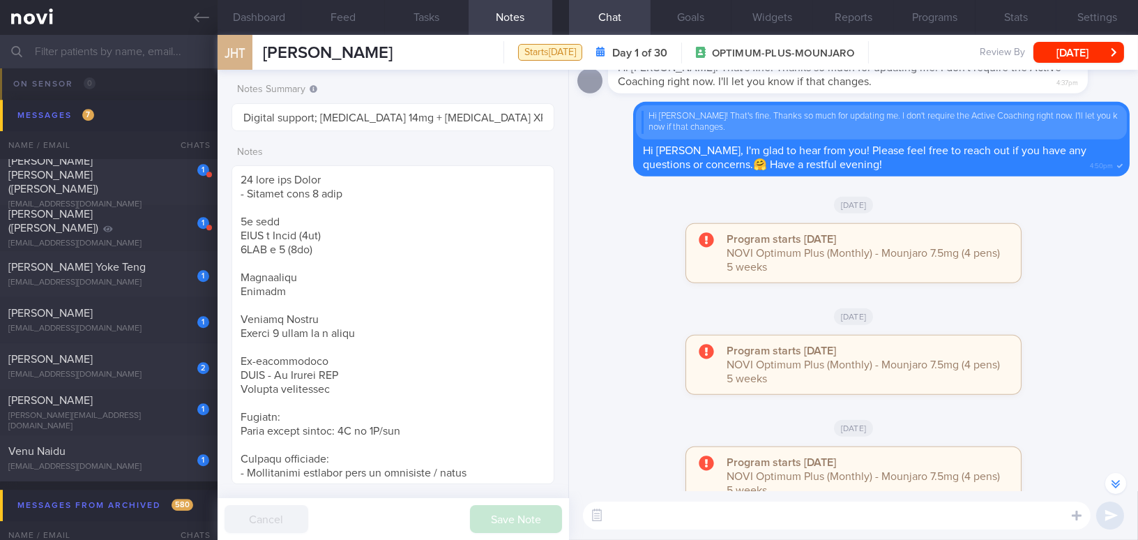
scroll to position [-1586, 0]
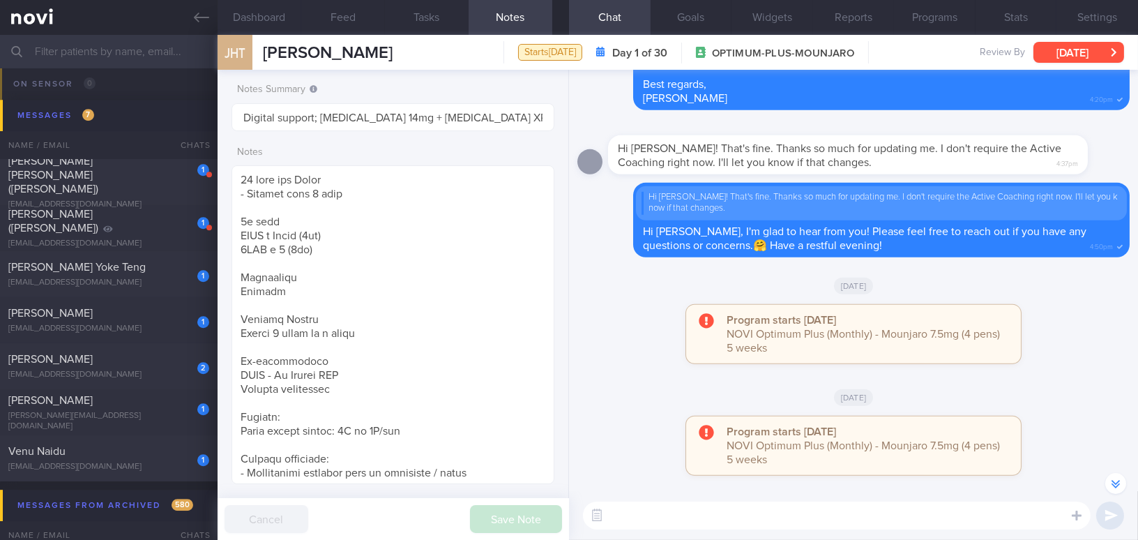
click at [1068, 55] on button "[DATE]" at bounding box center [1078, 52] width 91 height 21
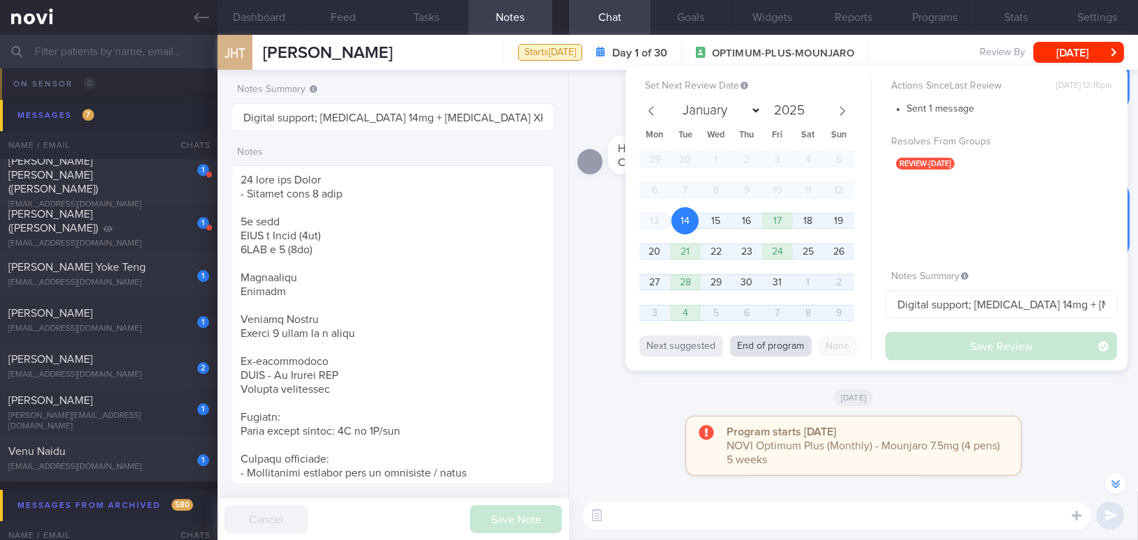
click at [802, 349] on button "End of program" at bounding box center [771, 345] width 82 height 21
select select "10"
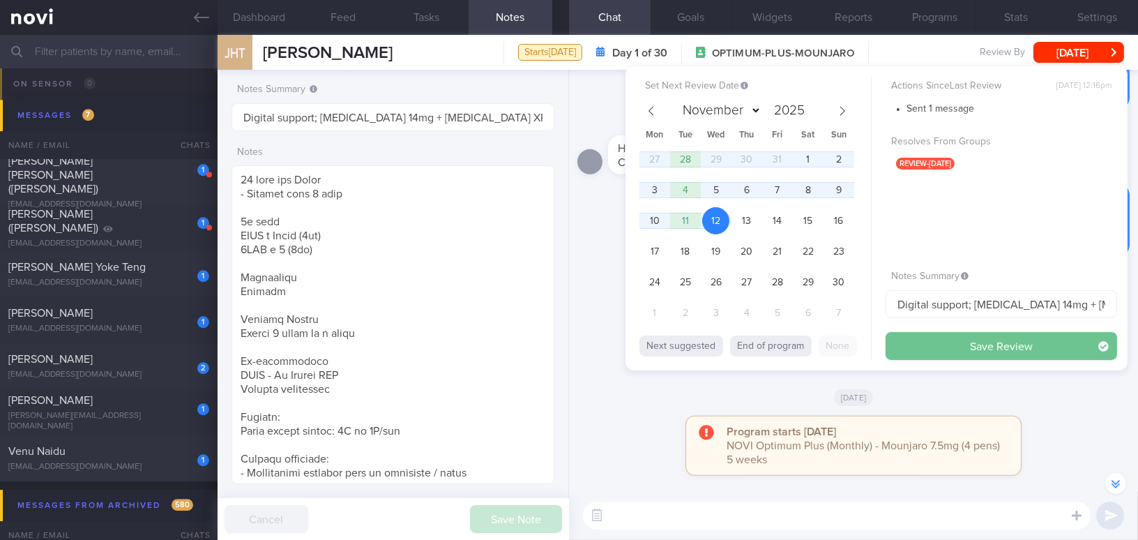
click at [923, 346] on button "Save Review" at bounding box center [1002, 346] width 232 height 28
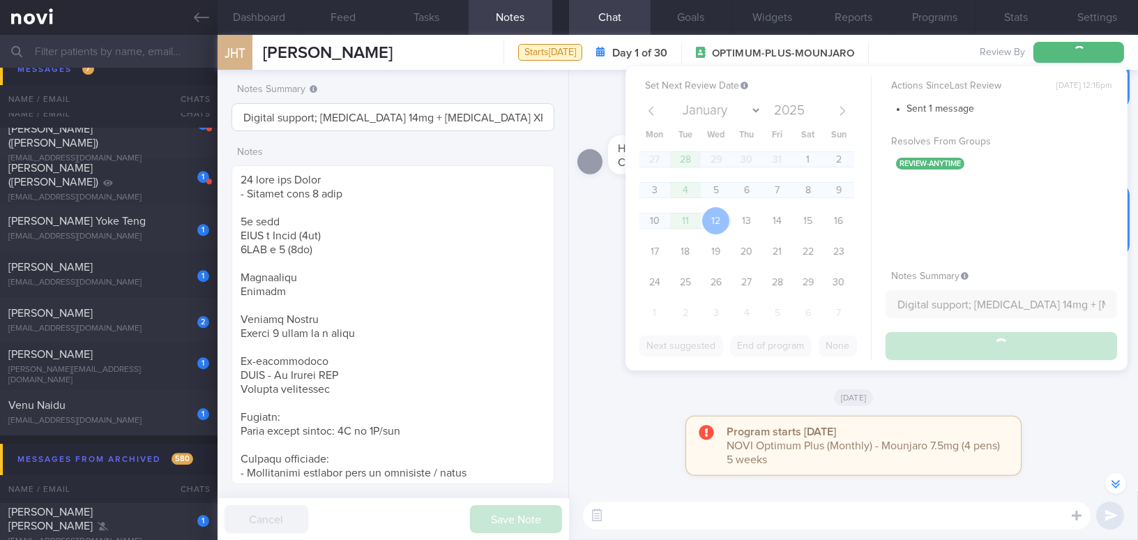
scroll to position [7885, 0]
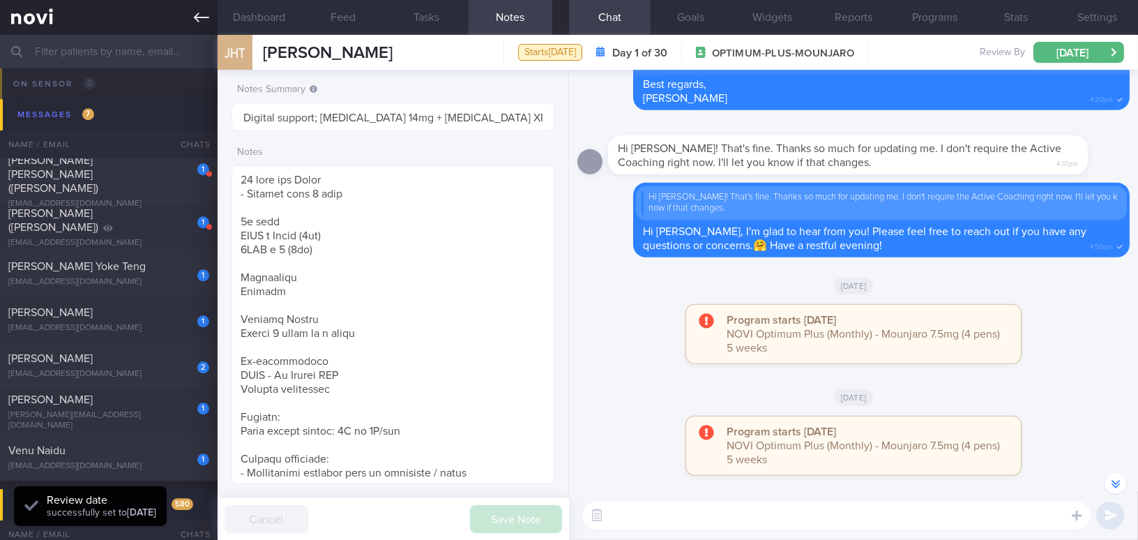
click at [201, 19] on icon at bounding box center [201, 17] width 15 height 15
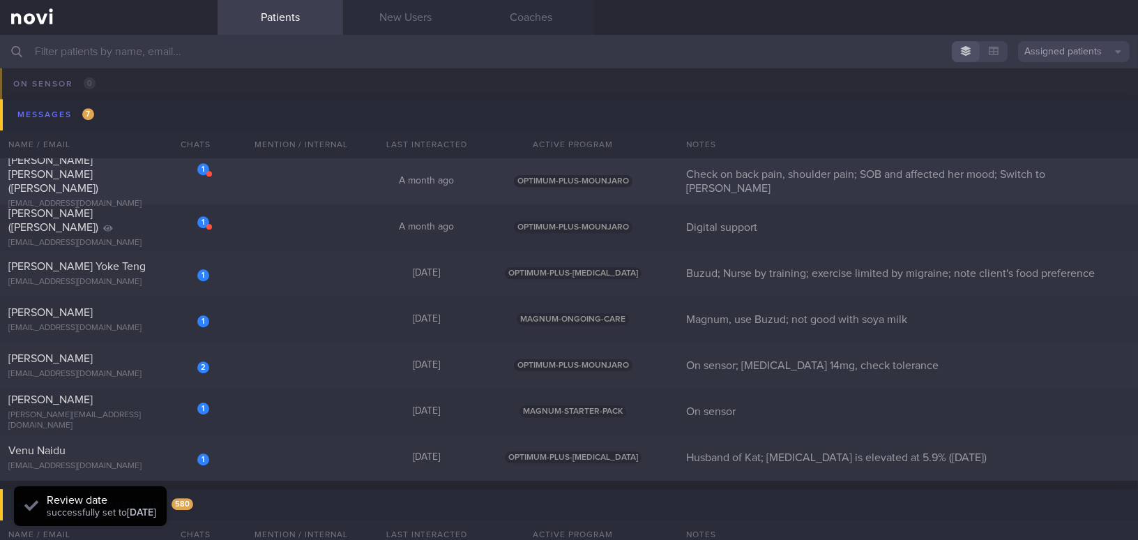
click at [149, 179] on div "[PERSON_NAME] [PERSON_NAME] ([PERSON_NAME])" at bounding box center [106, 174] width 197 height 42
select select "9"
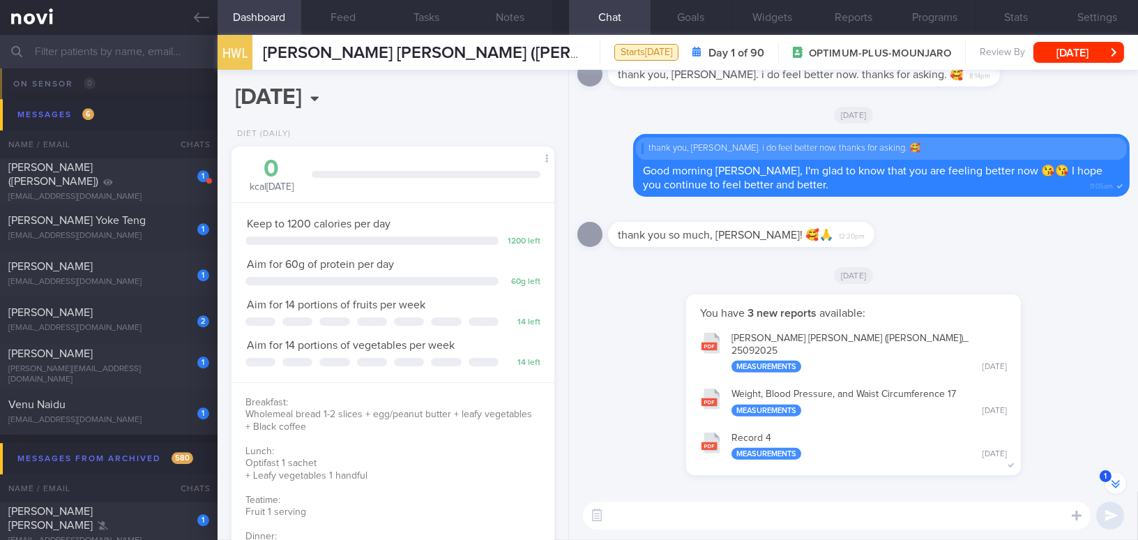
scroll to position [-190, 0]
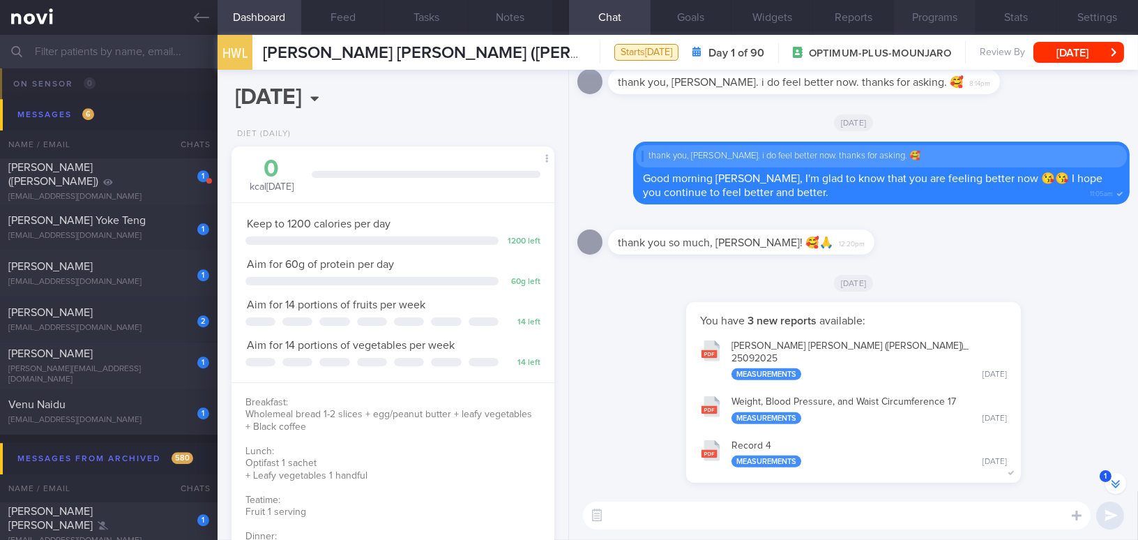
click at [947, 15] on button "Programs" at bounding box center [935, 17] width 82 height 35
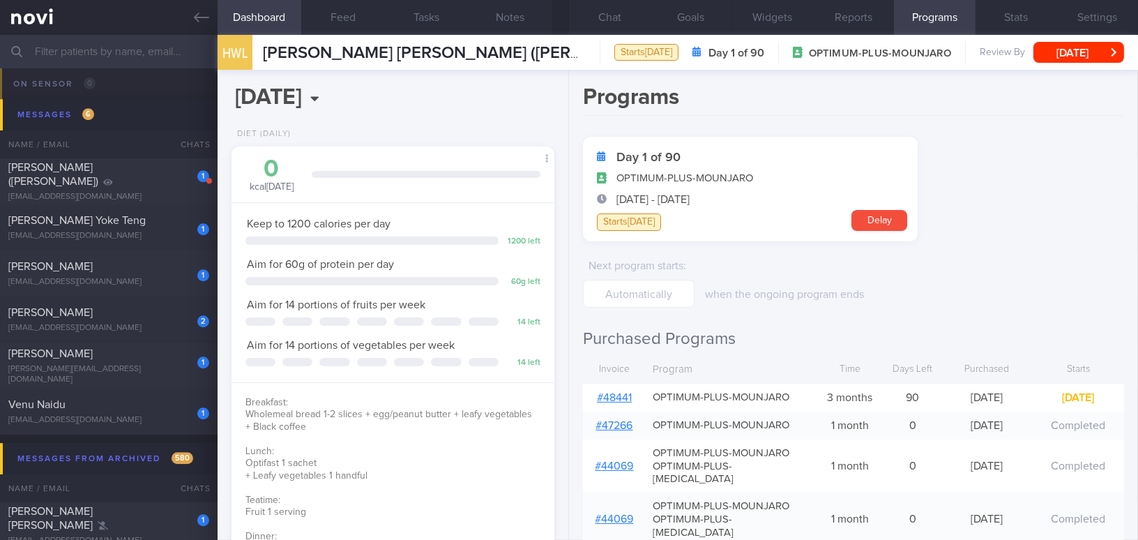
scroll to position [-150, 0]
click at [612, 400] on link "# 48441" at bounding box center [614, 397] width 35 height 11
click at [608, 13] on button "Chat" at bounding box center [610, 17] width 82 height 35
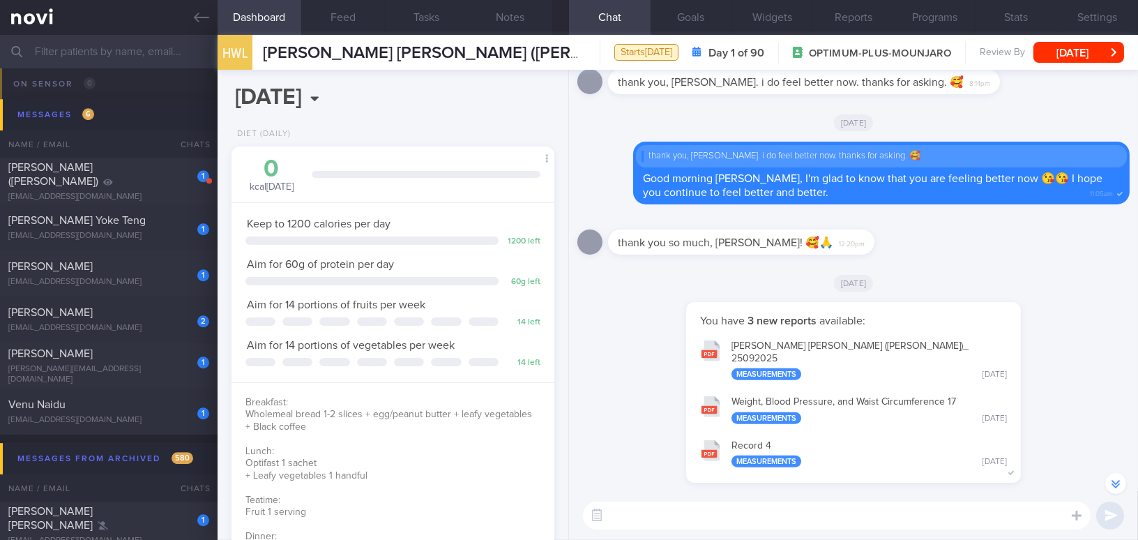
click at [658, 527] on textarea at bounding box center [837, 515] width 508 height 28
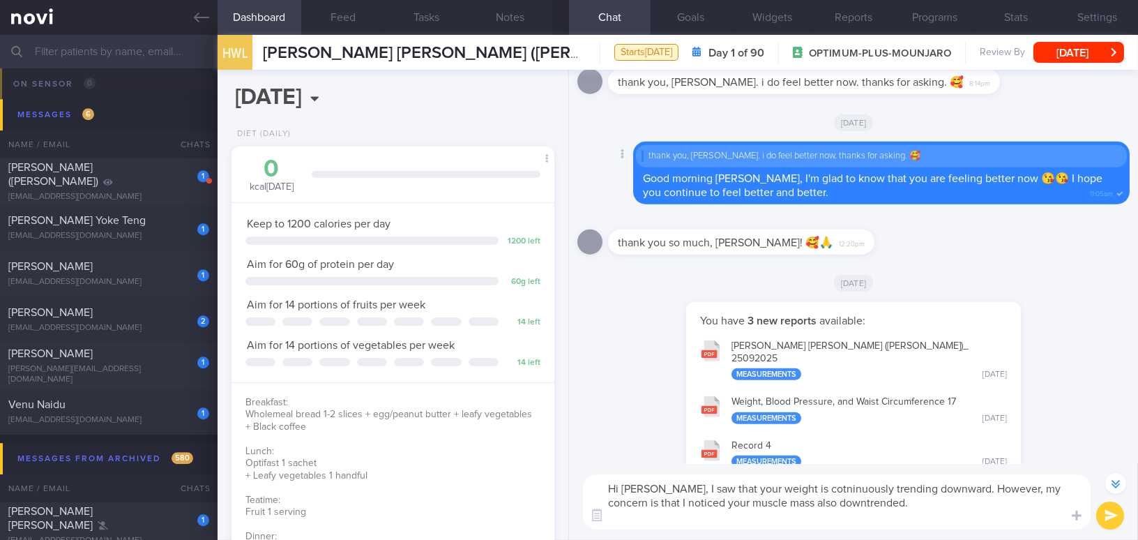
scroll to position [-191, 0]
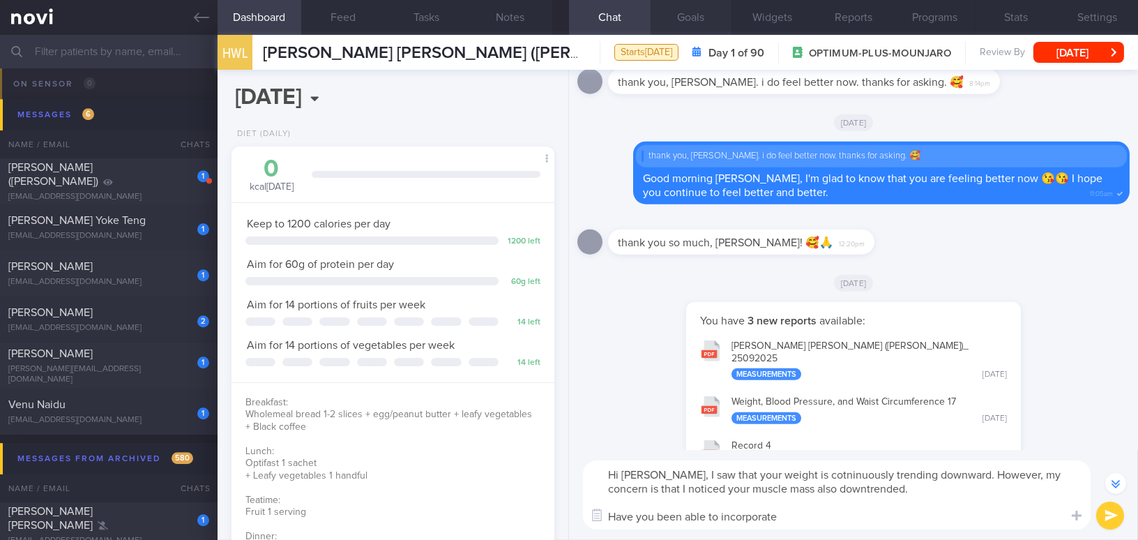
click at [690, 12] on button "Goals" at bounding box center [692, 17] width 82 height 35
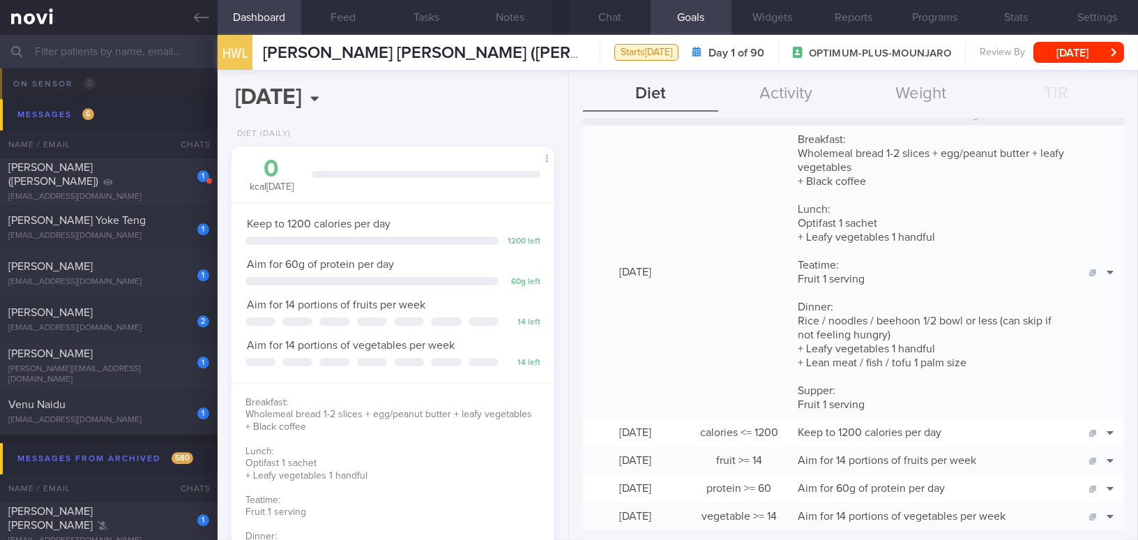
scroll to position [190, 0]
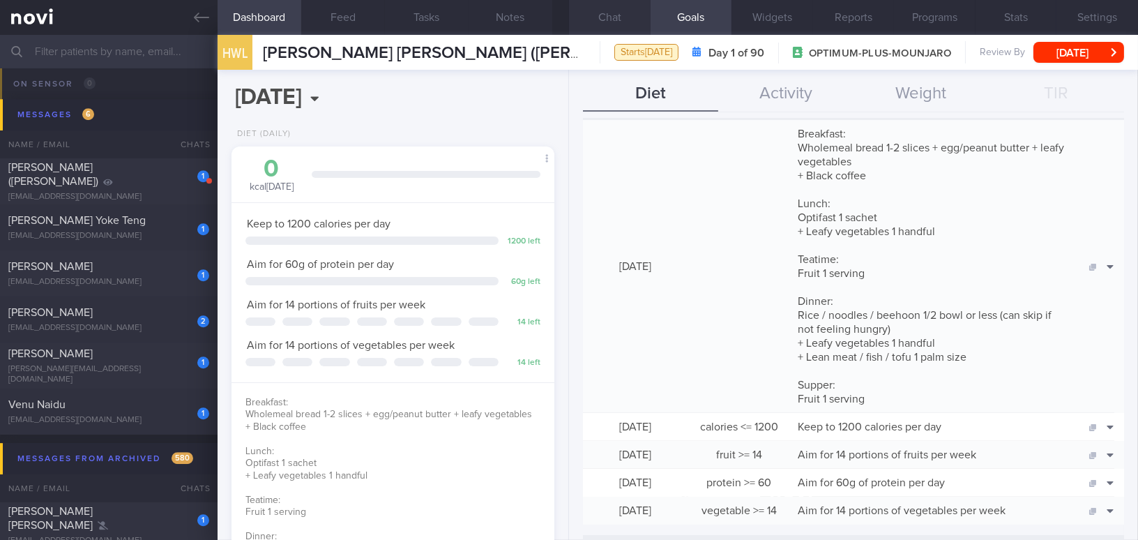
click at [607, 13] on button "Chat" at bounding box center [610, 17] width 82 height 35
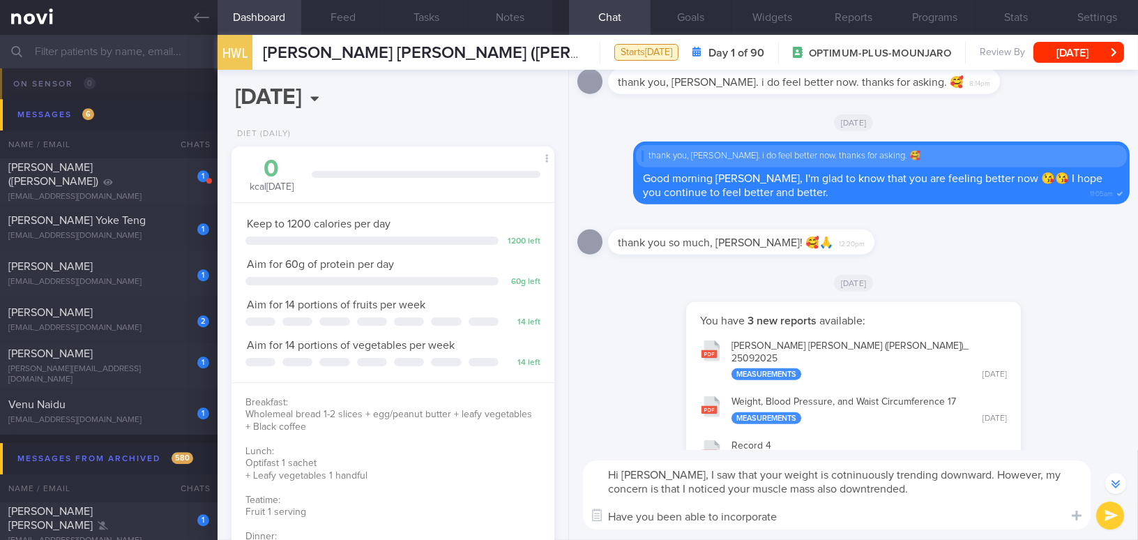
click at [805, 518] on textarea "Hi Denise, I saw that your weight is cotninuously trending downward. However, m…" at bounding box center [837, 494] width 508 height 69
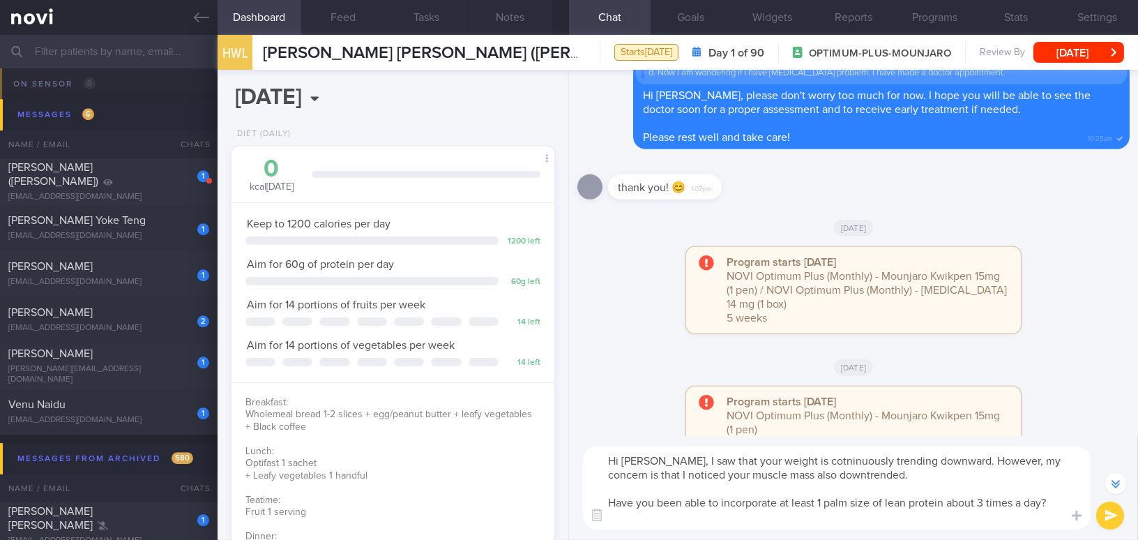
scroll to position [-725, 0]
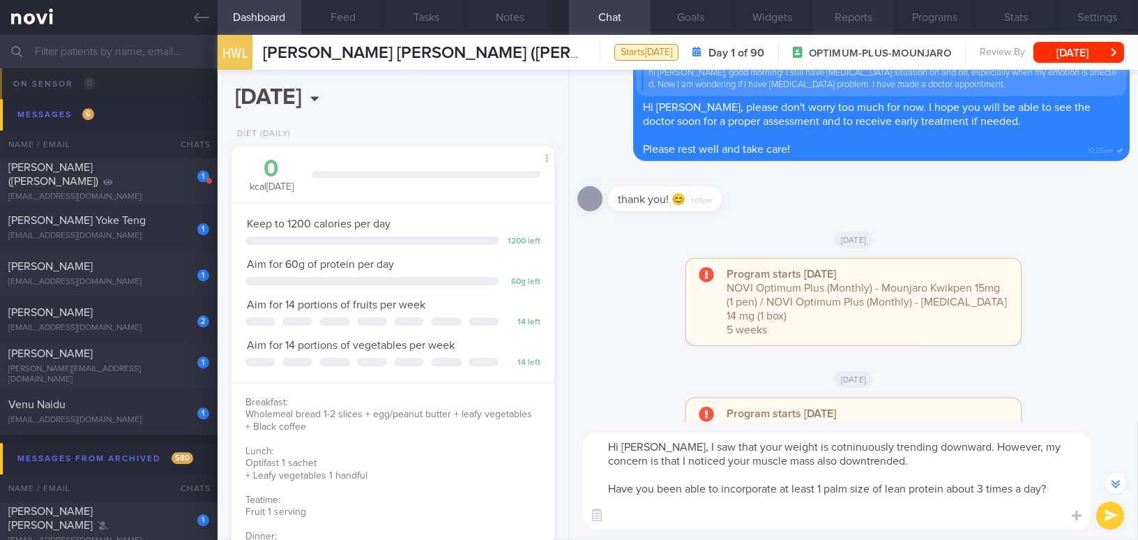
type textarea "Hi [PERSON_NAME], I saw that your weight is cotninuously trending downward. How…"
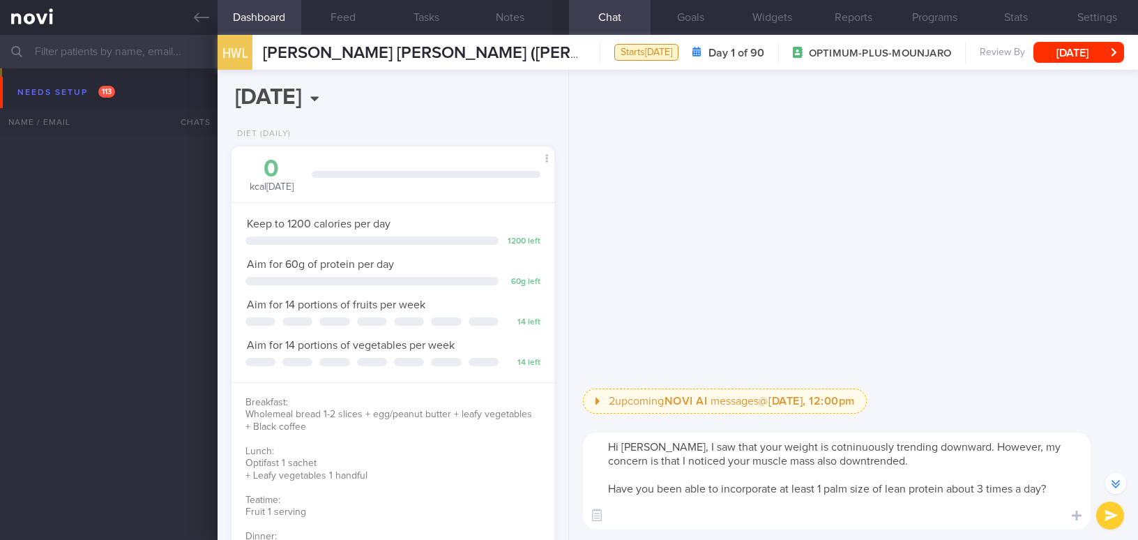
select select "9"
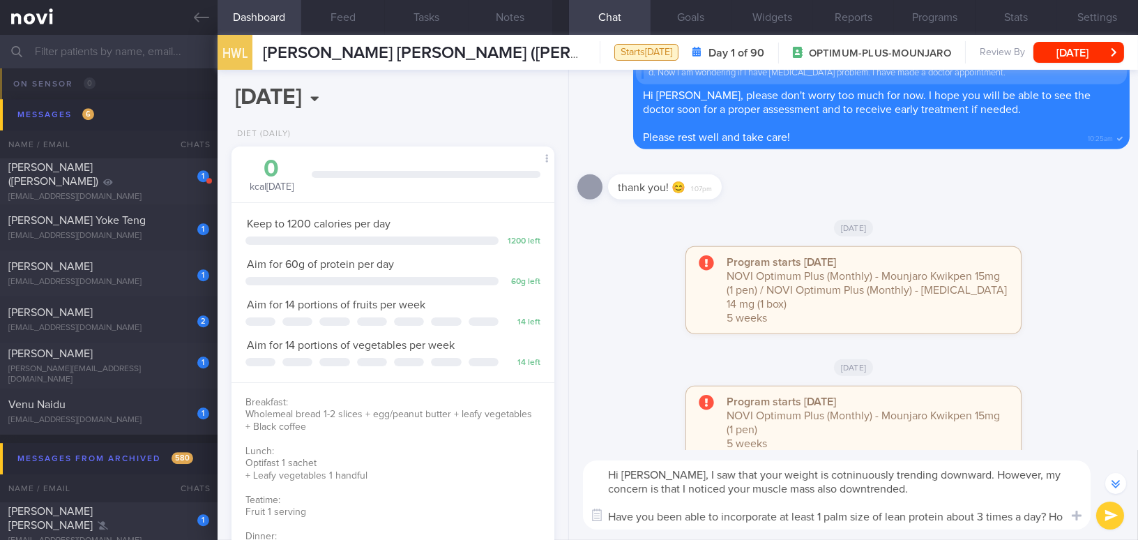
scroll to position [-712, 0]
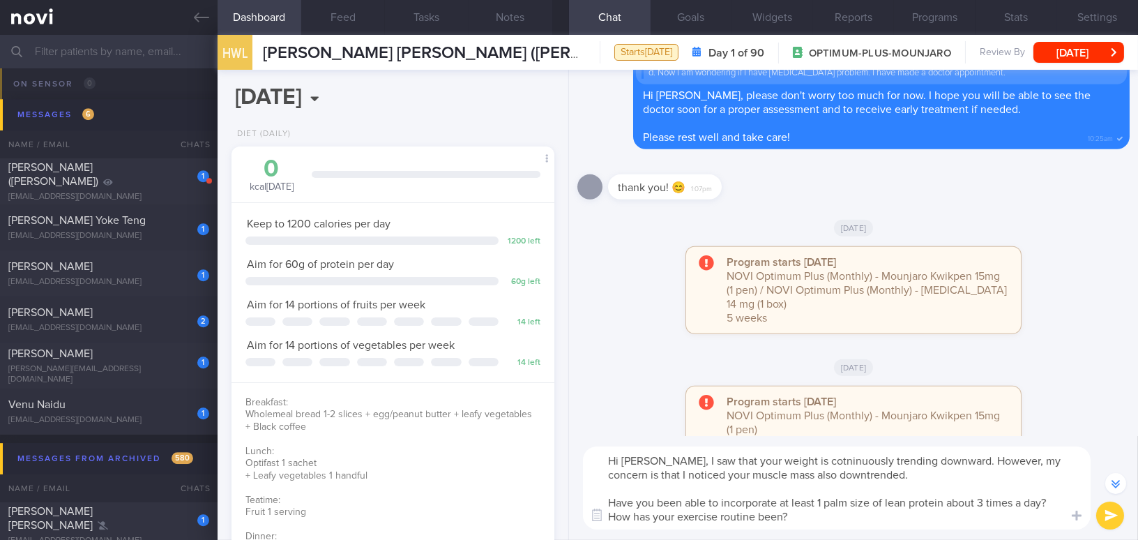
drag, startPoint x: 661, startPoint y: 462, endPoint x: 815, endPoint y: 513, distance: 162.5
click at [815, 513] on textarea "Hi [PERSON_NAME], I saw that your weight is cotninuously trending downward. How…" at bounding box center [837, 487] width 508 height 83
click at [692, 511] on textarea "Hi [PERSON_NAME], I saw that your weight is cotninuously trending downward. How…" at bounding box center [837, 487] width 508 height 83
drag, startPoint x: 660, startPoint y: 461, endPoint x: 826, endPoint y: 520, distance: 176.0
click at [826, 520] on textarea "Hi [PERSON_NAME], I saw that your weight is cotninuously trending downward. How…" at bounding box center [837, 487] width 508 height 83
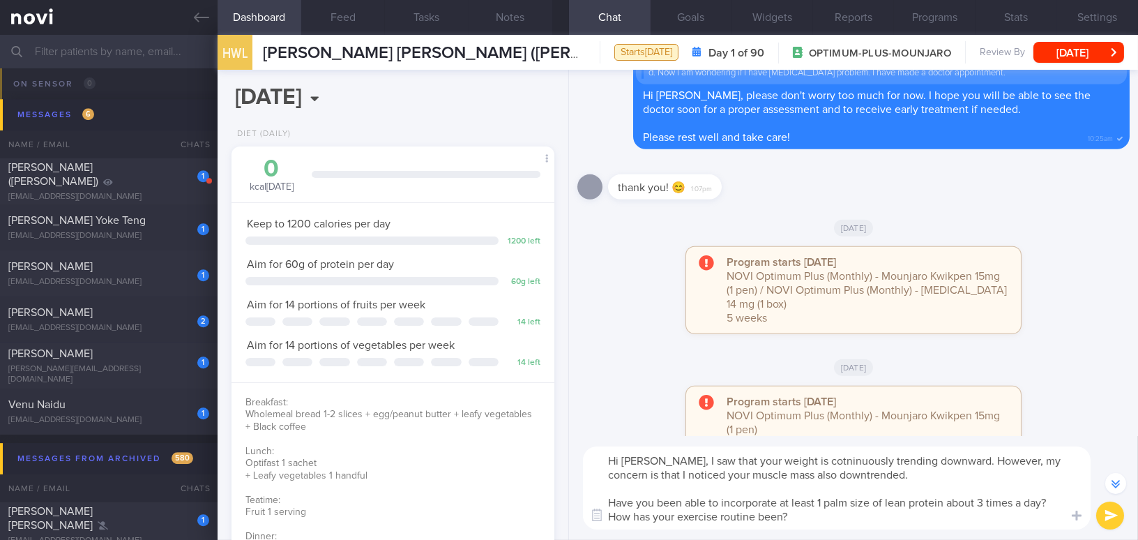
paste textarea "’ve noticed your weight has been steadily going down, but I’m a bit concerned t…"
click at [674, 461] on textarea "Hi [PERSON_NAME], I’ve noticed your weight has been steadily going down, but I’…" at bounding box center [837, 487] width 508 height 83
drag, startPoint x: 796, startPoint y: 499, endPoint x: 806, endPoint y: 497, distance: 10.6
click at [806, 497] on textarea "Hi [PERSON_NAME], I have noticed your weight has been steadily going down, but …" at bounding box center [837, 487] width 508 height 83
drag, startPoint x: 1001, startPoint y: 502, endPoint x: 1026, endPoint y: 500, distance: 25.2
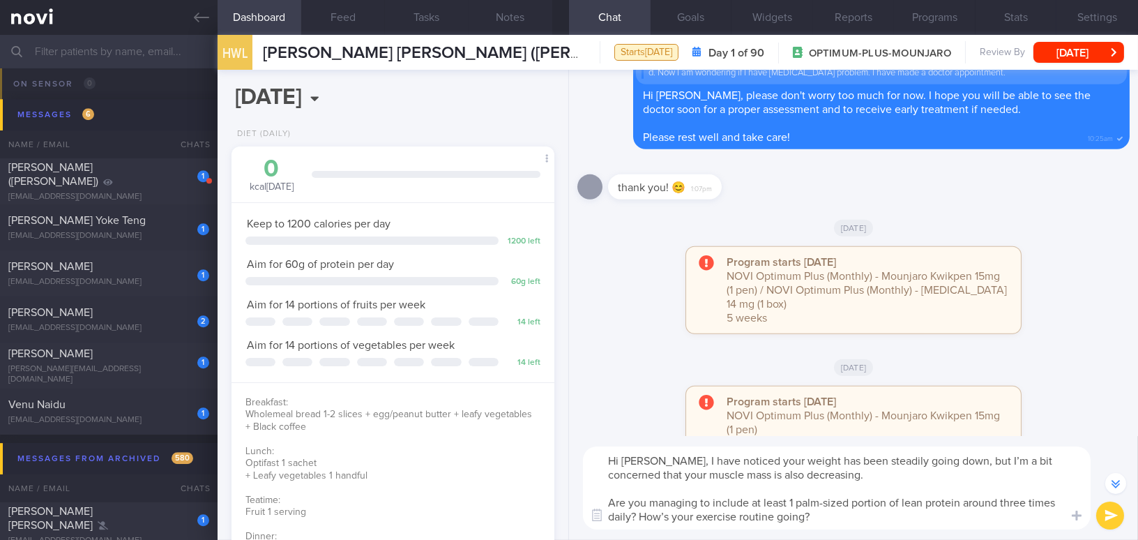
click at [1026, 500] on textarea "Hi [PERSON_NAME], I have noticed your weight has been steadily going down, but …" at bounding box center [837, 487] width 508 height 83
click at [995, 503] on textarea "Hi [PERSON_NAME], I have noticed your weight has been steadily going down, but …" at bounding box center [837, 487] width 508 height 83
click at [635, 513] on textarea "Hi [PERSON_NAME], I have noticed your weight has been steadily going down, but …" at bounding box center [837, 487] width 508 height 83
click at [969, 502] on textarea "Hi [PERSON_NAME], I have noticed your weight has been steadily going down, but …" at bounding box center [837, 487] width 508 height 83
type textarea "Hi [PERSON_NAME], I have noticed your weight has been steadily going down, but …"
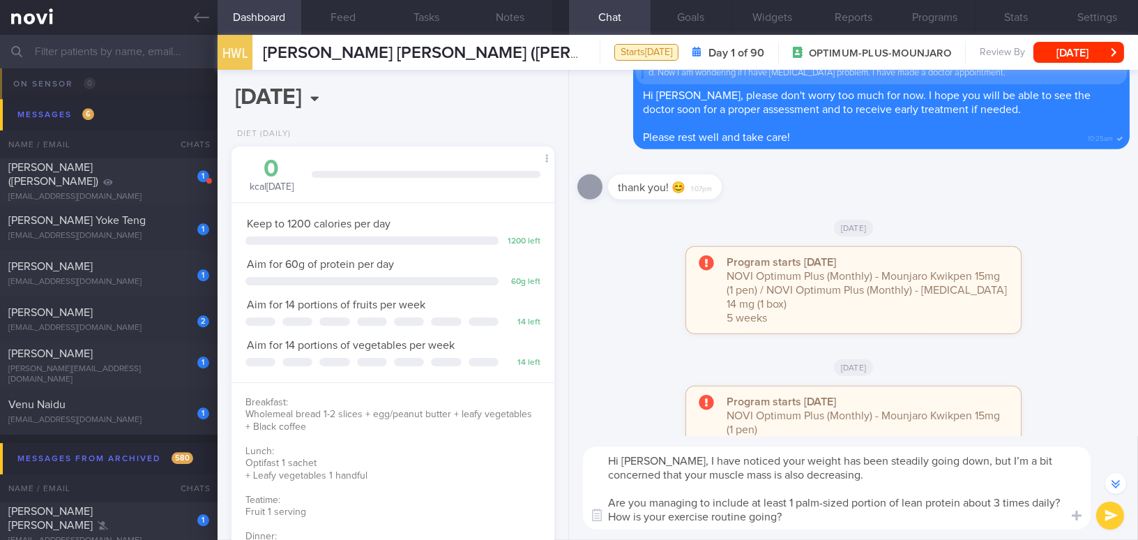
click at [1107, 516] on button "submit" at bounding box center [1110, 515] width 28 height 28
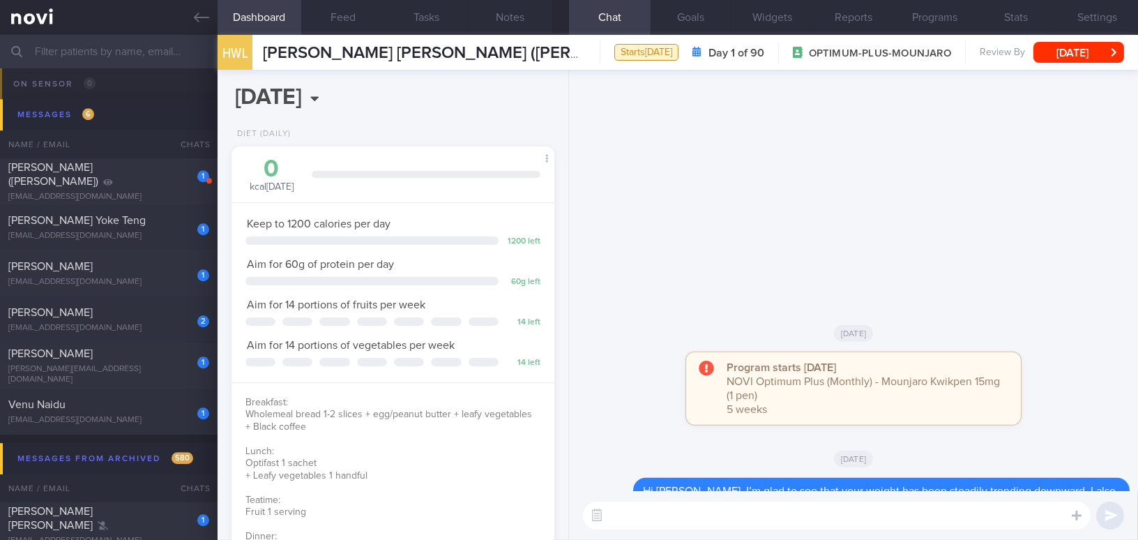
scroll to position [0, 0]
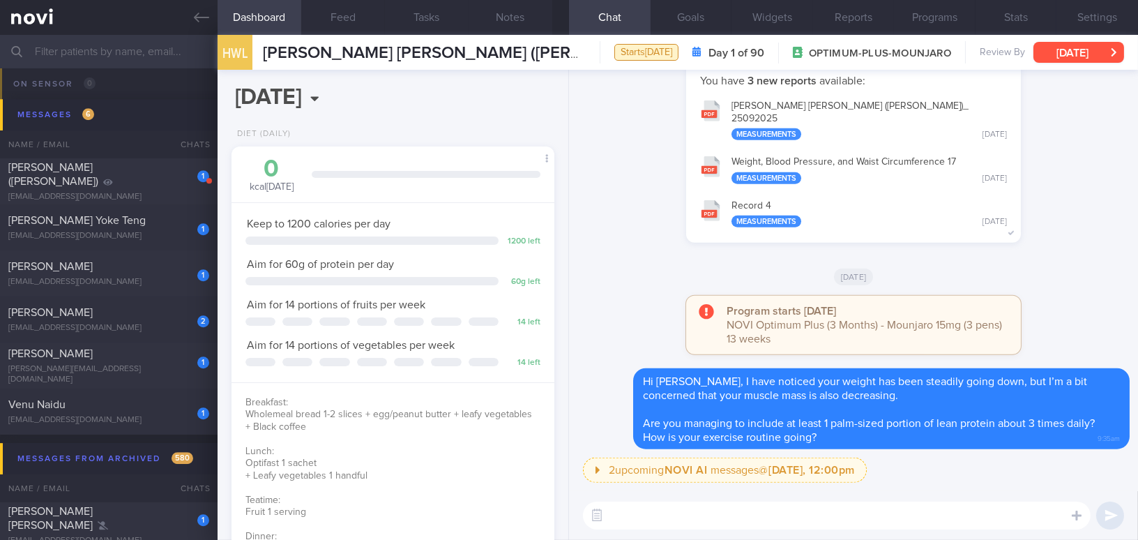
click at [1051, 55] on button "[DATE]" at bounding box center [1078, 52] width 91 height 21
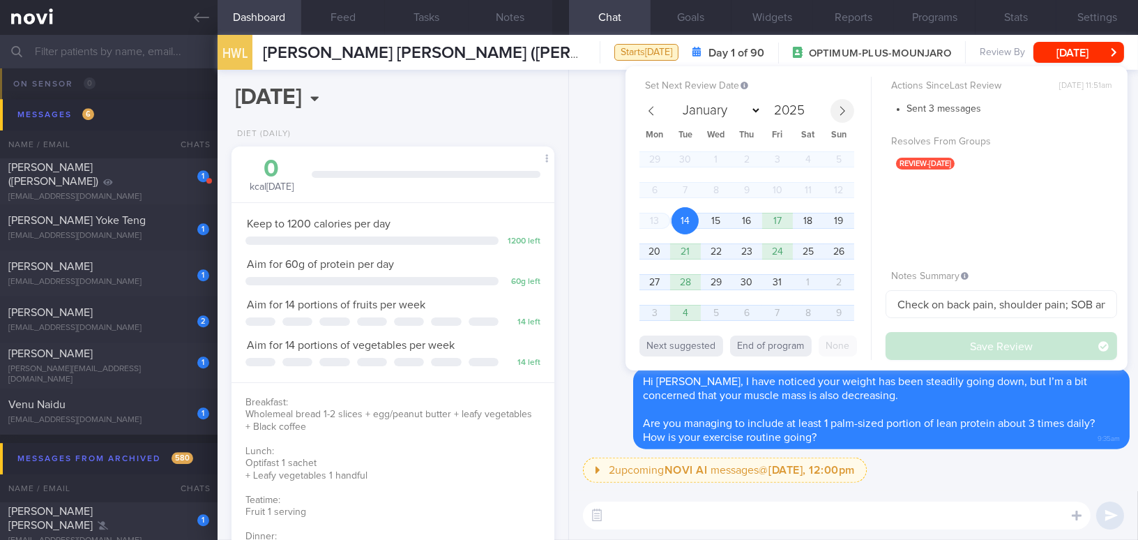
click at [838, 112] on icon at bounding box center [843, 111] width 10 height 10
select select "10"
click at [718, 282] on span "26" at bounding box center [715, 281] width 27 height 27
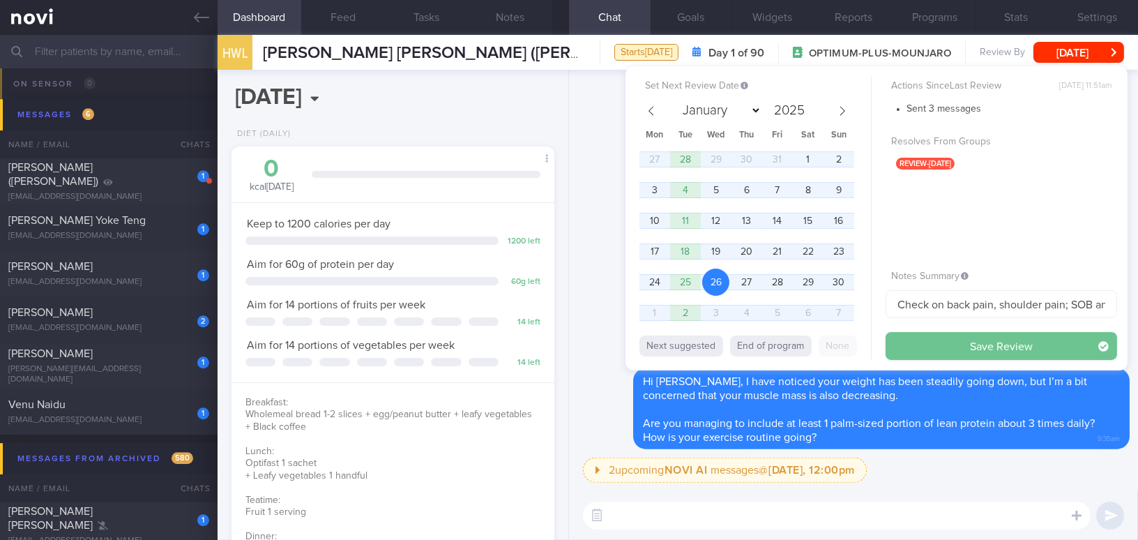
click at [927, 342] on button "Save Review" at bounding box center [1002, 346] width 232 height 28
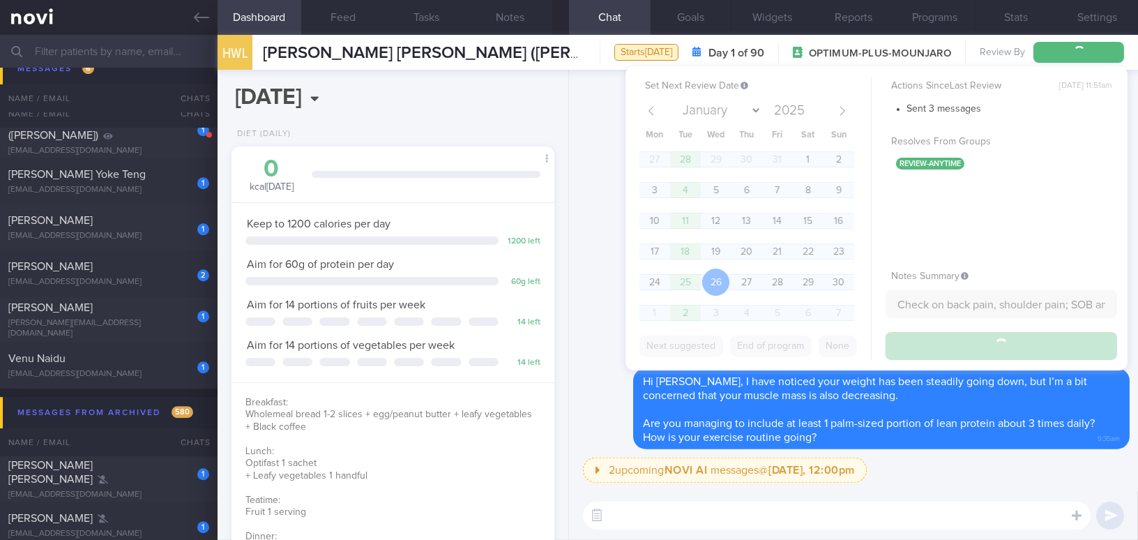
scroll to position [7839, 0]
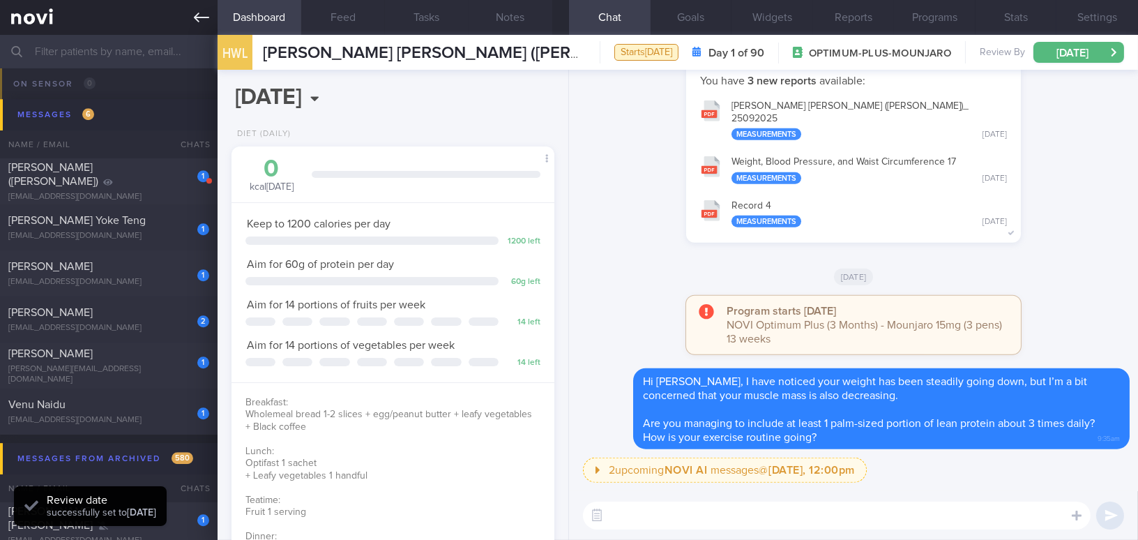
click at [197, 17] on icon at bounding box center [201, 18] width 15 height 10
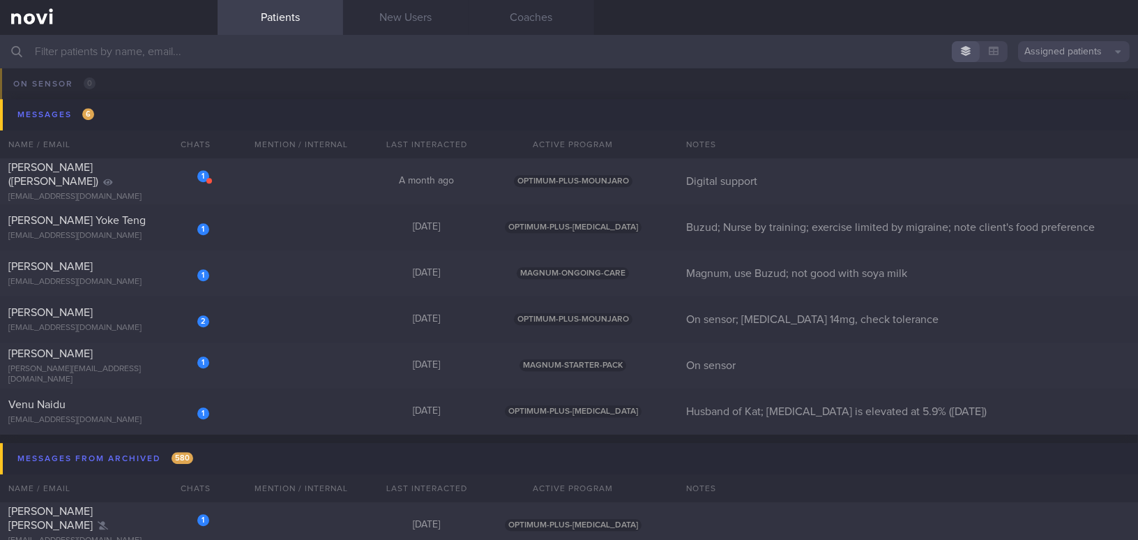
click at [358, 61] on input "text" at bounding box center [569, 51] width 1138 height 33
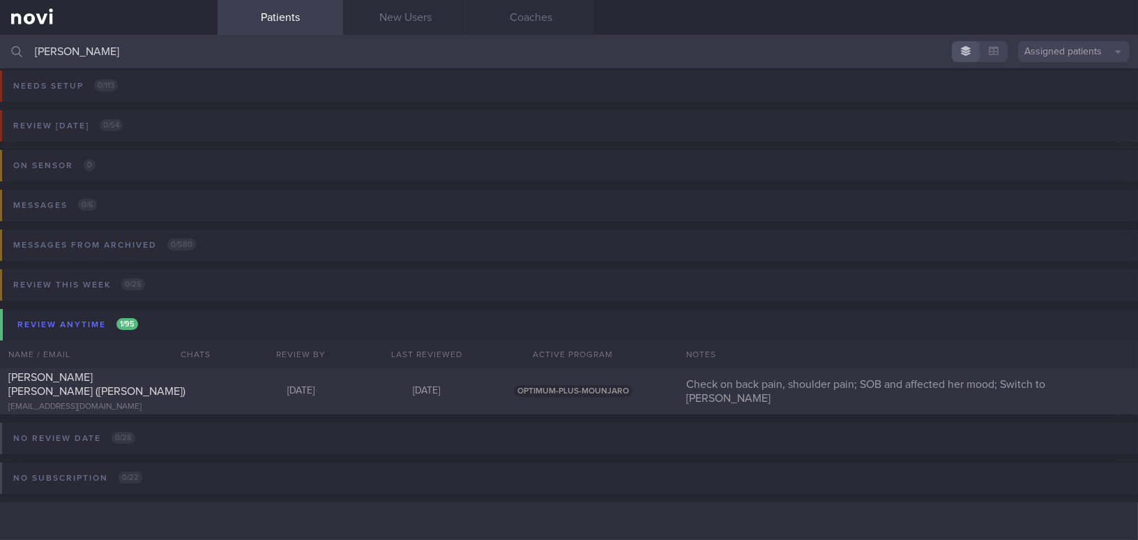
scroll to position [6, 0]
type input "denise"
click at [163, 379] on div "Hsieh Wei Li (Denise)" at bounding box center [106, 385] width 197 height 28
select select "10"
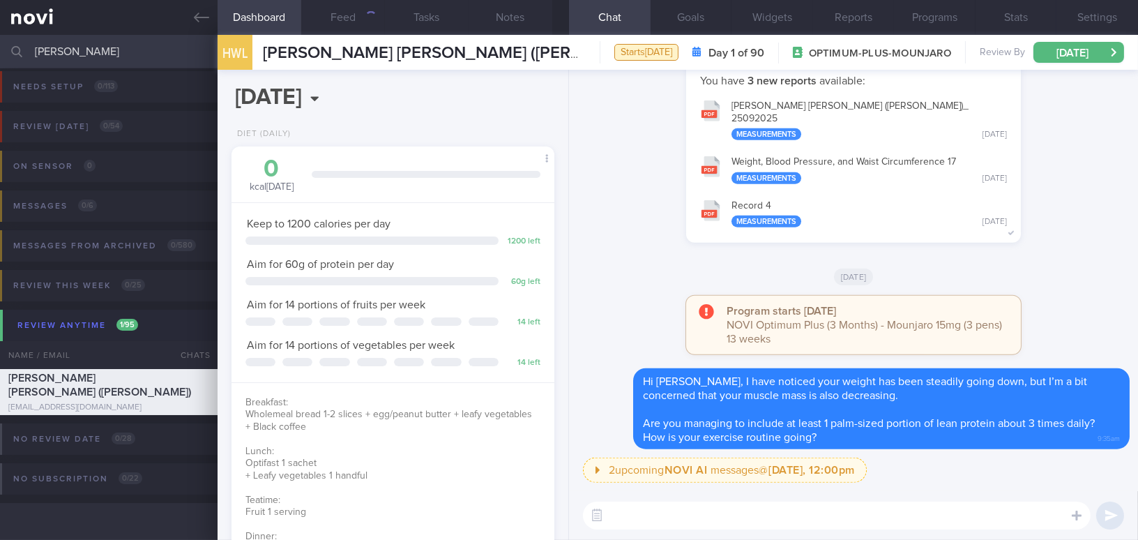
scroll to position [163, 288]
drag, startPoint x: 103, startPoint y: 49, endPoint x: 0, endPoint y: 50, distance: 103.2
click at [0, 50] on input "denise" at bounding box center [569, 51] width 1138 height 33
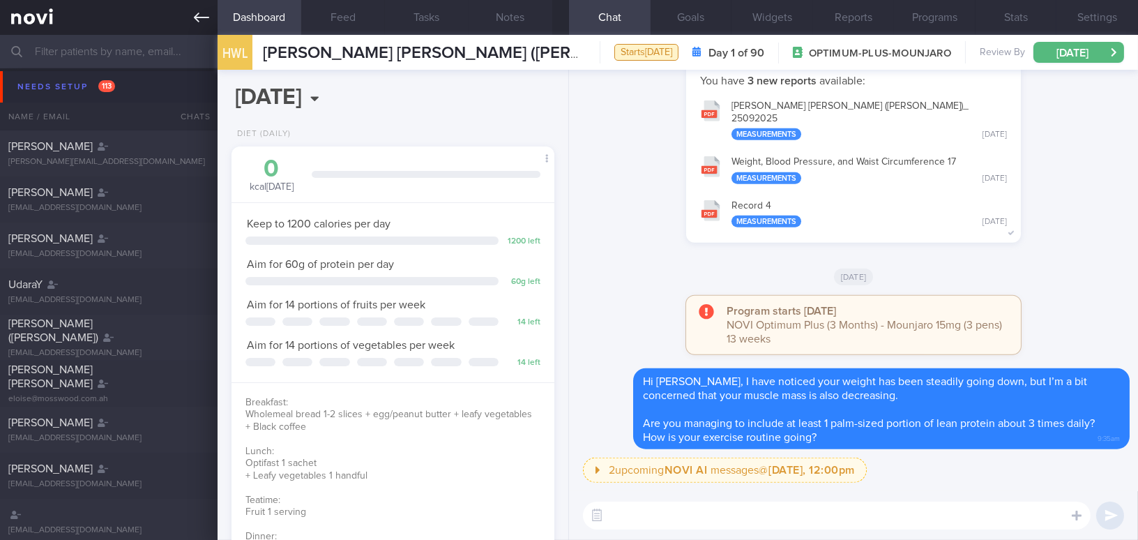
click at [201, 17] on icon at bounding box center [201, 18] width 15 height 10
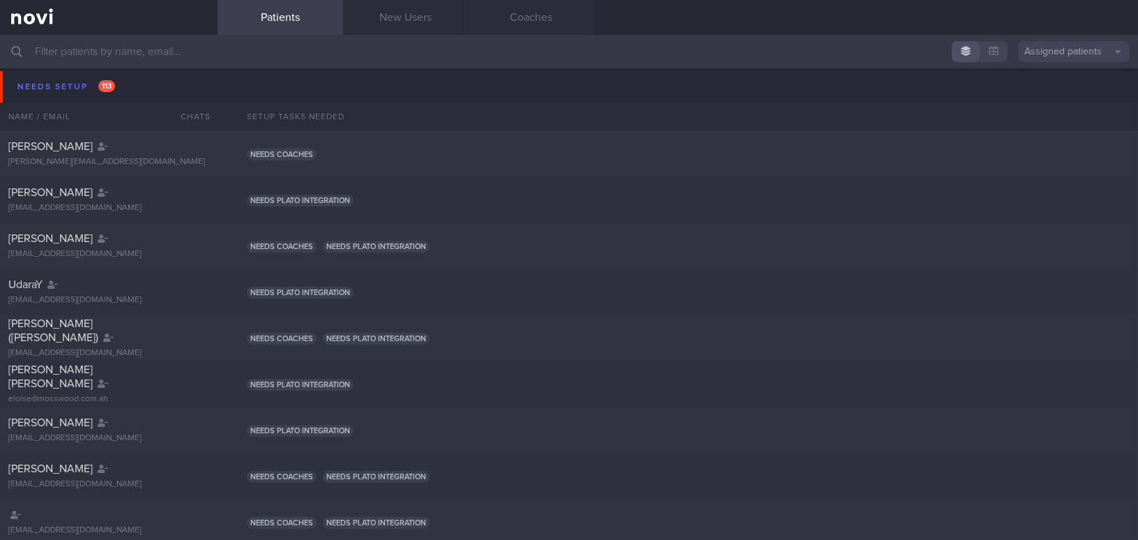
click at [59, 47] on input "text" at bounding box center [569, 51] width 1138 height 33
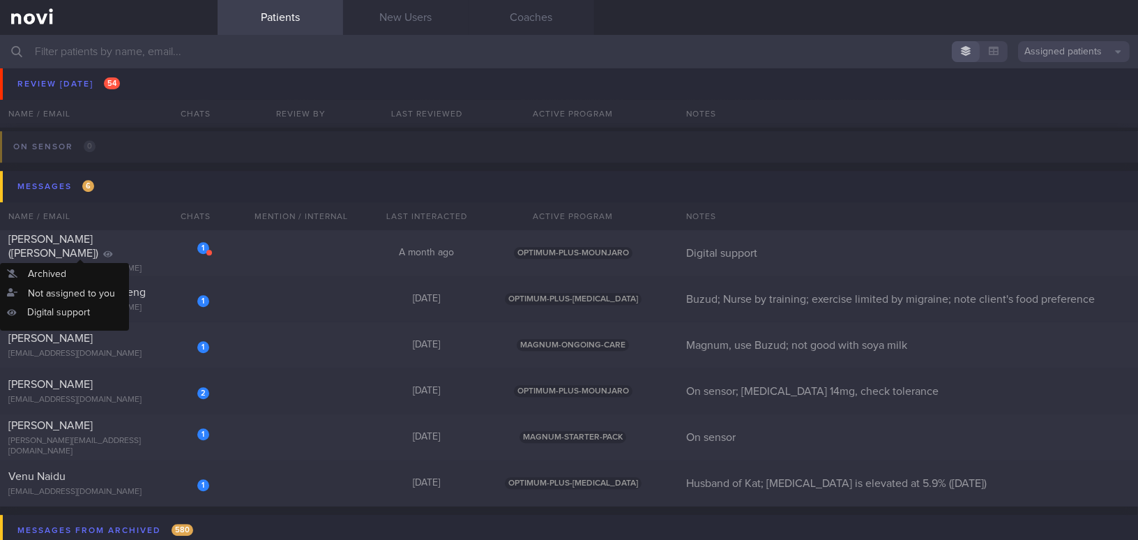
scroll to position [7741, 0]
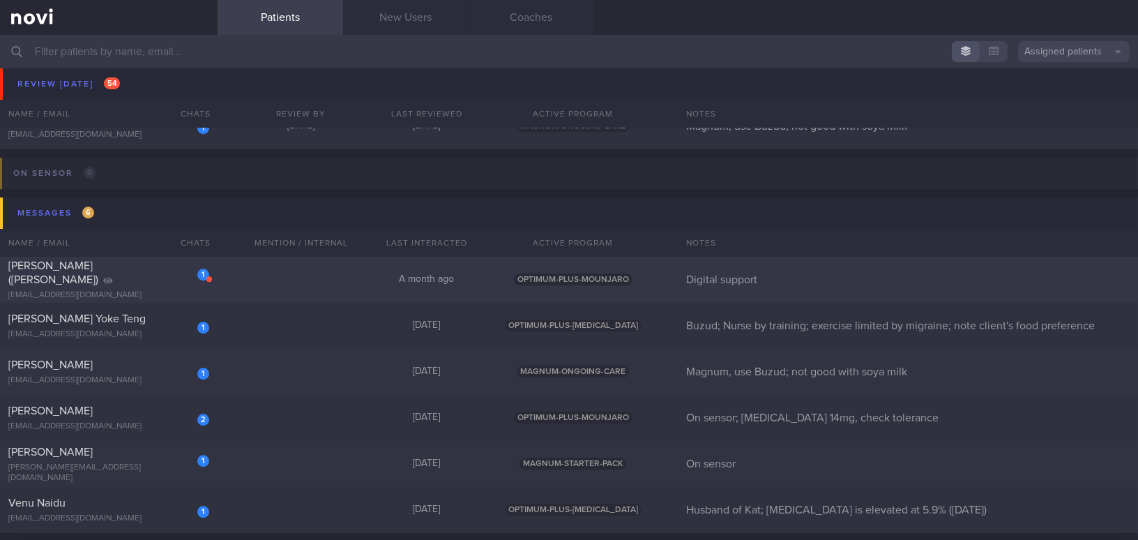
click at [98, 278] on span "Calyn Tan (Chen RuoQi)" at bounding box center [53, 272] width 90 height 25
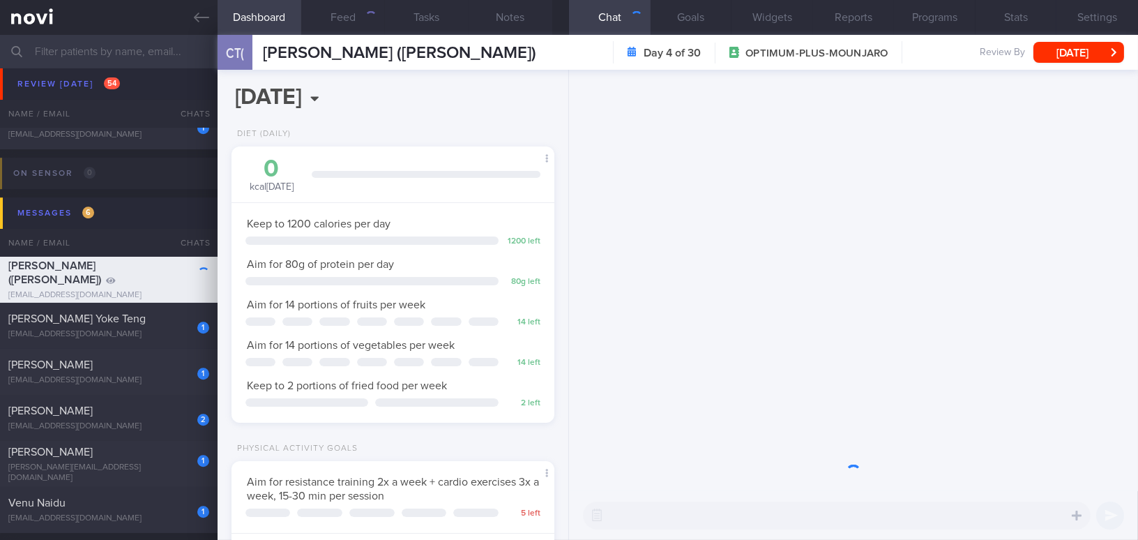
scroll to position [164, 288]
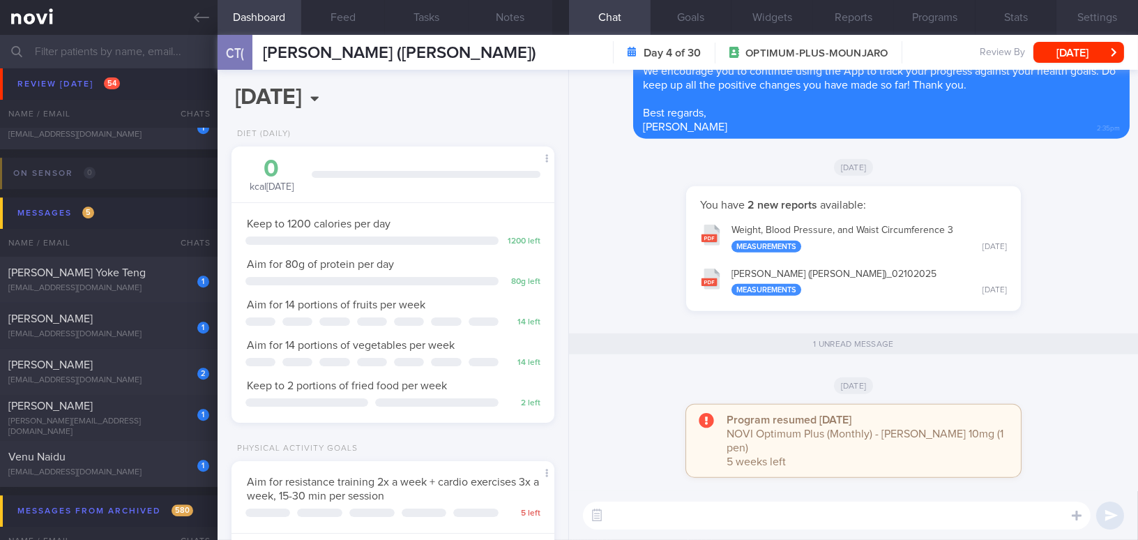
click at [1083, 13] on button "Settings" at bounding box center [1097, 17] width 82 height 35
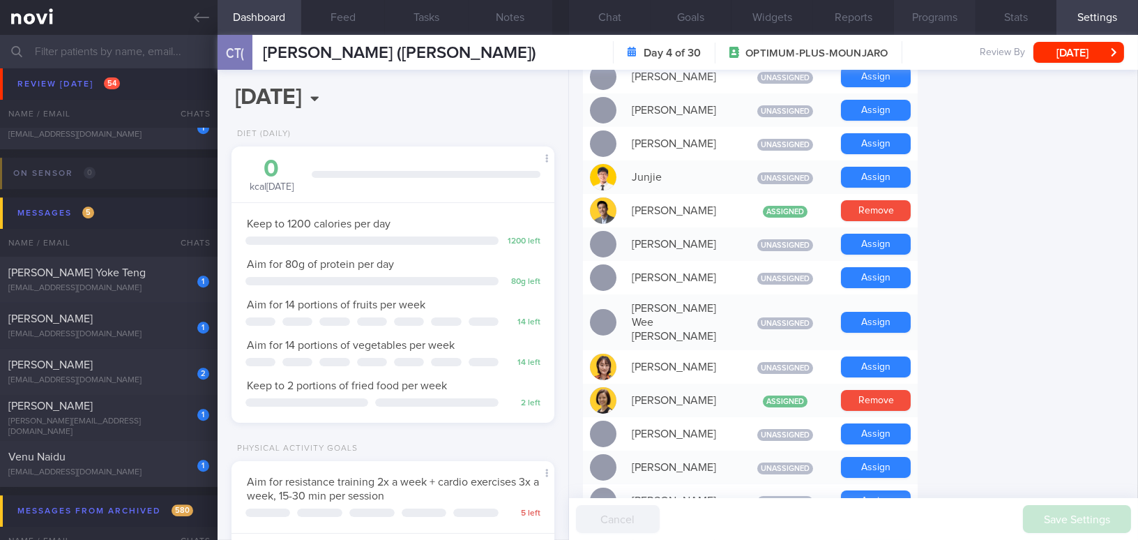
scroll to position [444, 0]
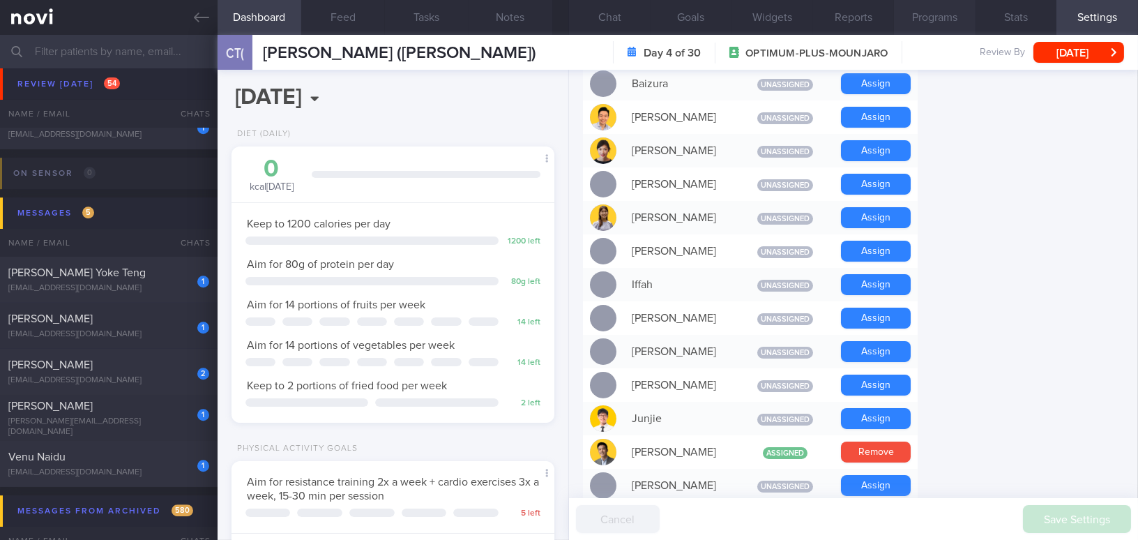
click at [928, 16] on button "Programs" at bounding box center [935, 17] width 82 height 35
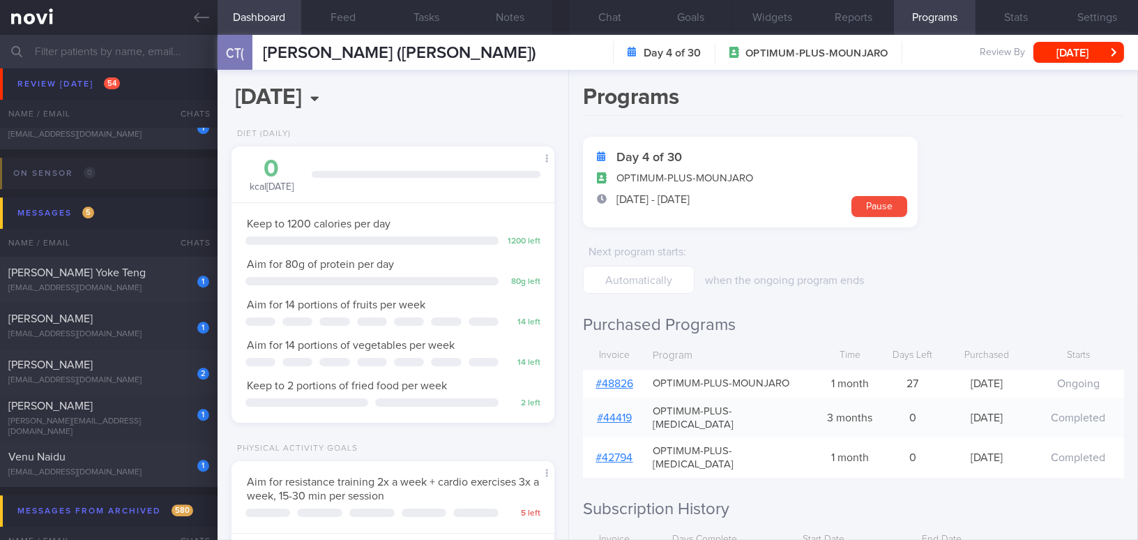
click at [621, 384] on link "# 48826" at bounding box center [615, 383] width 38 height 11
click at [606, 19] on button "Chat" at bounding box center [610, 17] width 82 height 35
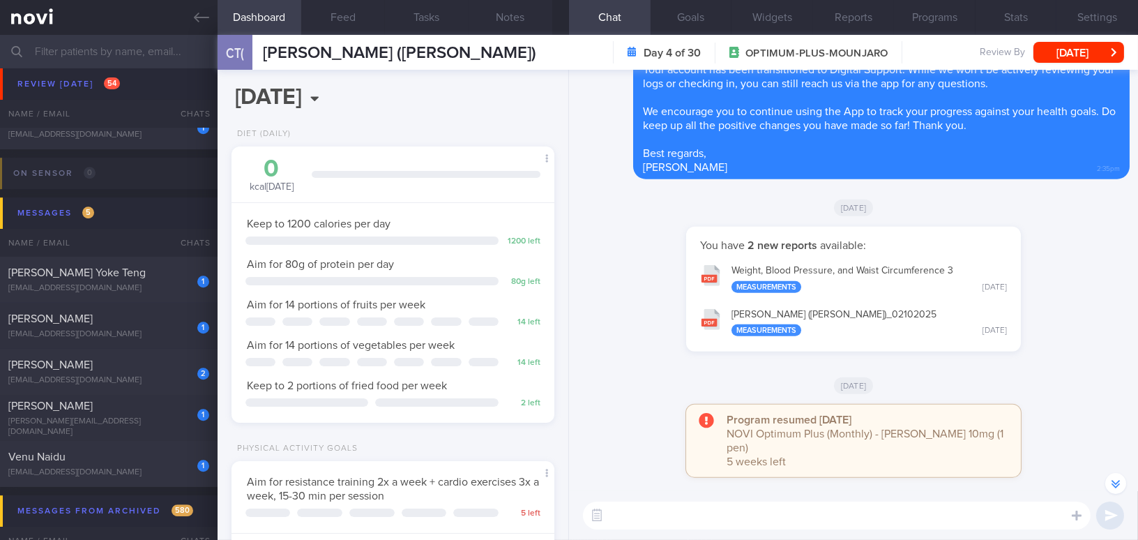
scroll to position [-126, 0]
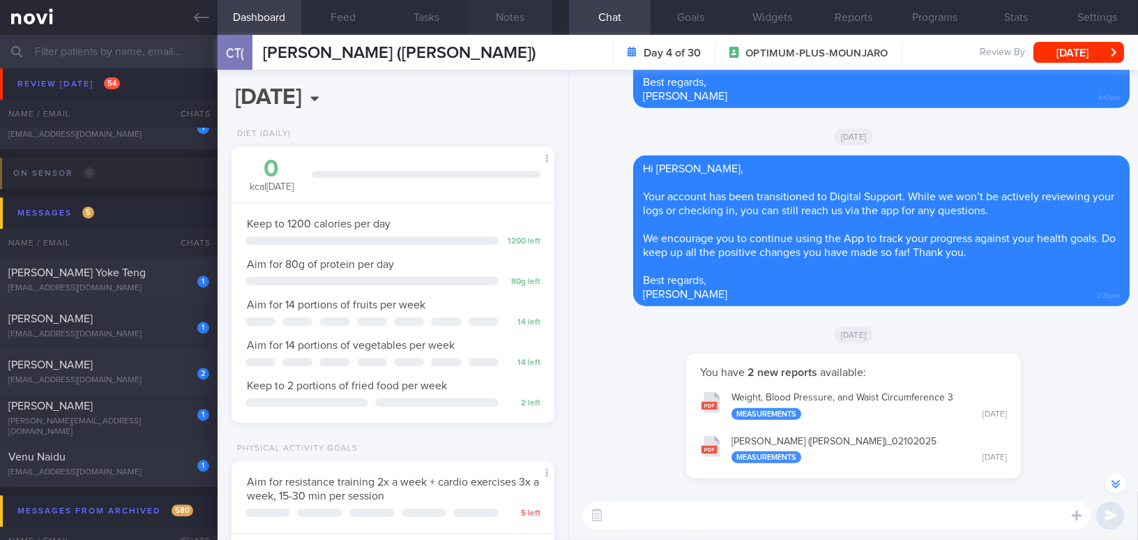
click at [517, 18] on button "Notes" at bounding box center [511, 17] width 84 height 35
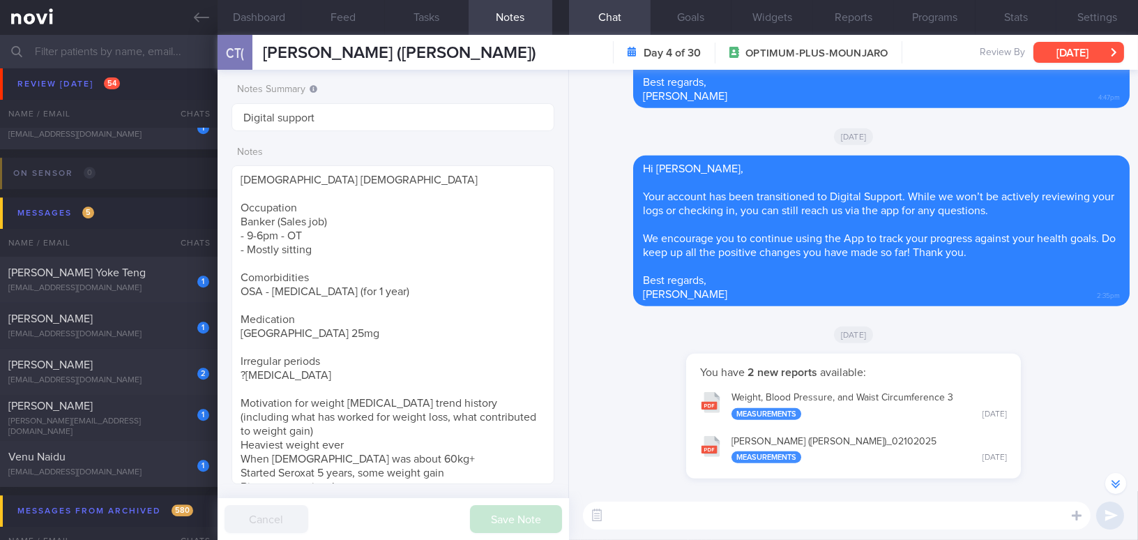
click at [1058, 50] on button "Sat, 11 Oct" at bounding box center [1078, 52] width 91 height 21
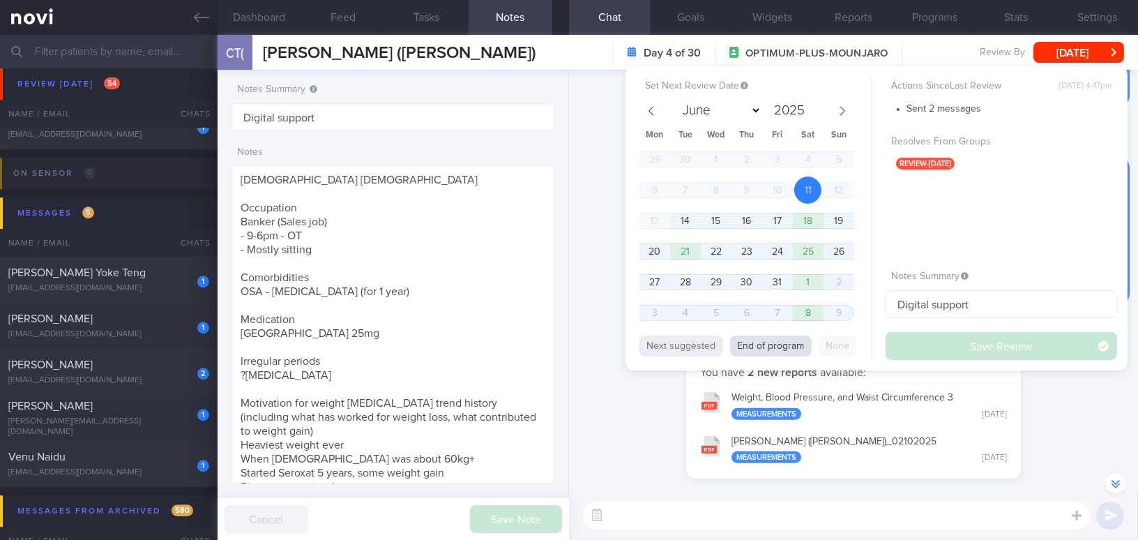
click at [787, 338] on button "End of program" at bounding box center [771, 345] width 82 height 21
select select "10"
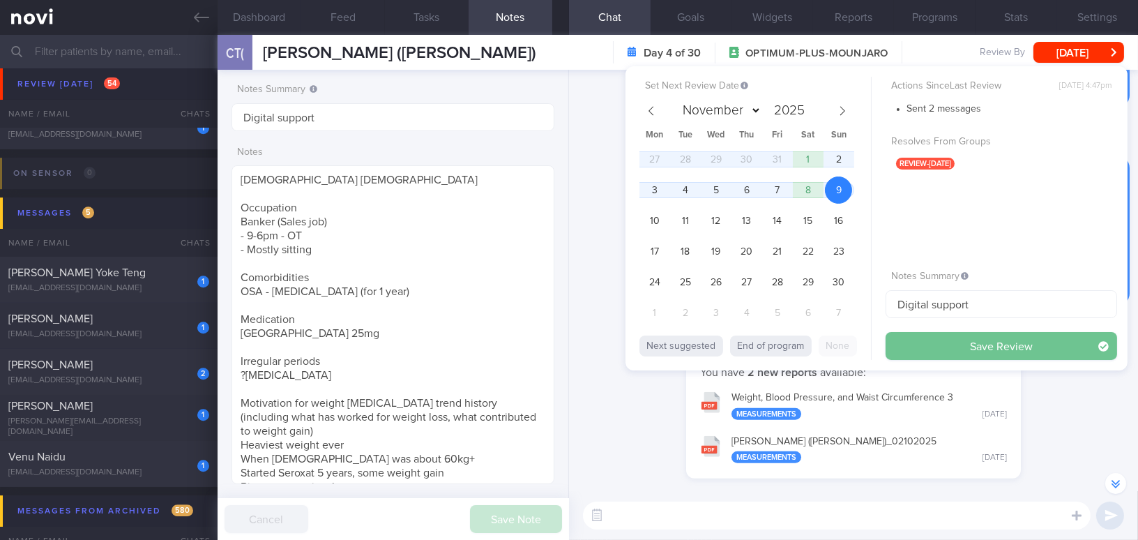
click at [948, 351] on button "Save Review" at bounding box center [1002, 346] width 232 height 28
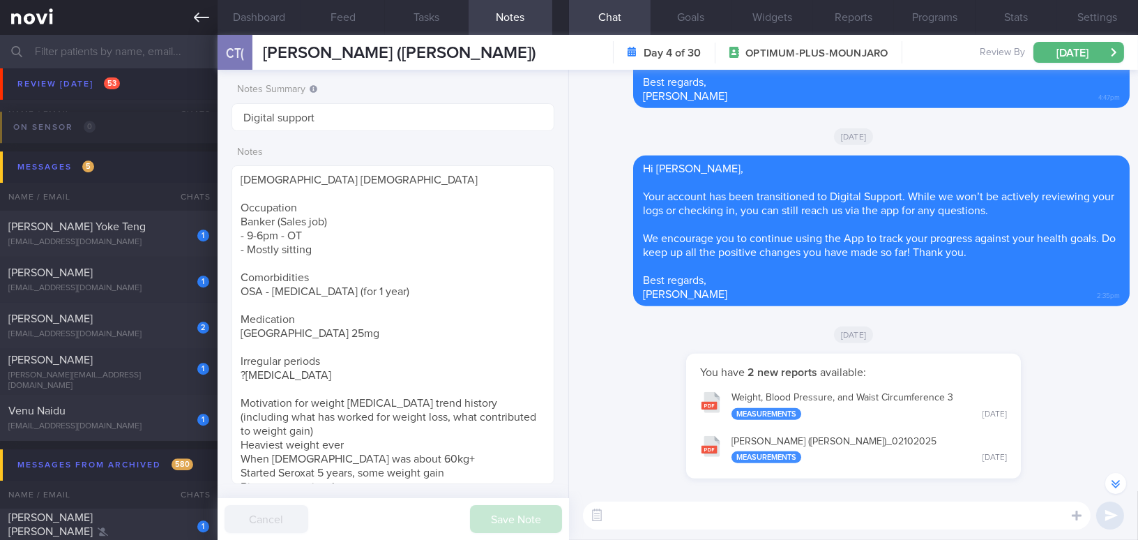
click at [190, 17] on link at bounding box center [109, 17] width 218 height 35
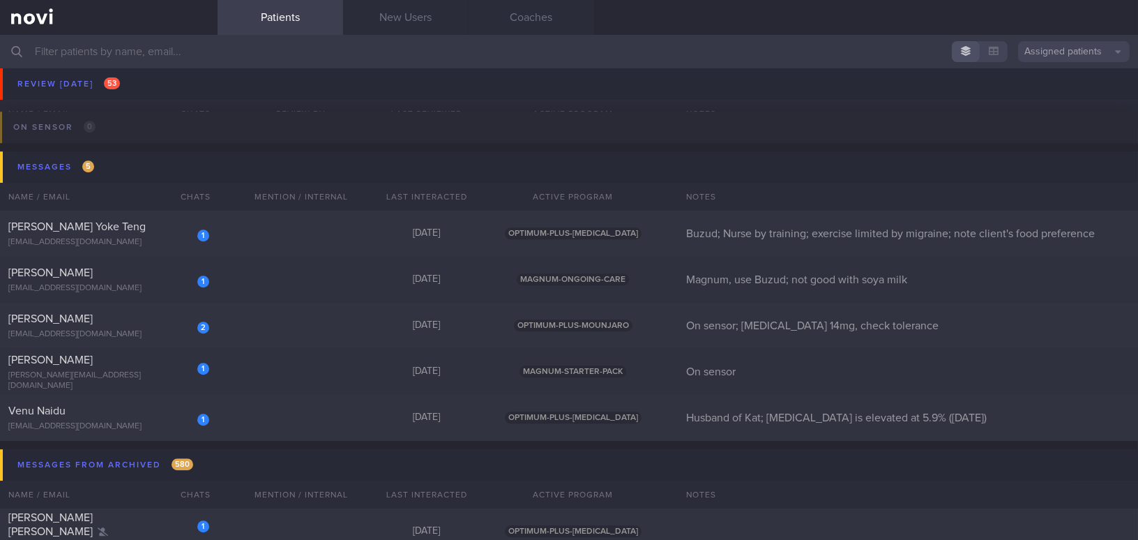
click at [299, 61] on input "text" at bounding box center [569, 51] width 1138 height 33
click at [1028, 50] on button "Assigned patients" at bounding box center [1074, 51] width 112 height 21
click at [1034, 95] on button "All active patients" at bounding box center [1074, 96] width 112 height 21
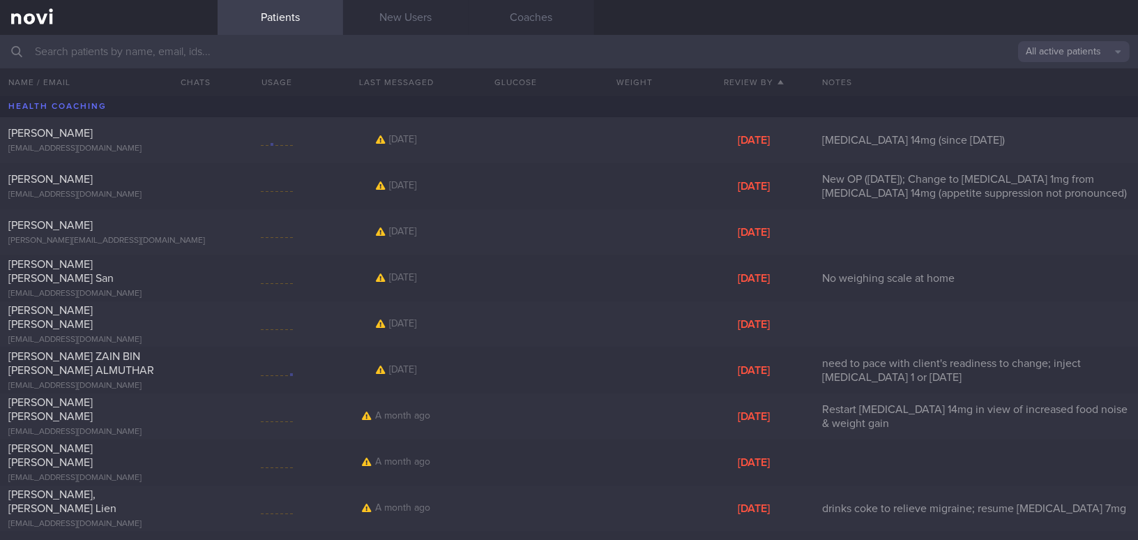
click at [274, 53] on input "text" at bounding box center [569, 51] width 1138 height 33
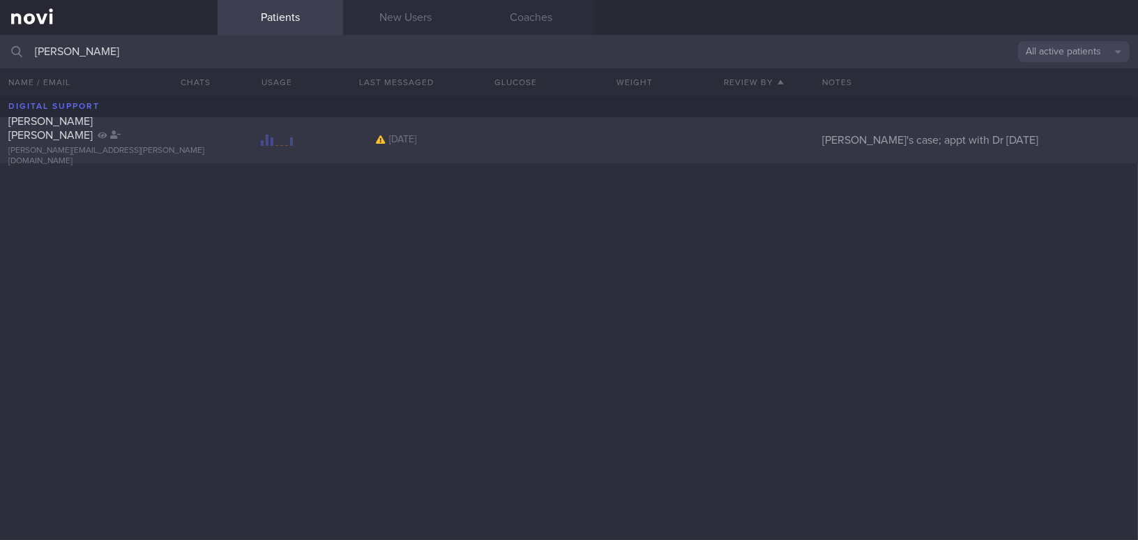
type input "[PERSON_NAME]"
click at [41, 142] on div "EBER MARIE FIDELIA marie.eber@gmail.com" at bounding box center [109, 140] width 218 height 52
select select "9"
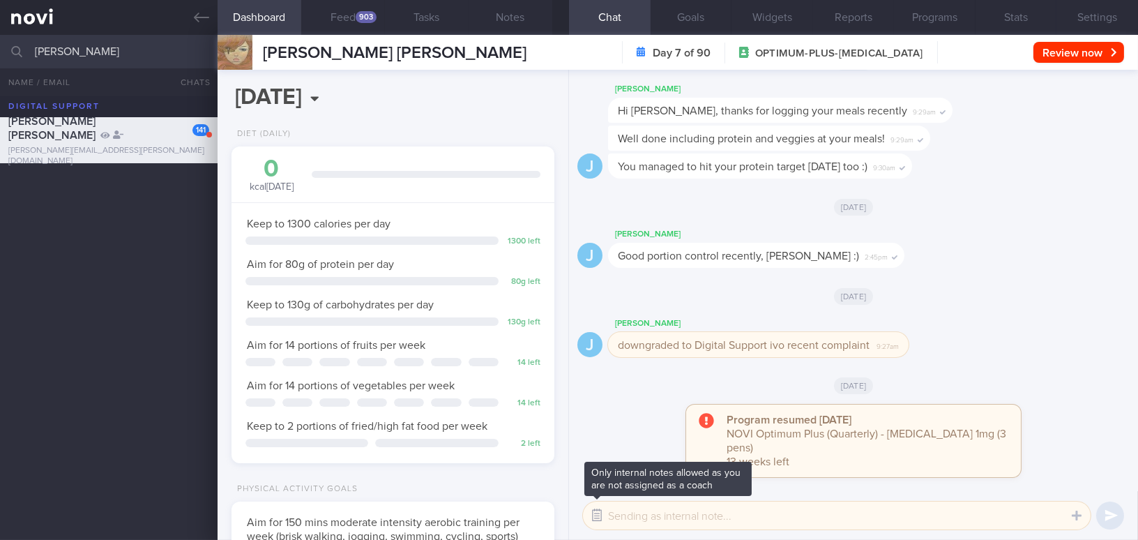
click at [599, 516] on button "button" at bounding box center [596, 515] width 25 height 25
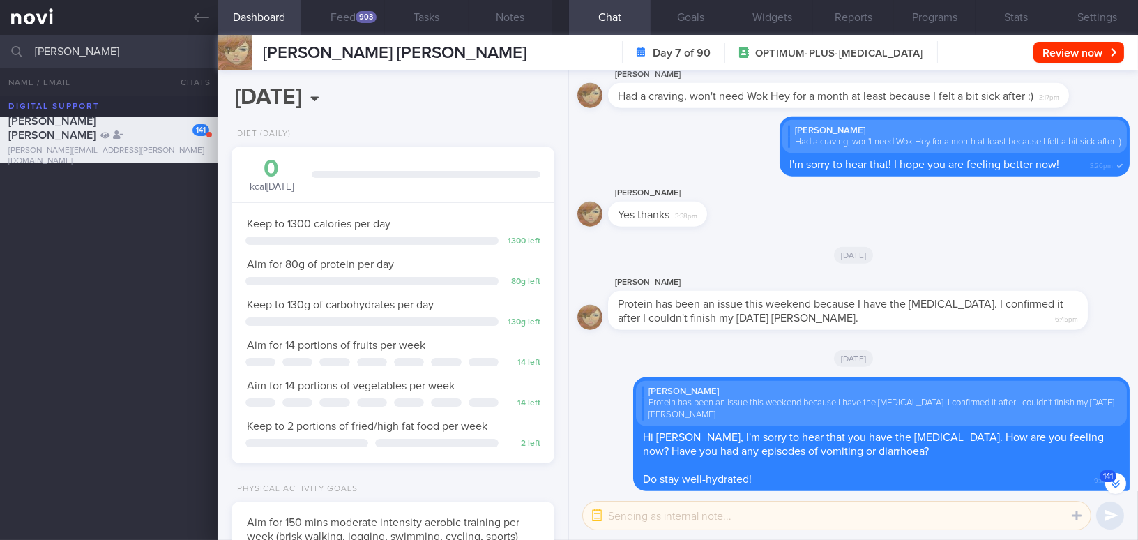
scroll to position [-10921, 0]
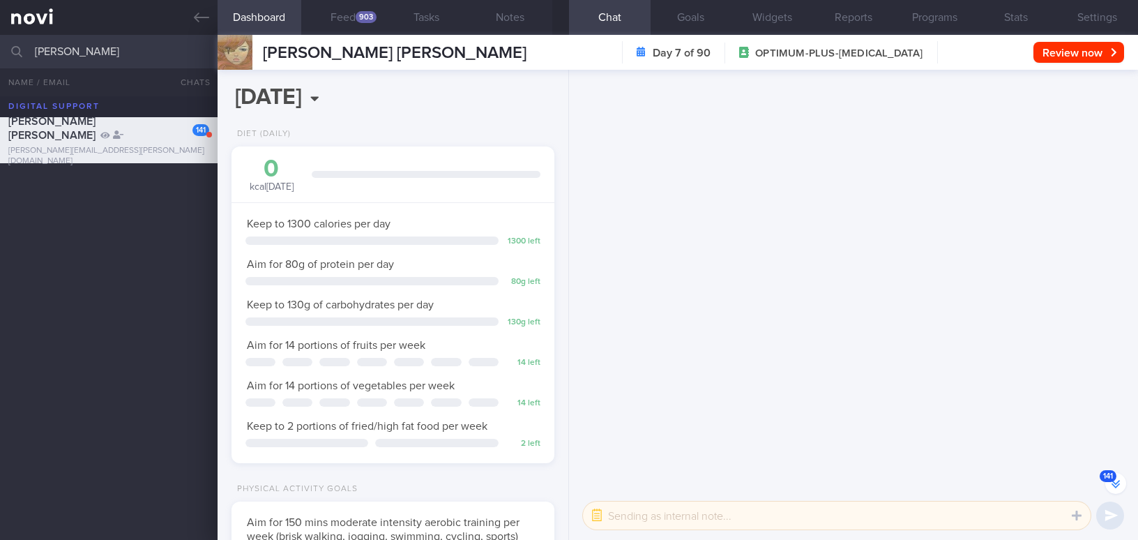
select select "9"
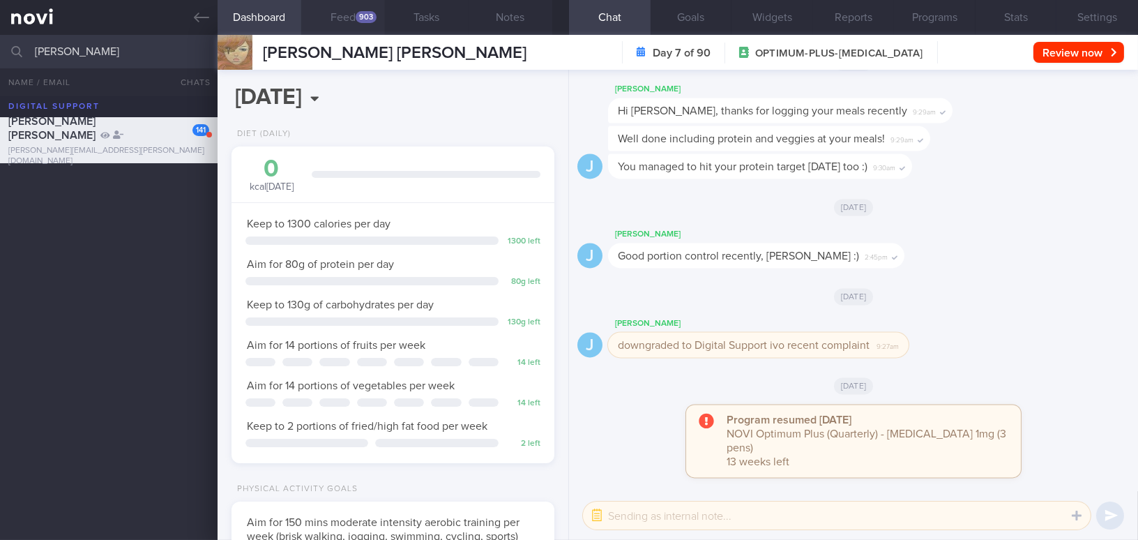
click at [358, 10] on button "Feed 903" at bounding box center [343, 17] width 84 height 35
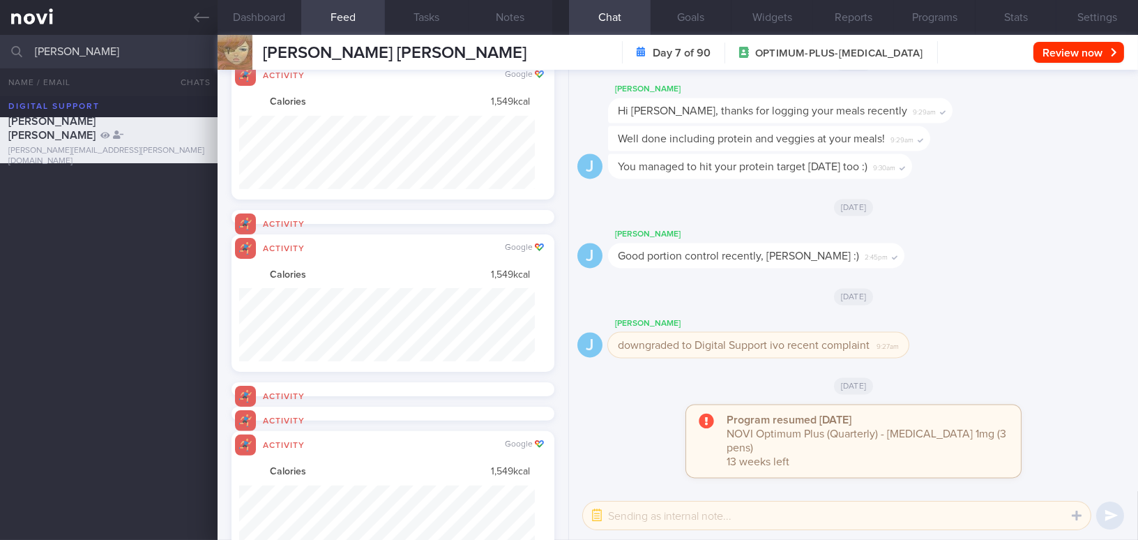
scroll to position [697274, 697053]
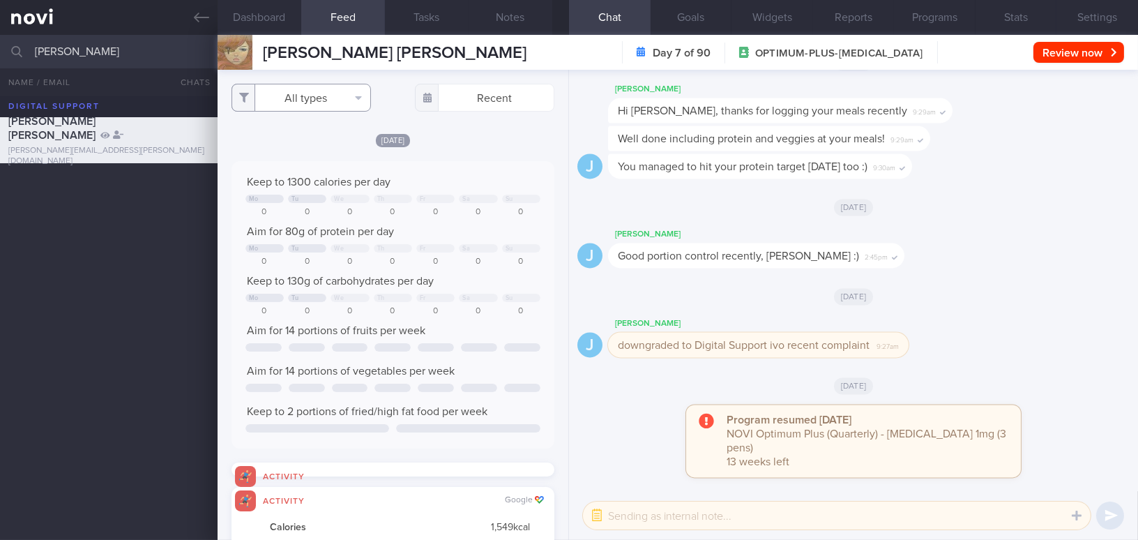
click at [315, 98] on button "All types" at bounding box center [301, 98] width 139 height 28
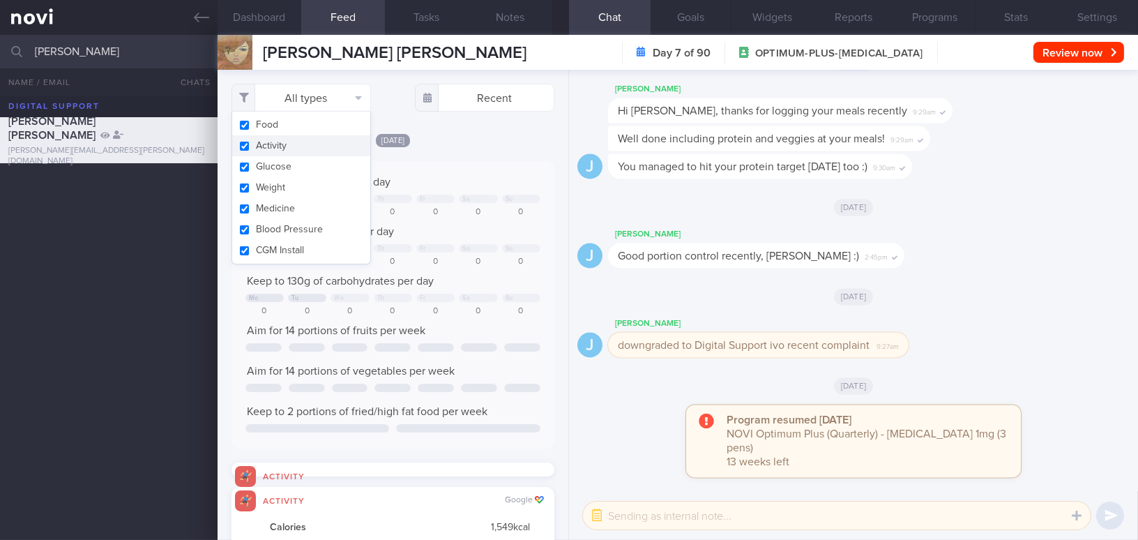
click at [243, 148] on button "Activity" at bounding box center [301, 145] width 138 height 21
checkbox input "false"
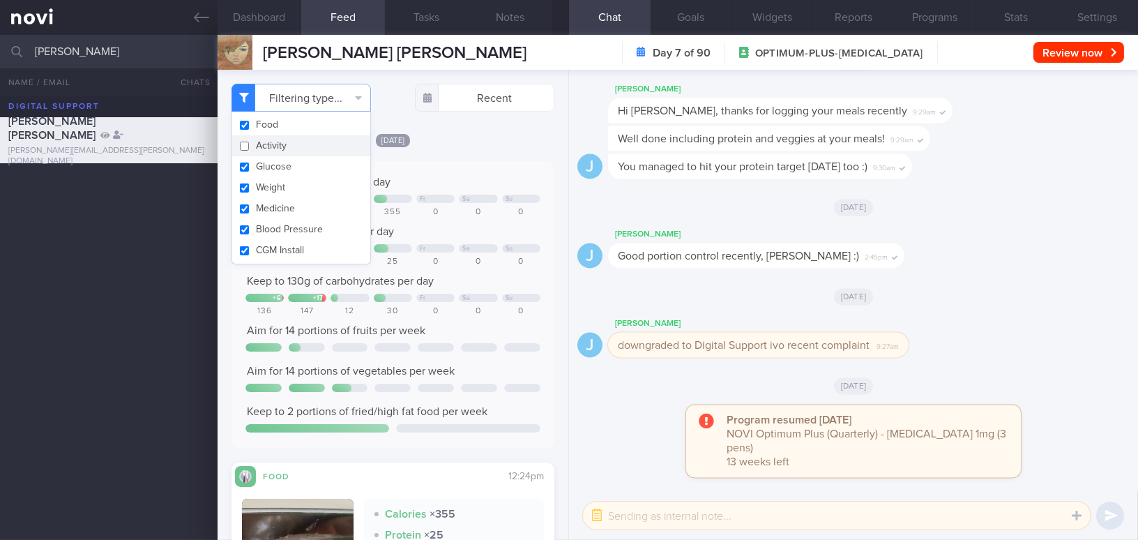
click at [497, 162] on div "Keep to 1300 calories per day + 6 Fr Sa Su 1241 1306 305 355 0 0 0 Aim for 80g …" at bounding box center [393, 304] width 323 height 287
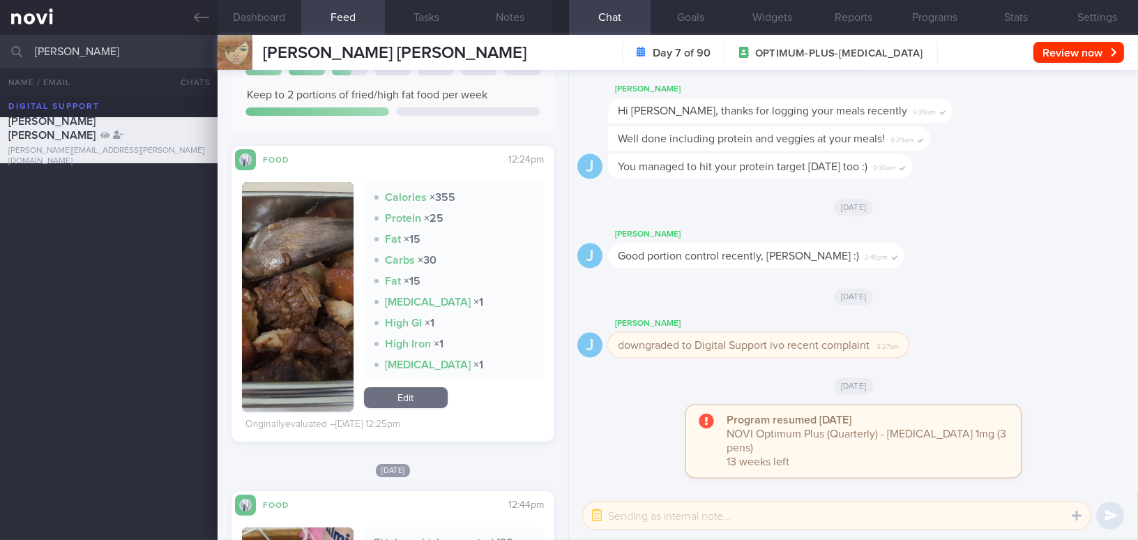
click at [298, 266] on button "button" at bounding box center [298, 296] width 112 height 229
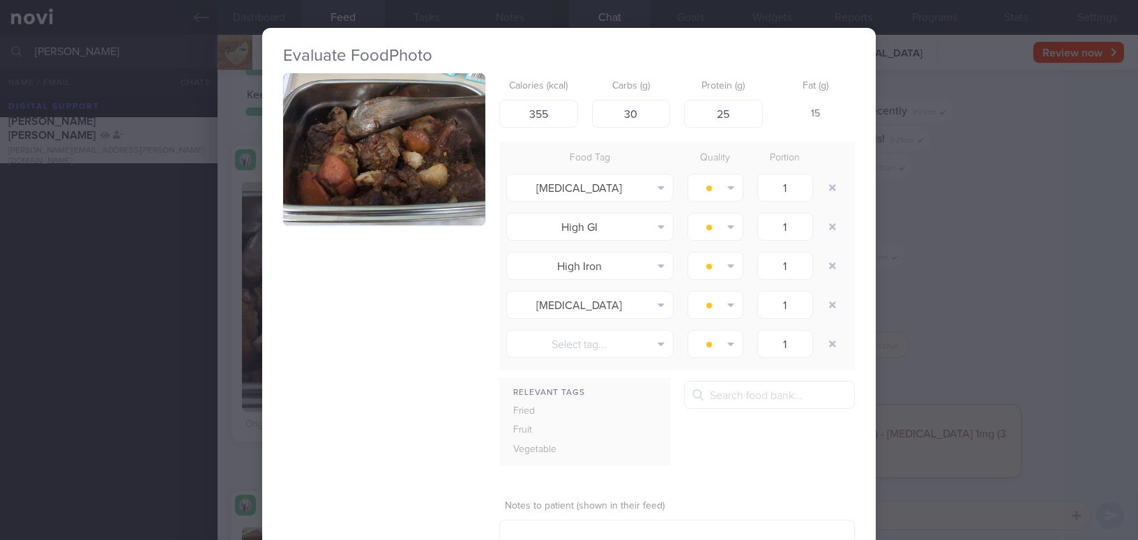
click at [393, 197] on button "button" at bounding box center [384, 149] width 202 height 152
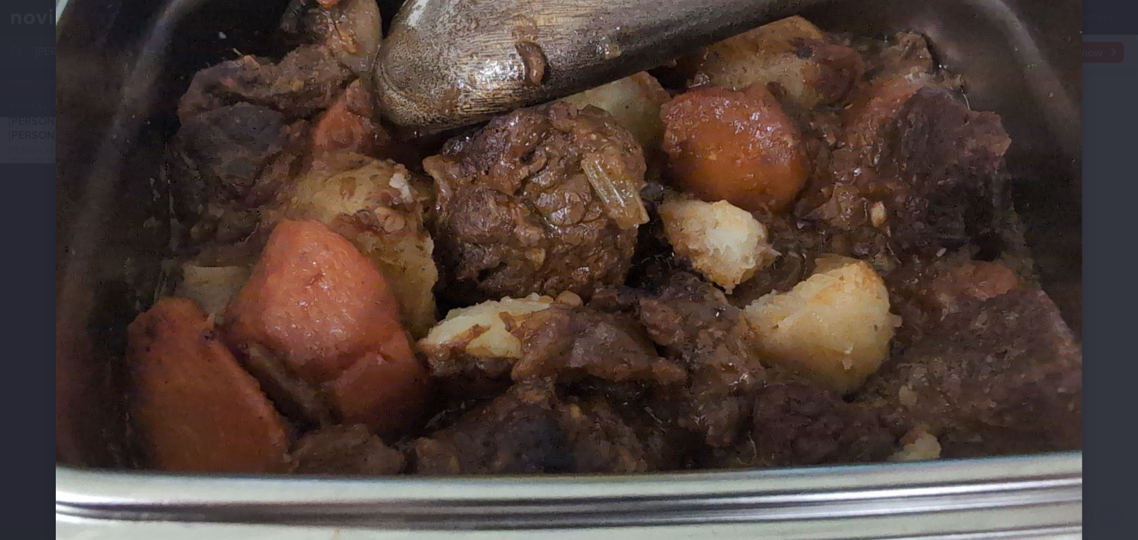
click at [550, 218] on img at bounding box center [569, 189] width 1026 height 773
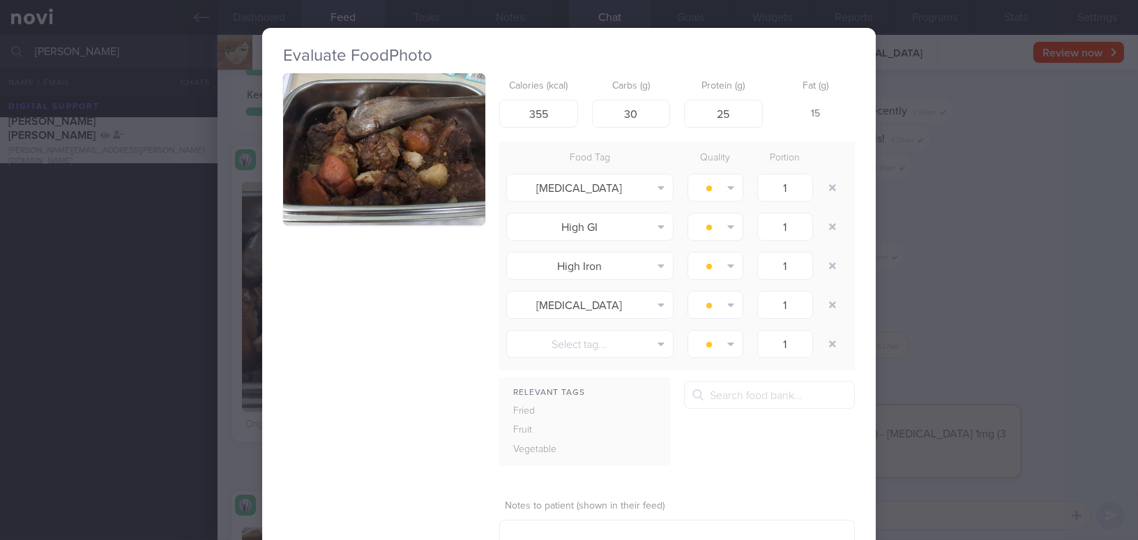
click at [965, 253] on div "Evaluate Food Photo Calories (kcal) 355 Carbs (g) 30 Protein (g) 25 Fat (g) 15 …" at bounding box center [569, 270] width 1138 height 540
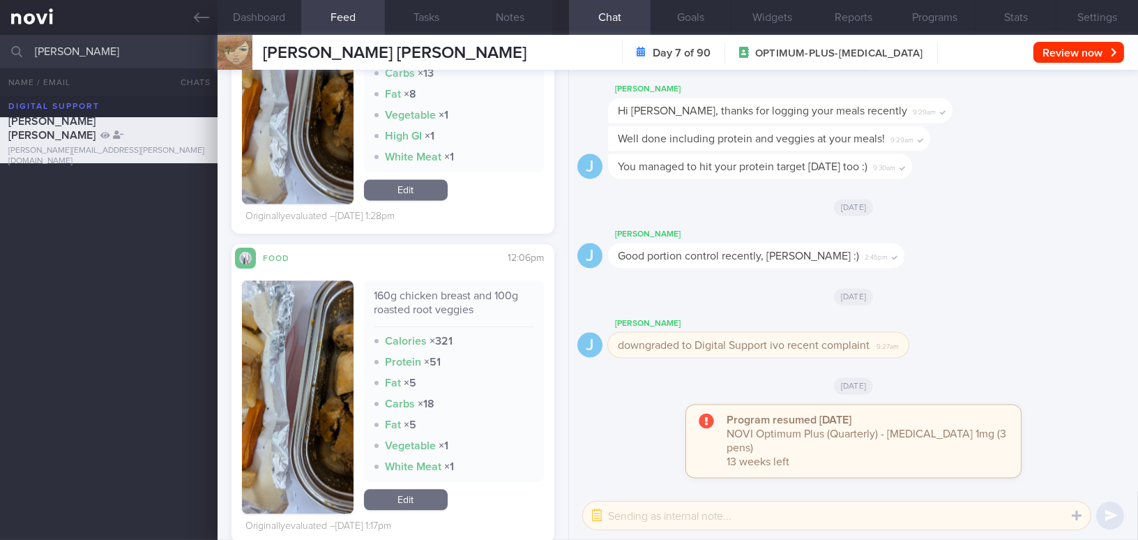
scroll to position [5927, 0]
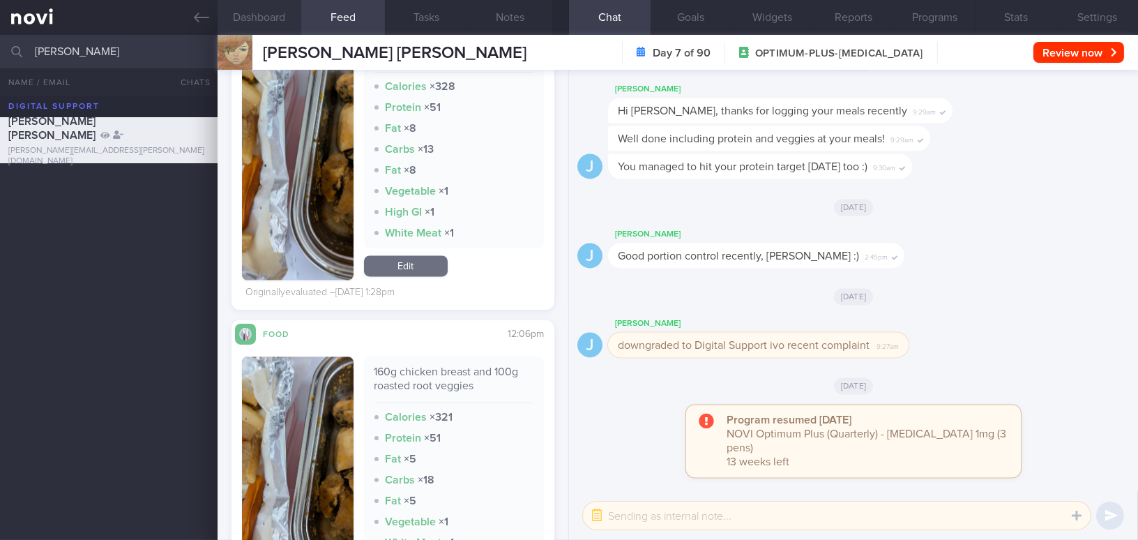
click at [264, 24] on button "Dashboard" at bounding box center [260, 17] width 84 height 35
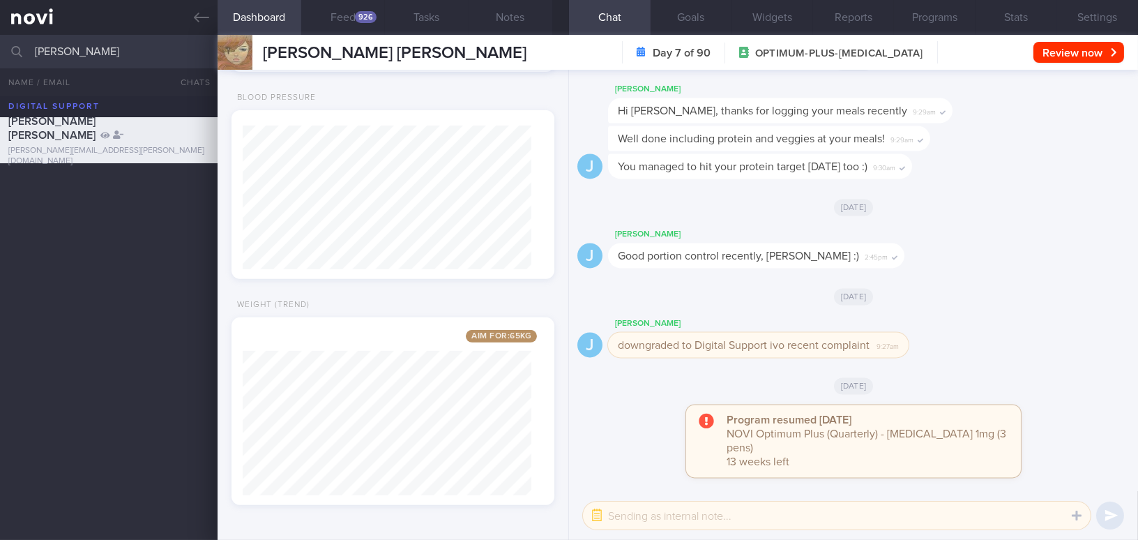
scroll to position [1070, 0]
click at [705, 24] on button "Goals" at bounding box center [692, 17] width 82 height 35
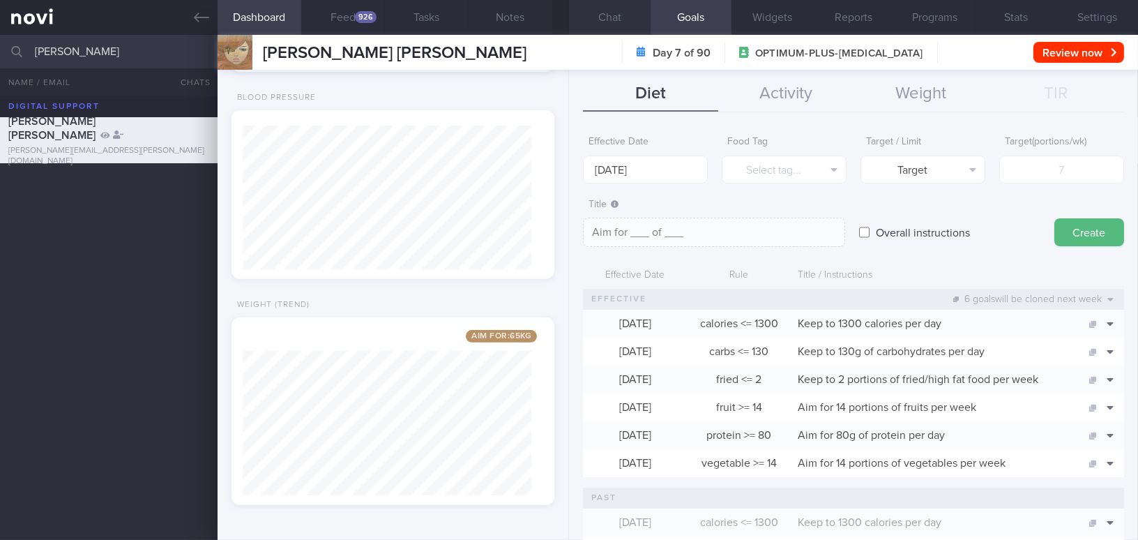
click at [626, 22] on button "Chat" at bounding box center [610, 17] width 82 height 35
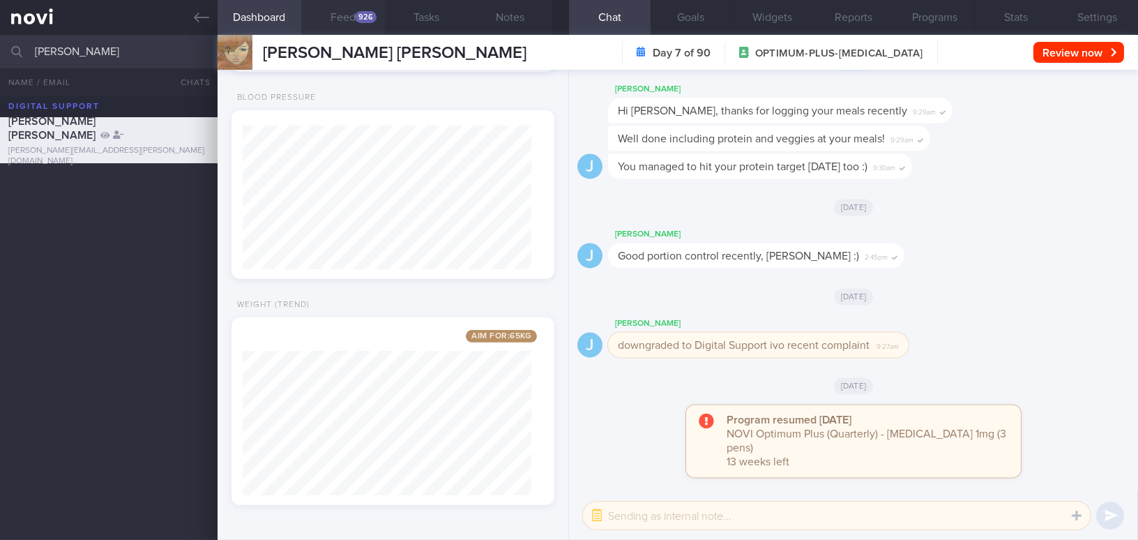
click at [342, 20] on button "Feed 926" at bounding box center [343, 17] width 84 height 35
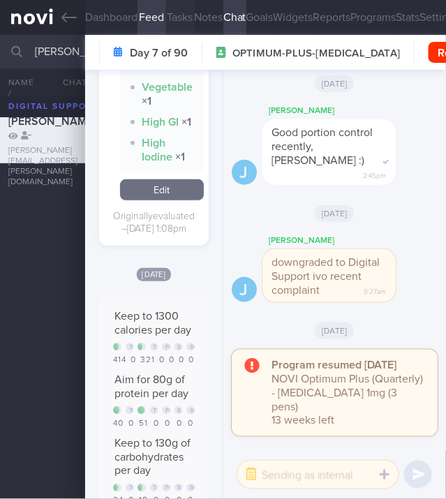
scroll to position [6245, 0]
